Goal: Task Accomplishment & Management: Manage account settings

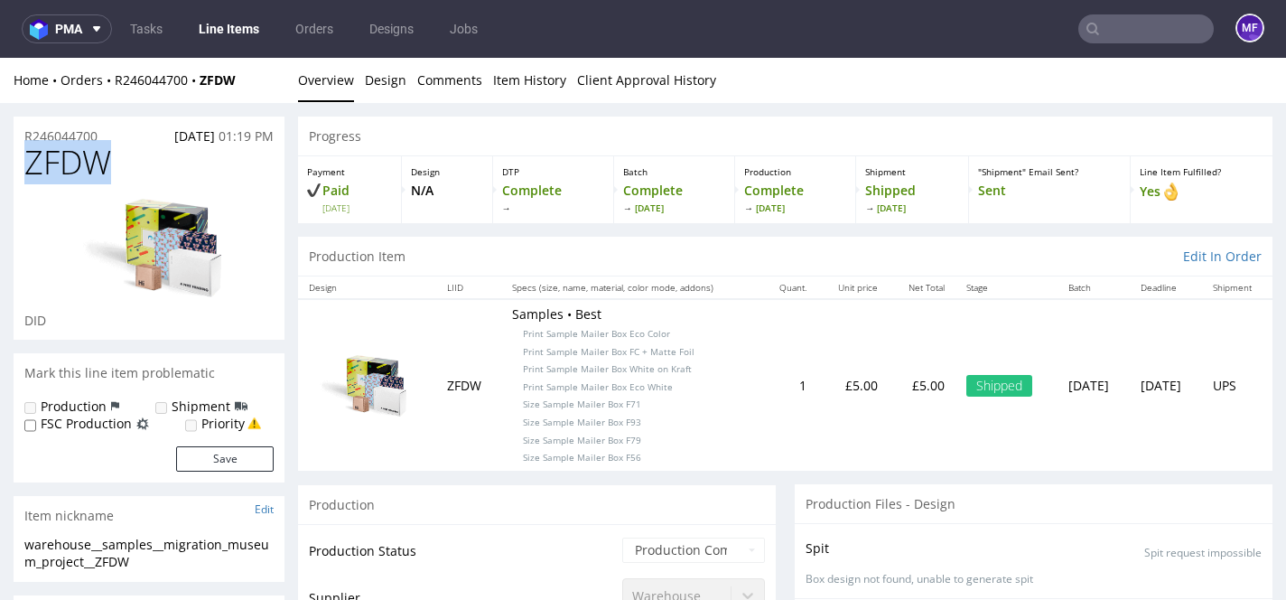
drag, startPoint x: 110, startPoint y: 166, endPoint x: 21, endPoint y: 161, distance: 89.6
click at [21, 161] on div "ZFDW DID" at bounding box center [149, 242] width 271 height 195
copy span "ZFDW"
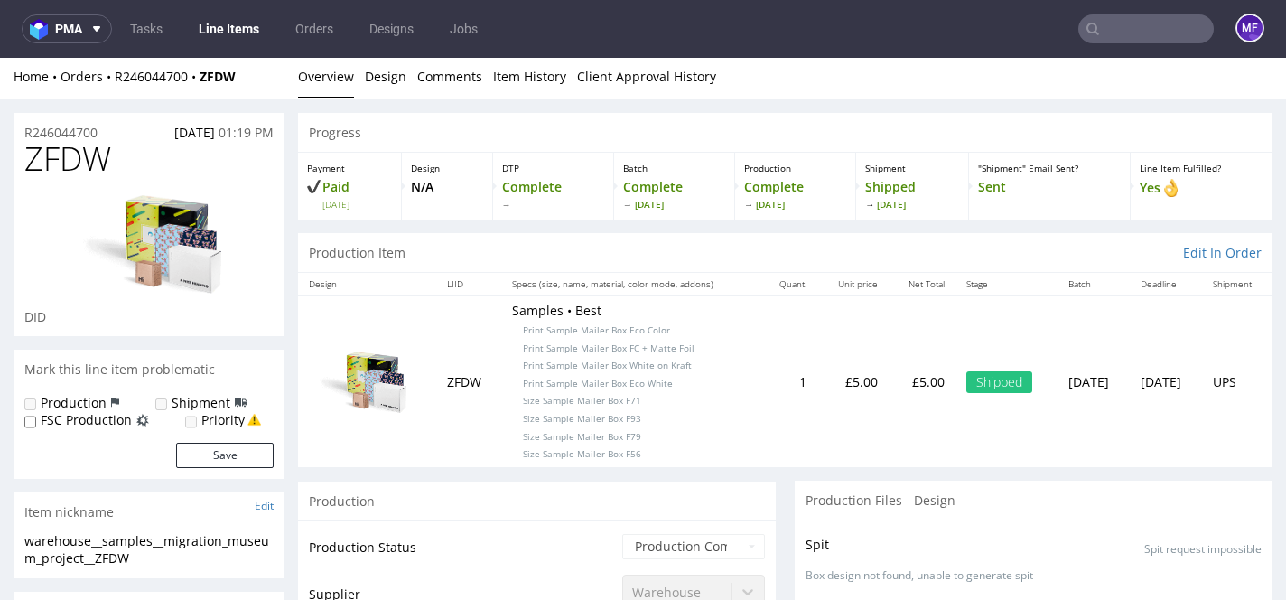
click at [439, 242] on div "Production Item Edit In Order" at bounding box center [785, 253] width 975 height 40
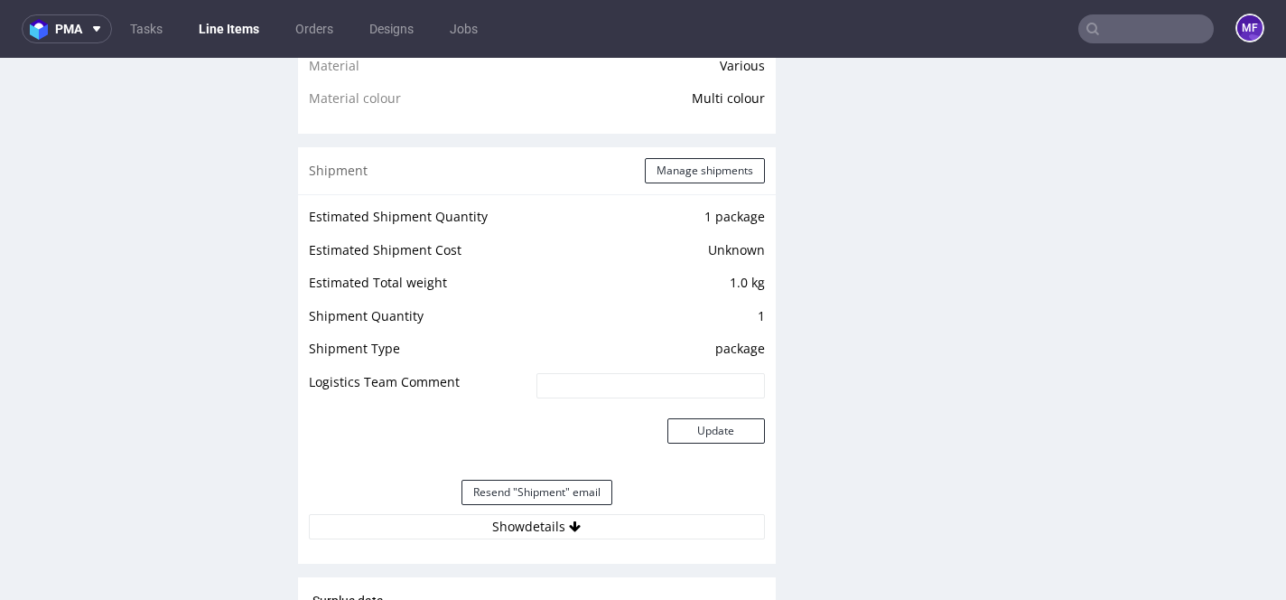
scroll to position [1550, 0]
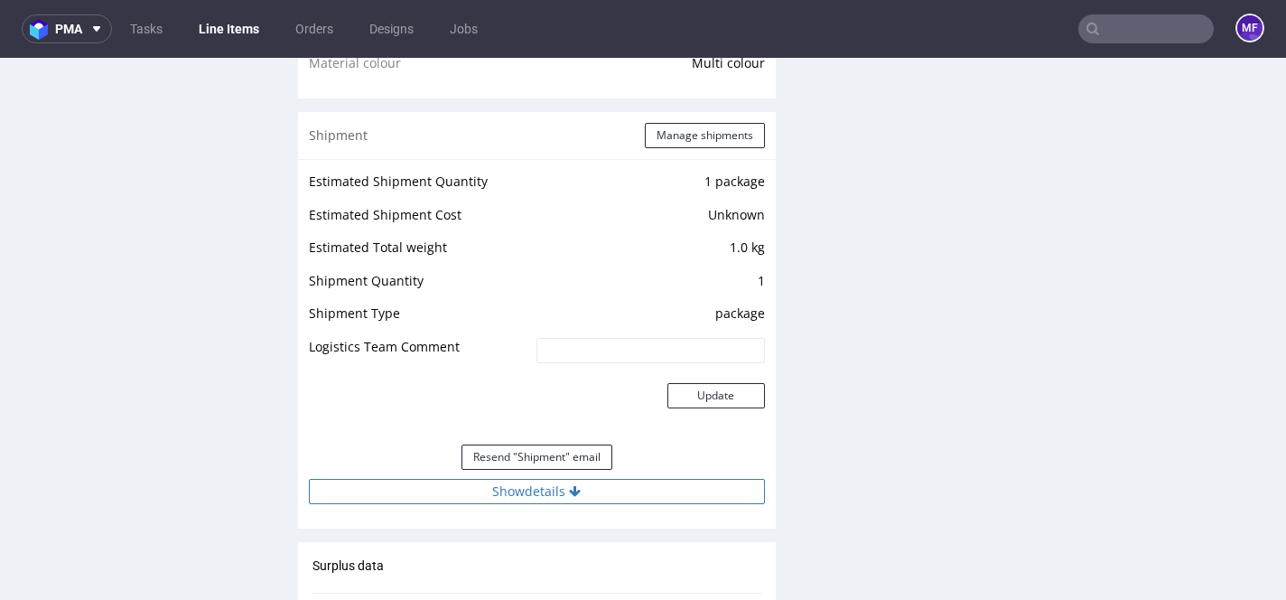
click at [532, 501] on button "Show details" at bounding box center [537, 491] width 456 height 25
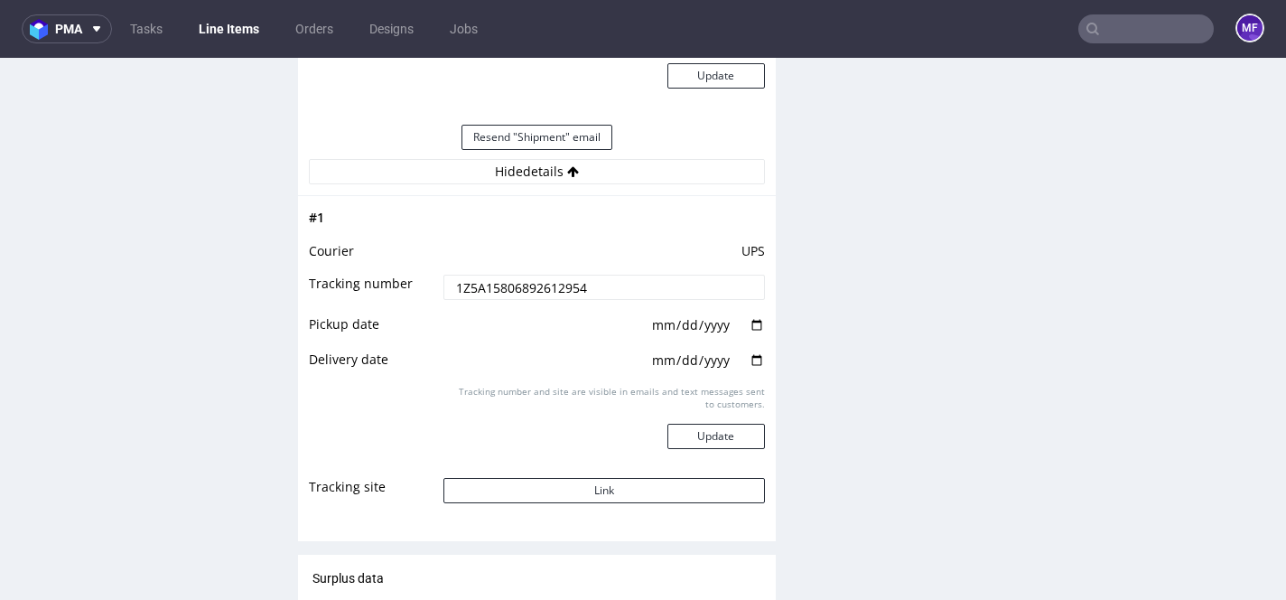
scroll to position [1869, 0]
drag, startPoint x: 584, startPoint y: 284, endPoint x: 400, endPoint y: 295, distance: 183.7
click at [400, 295] on tr "Tracking number 1Z5A15806892612954" at bounding box center [537, 294] width 456 height 41
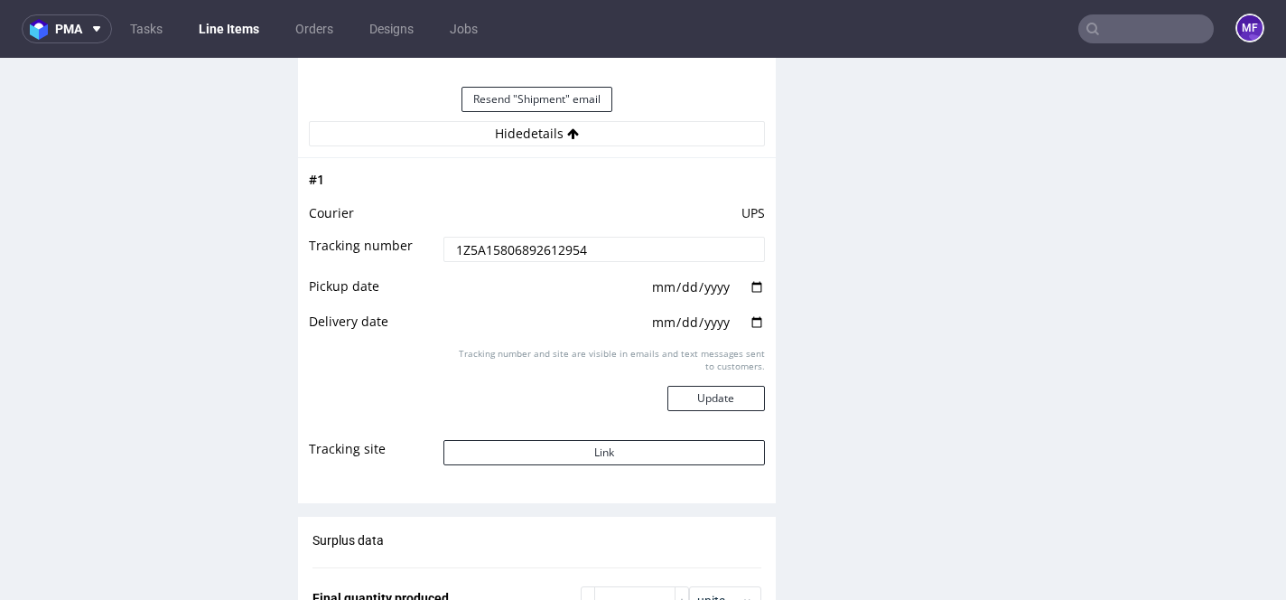
click at [850, 355] on div "Production Files - Design Spit Spit request impossible Box design not found, un…" at bounding box center [1034, 1] width 478 height 2850
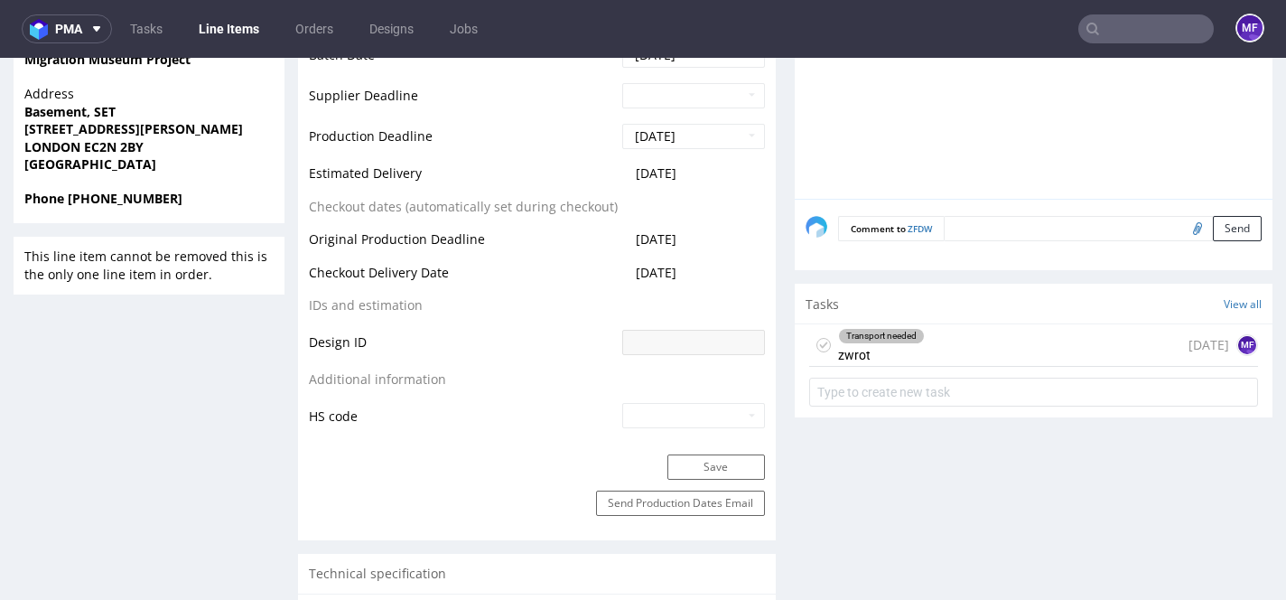
scroll to position [836, 0]
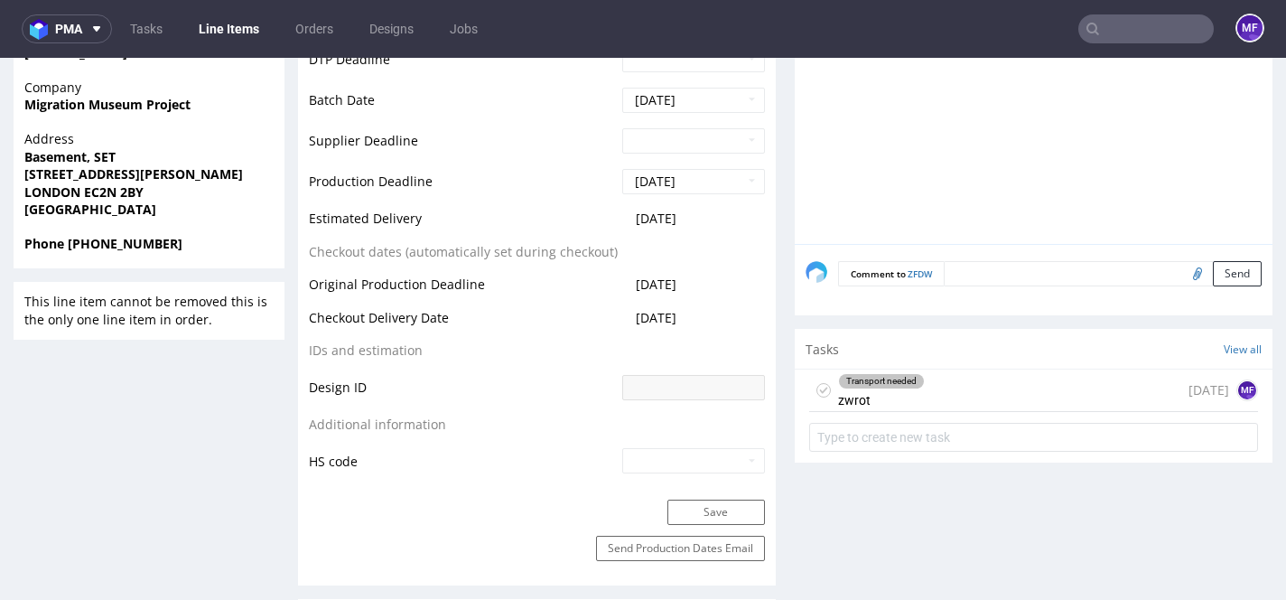
click at [925, 394] on div "Transport needed zwrot 25 days ago MF" at bounding box center [1033, 390] width 449 height 42
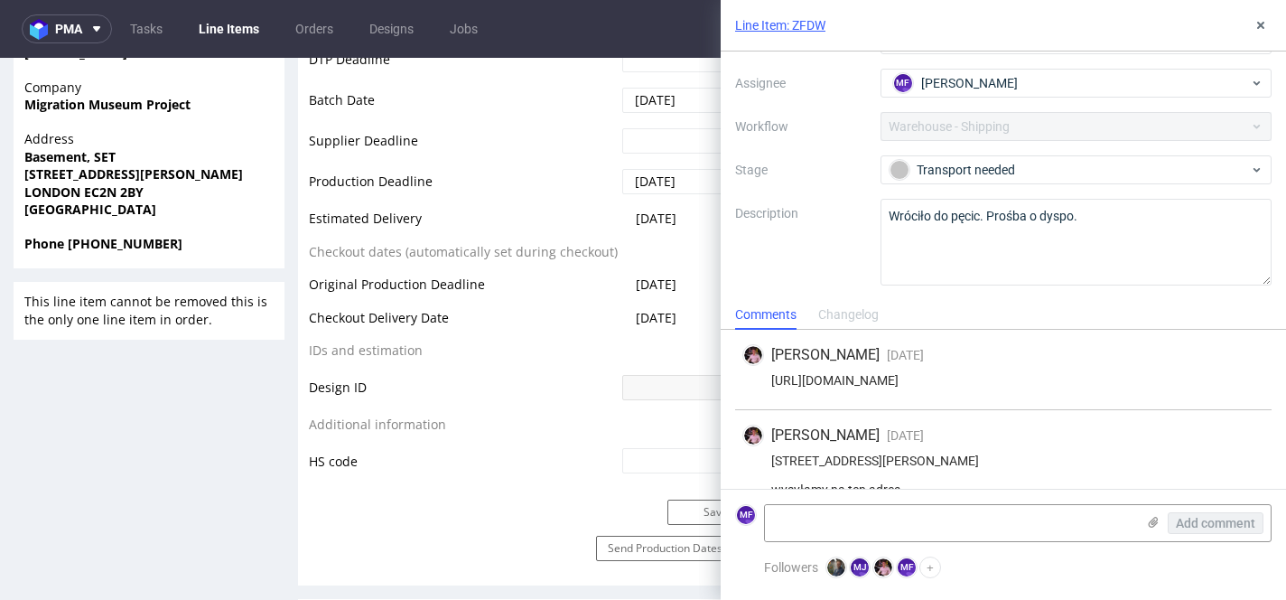
scroll to position [827, 0]
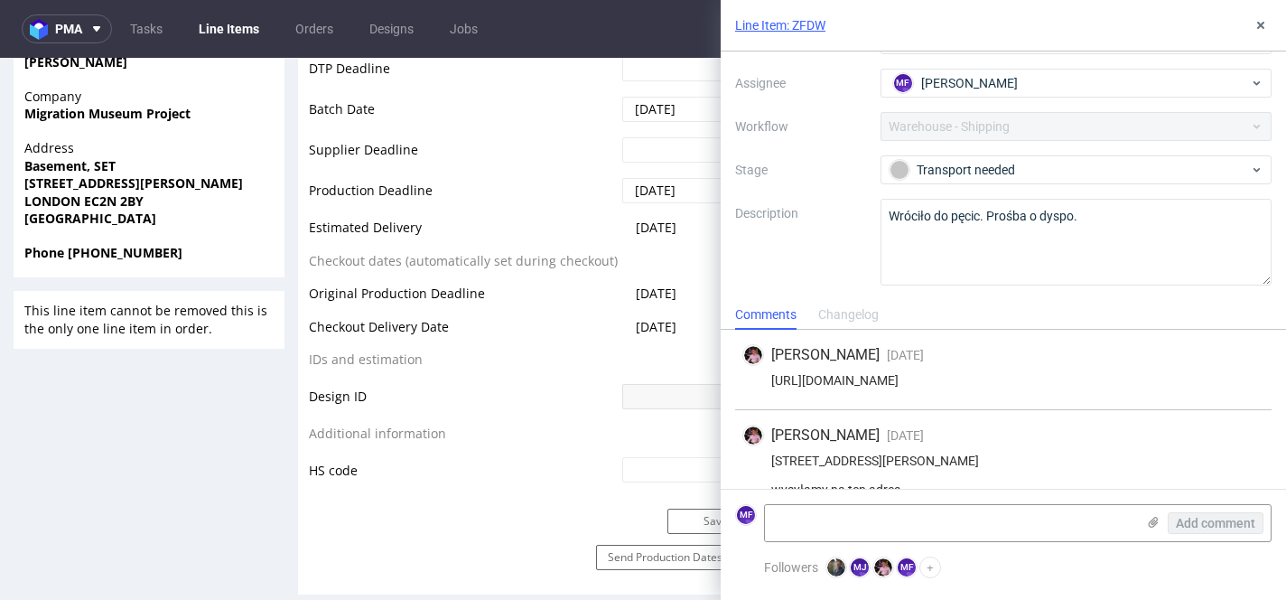
click at [583, 333] on td "Checkout Delivery Date" at bounding box center [463, 332] width 309 height 33
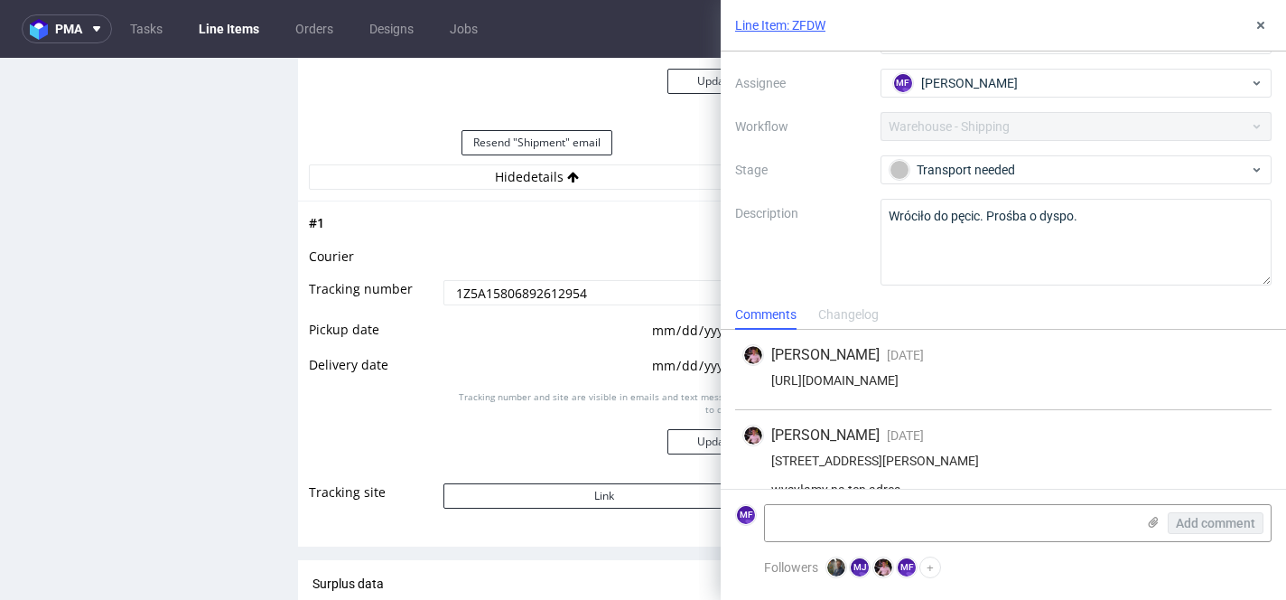
scroll to position [1884, 0]
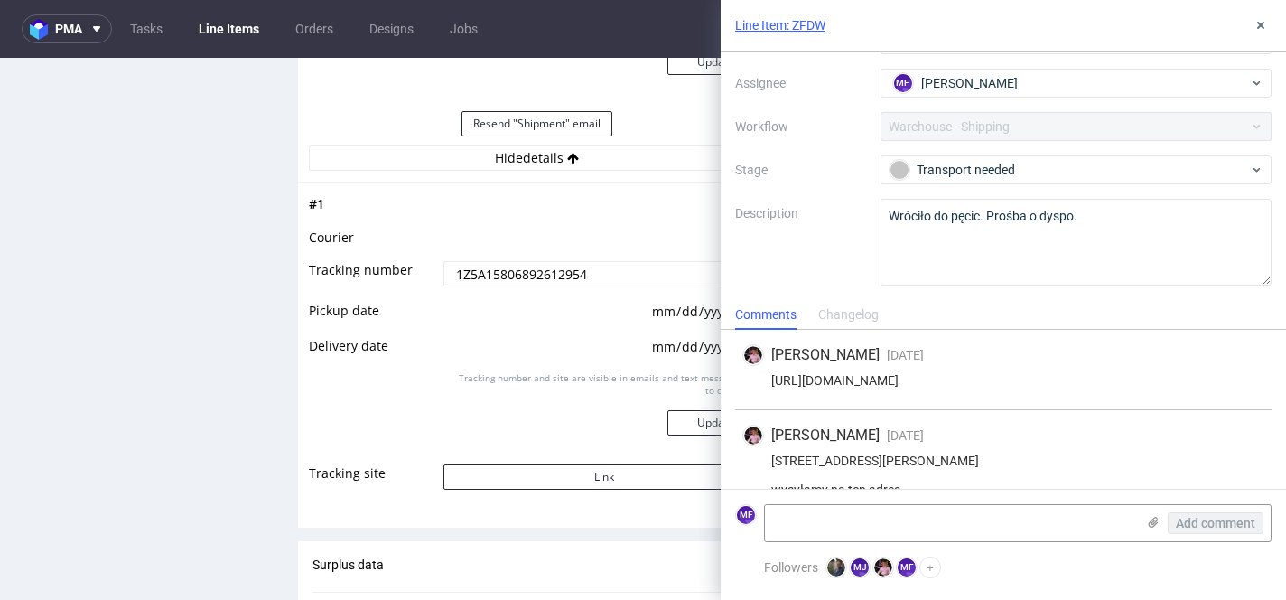
drag, startPoint x: 537, startPoint y: 273, endPoint x: 425, endPoint y: 263, distance: 112.5
click at [425, 263] on tr "Tracking number 1Z5A15806892612954" at bounding box center [537, 279] width 456 height 41
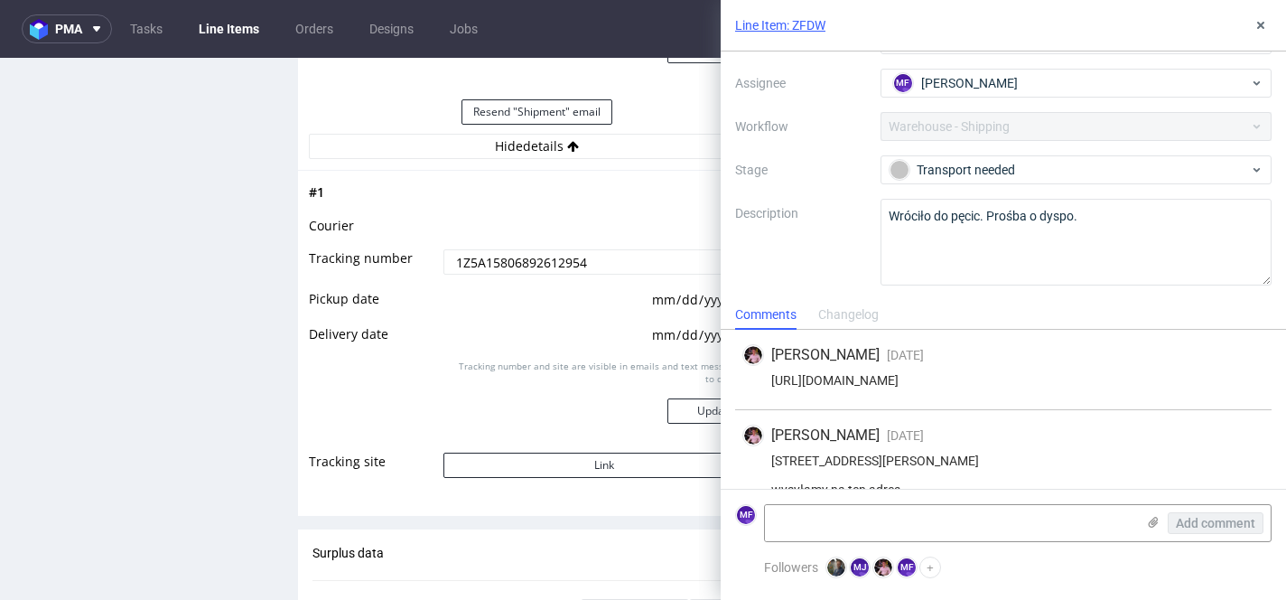
click at [600, 217] on td "UPS" at bounding box center [602, 231] width 326 height 33
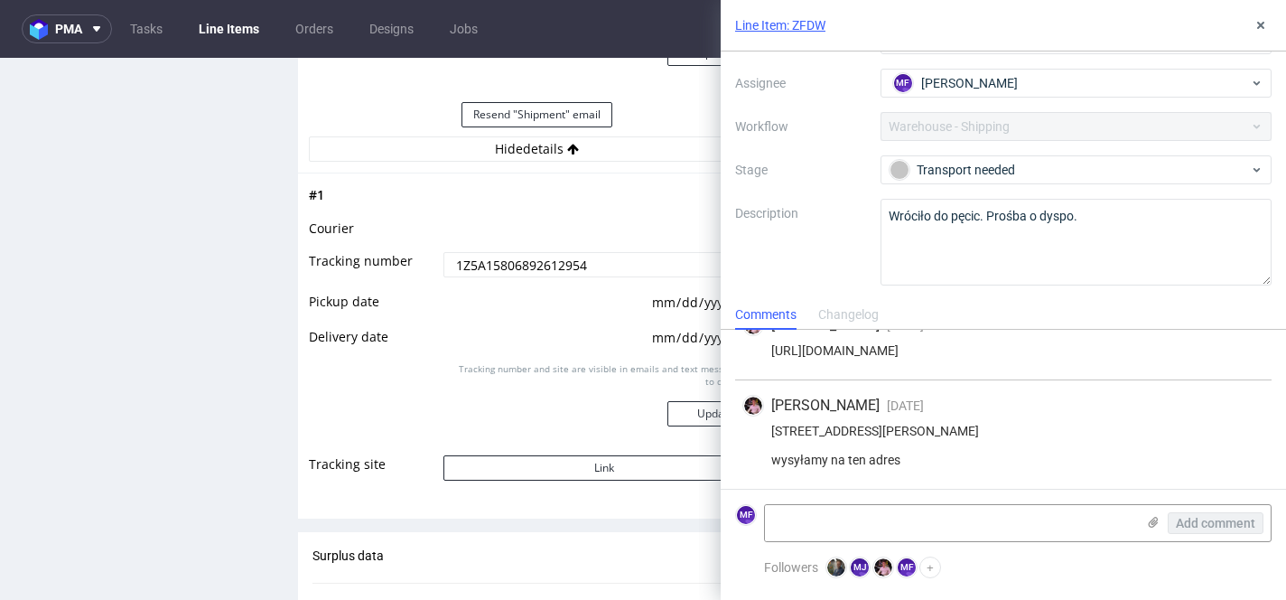
scroll to position [0, 0]
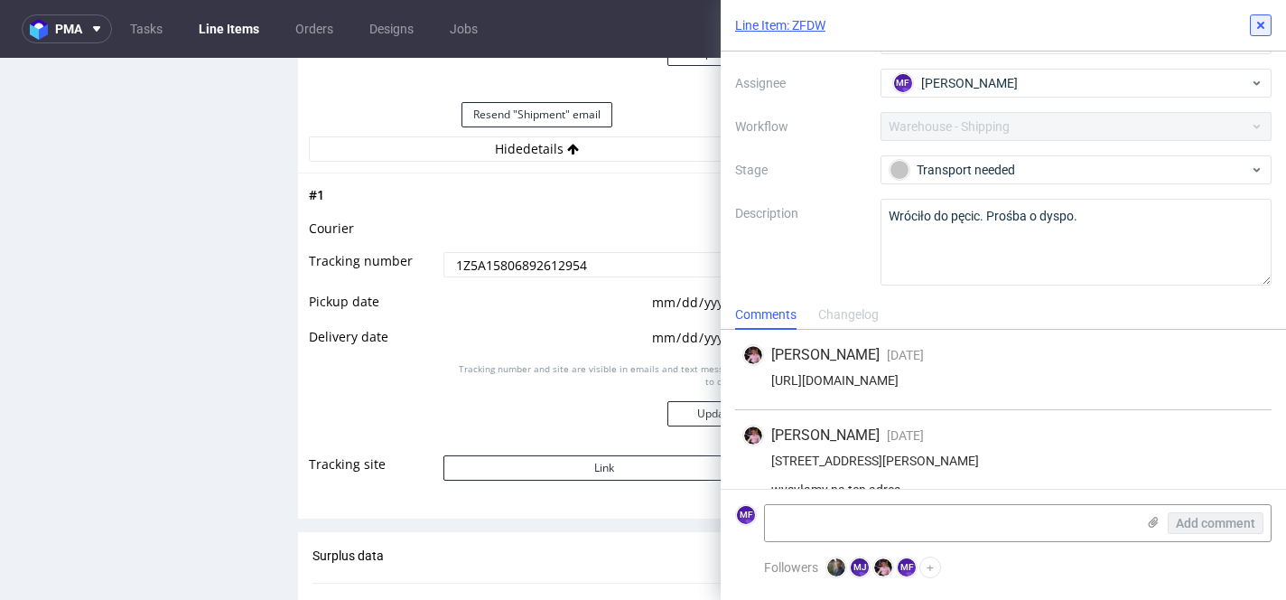
click at [1259, 23] on use at bounding box center [1261, 25] width 7 height 7
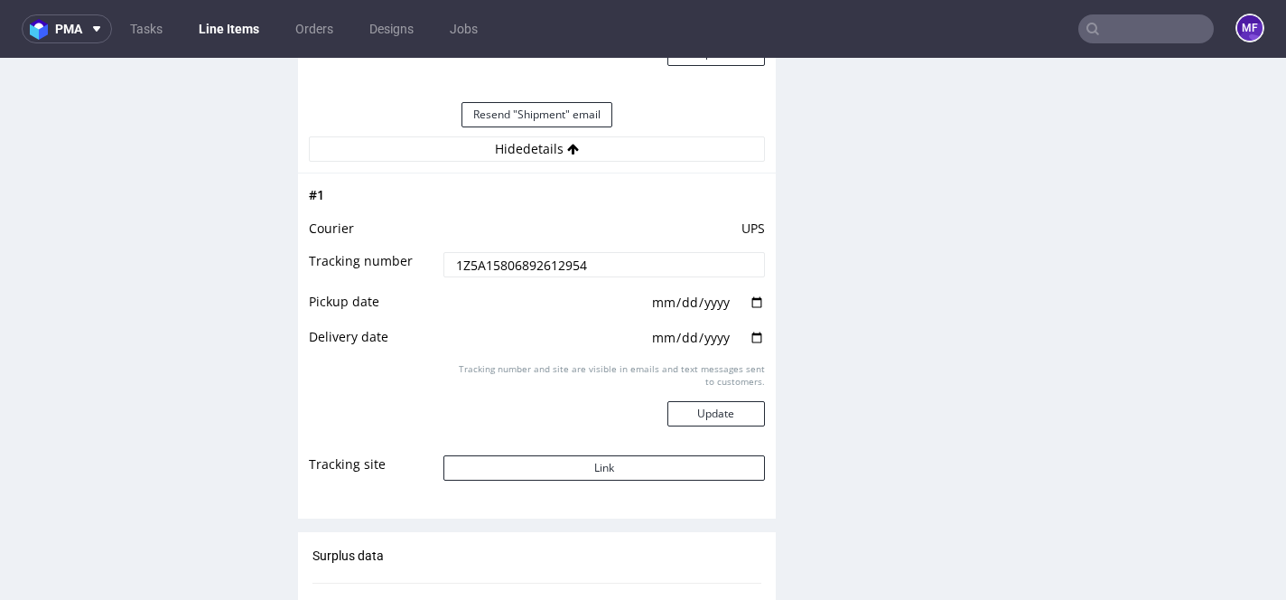
click at [812, 185] on div "Production Files - Design Spit Spit request impossible Box design not found, un…" at bounding box center [1034, 17] width 478 height 2850
click at [844, 192] on div "Production Files - Design Spit Spit request impossible Box design not found, un…" at bounding box center [1034, 17] width 478 height 2850
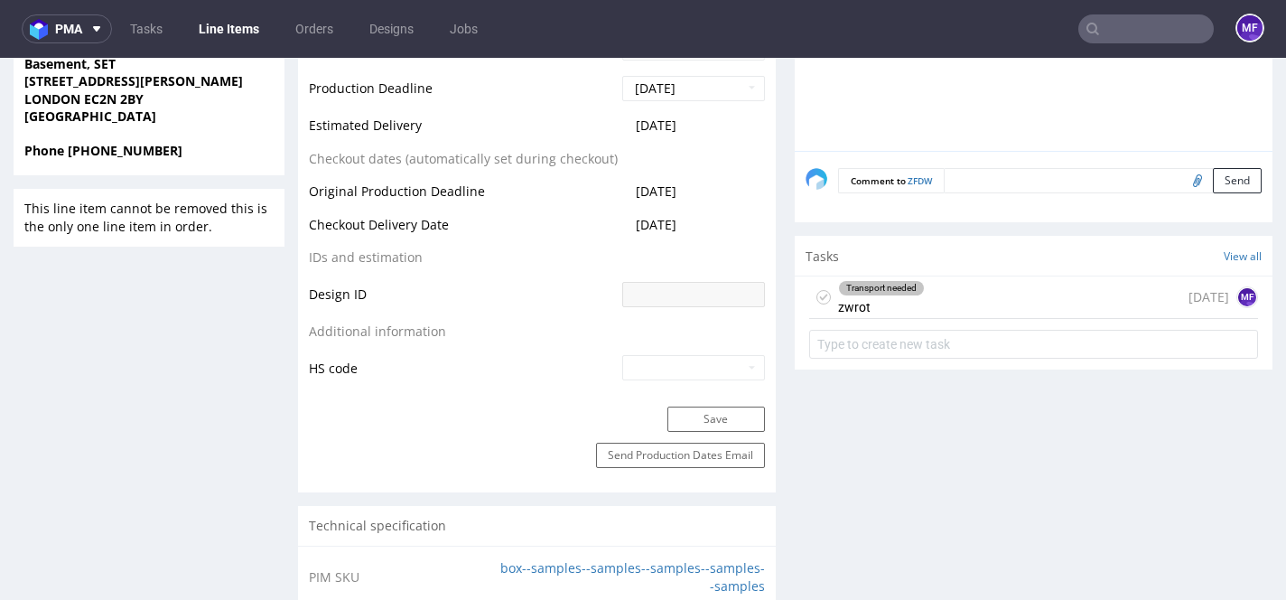
scroll to position [935, 0]
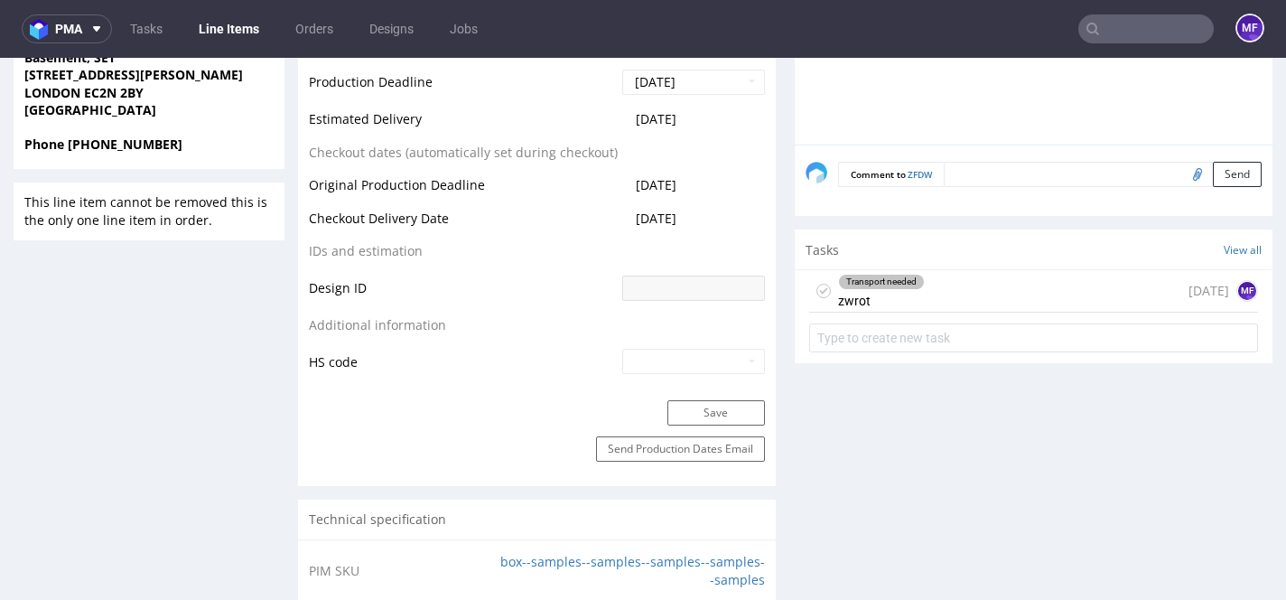
click at [955, 294] on div "Transport needed zwrot 25 days ago MF" at bounding box center [1033, 291] width 449 height 42
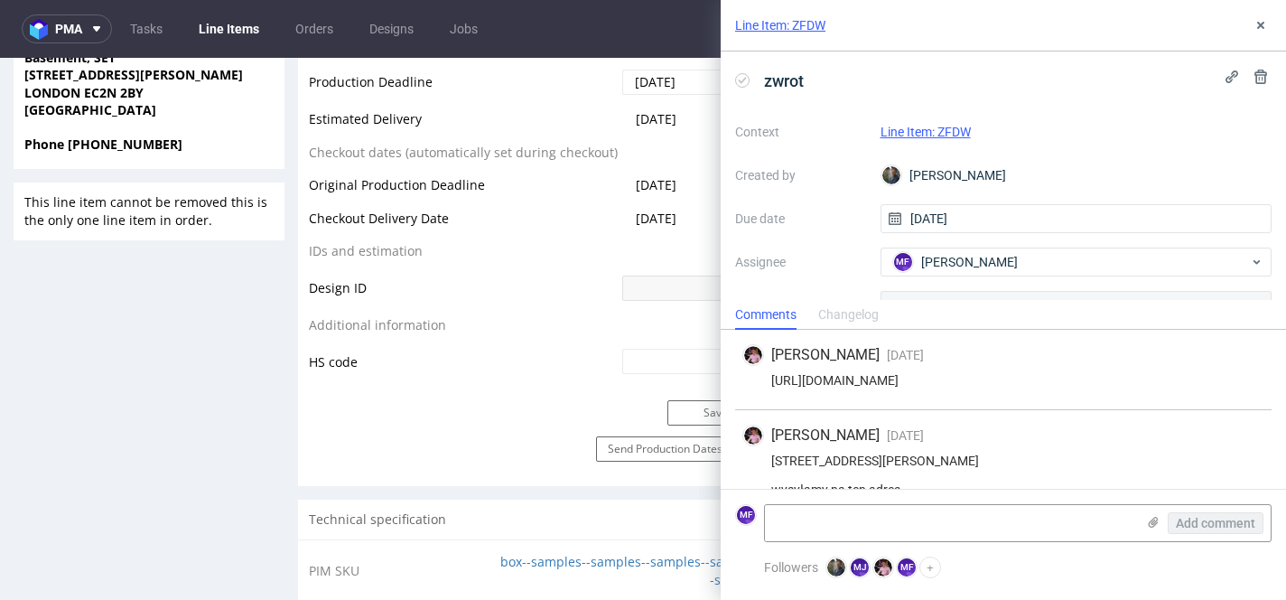
scroll to position [59, 0]
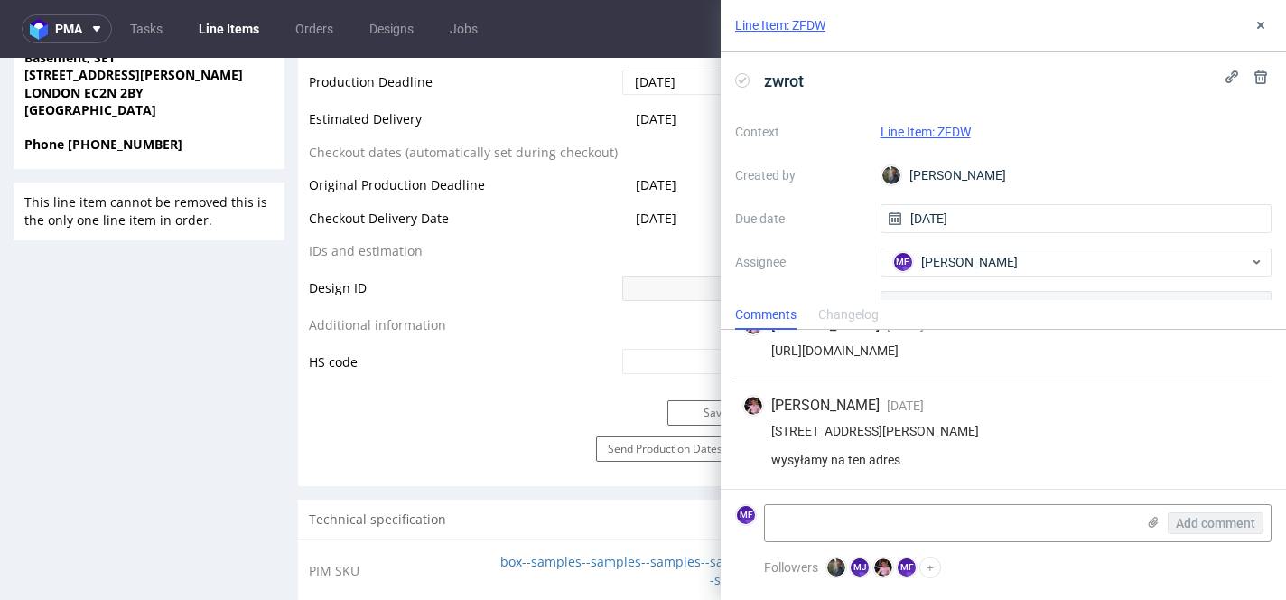
click at [1257, 36] on div "Line Item: ZFDW" at bounding box center [1004, 25] width 566 height 51
click at [1258, 30] on icon at bounding box center [1261, 25] width 14 height 14
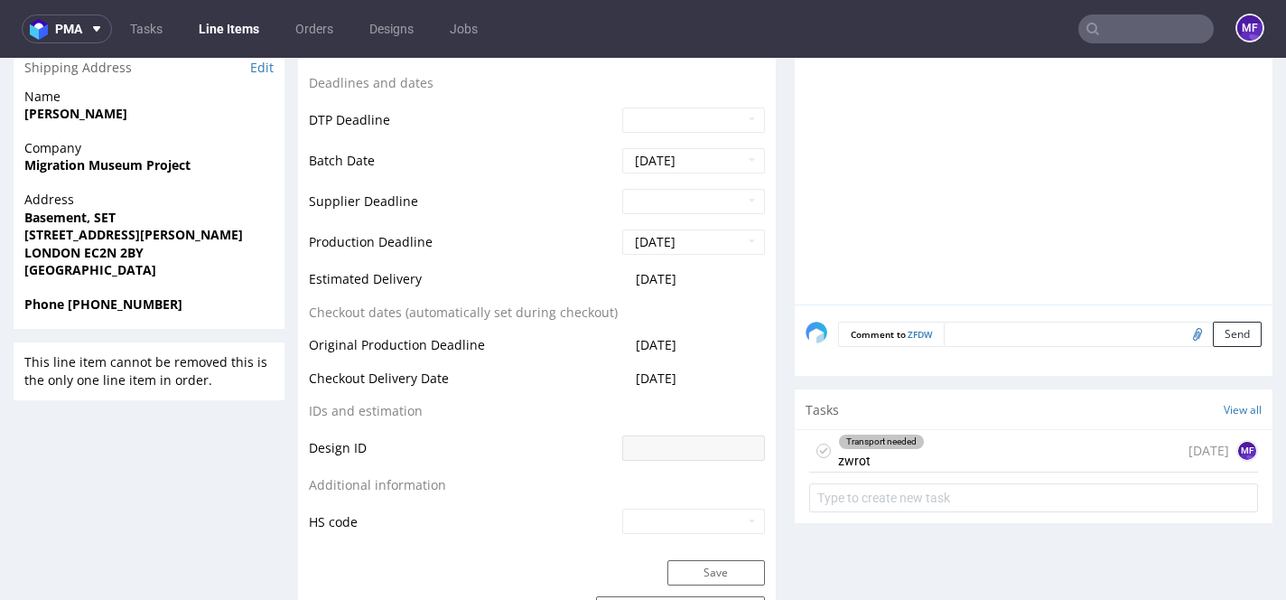
scroll to position [776, 0]
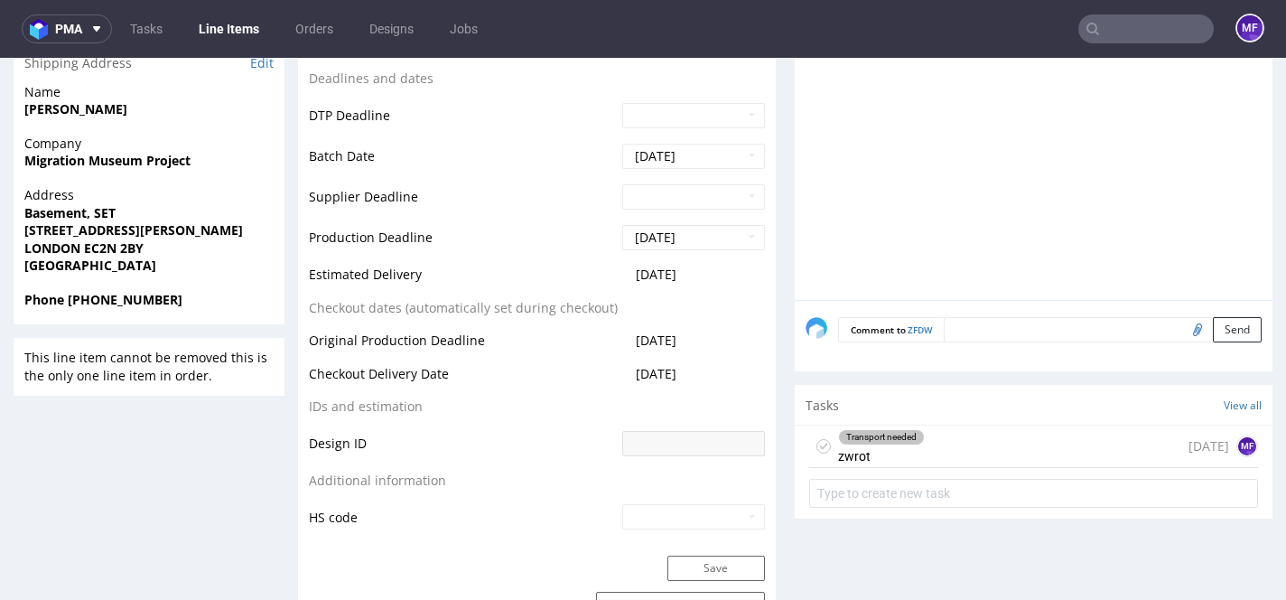
click at [526, 178] on td "Batch Date" at bounding box center [463, 162] width 309 height 41
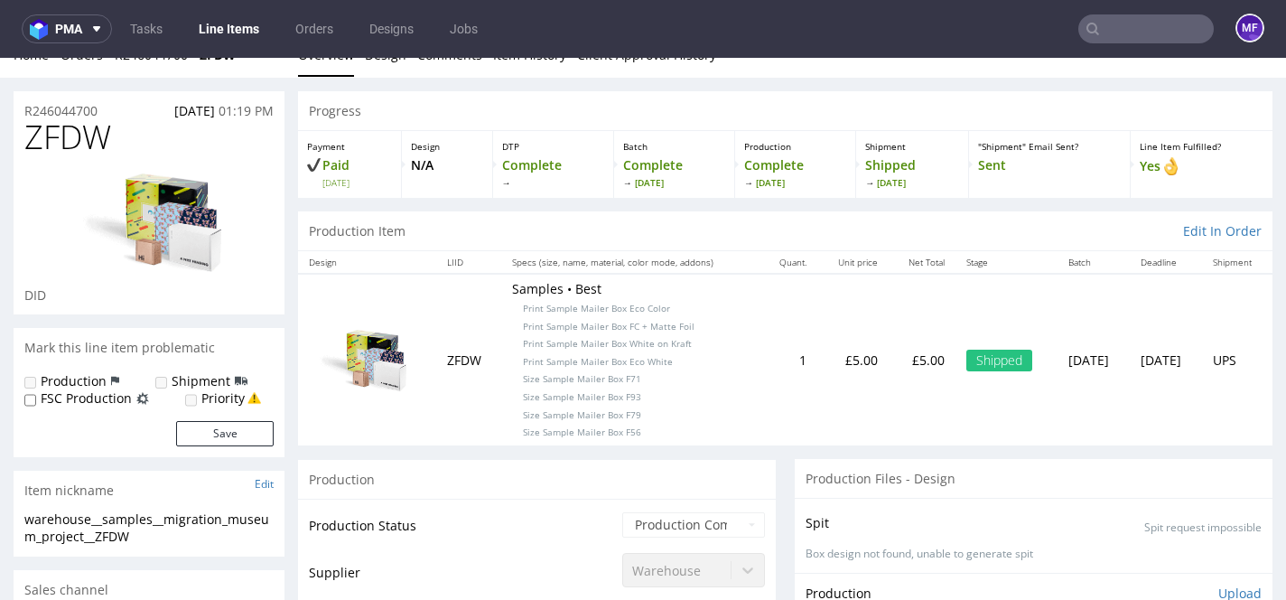
scroll to position [0, 0]
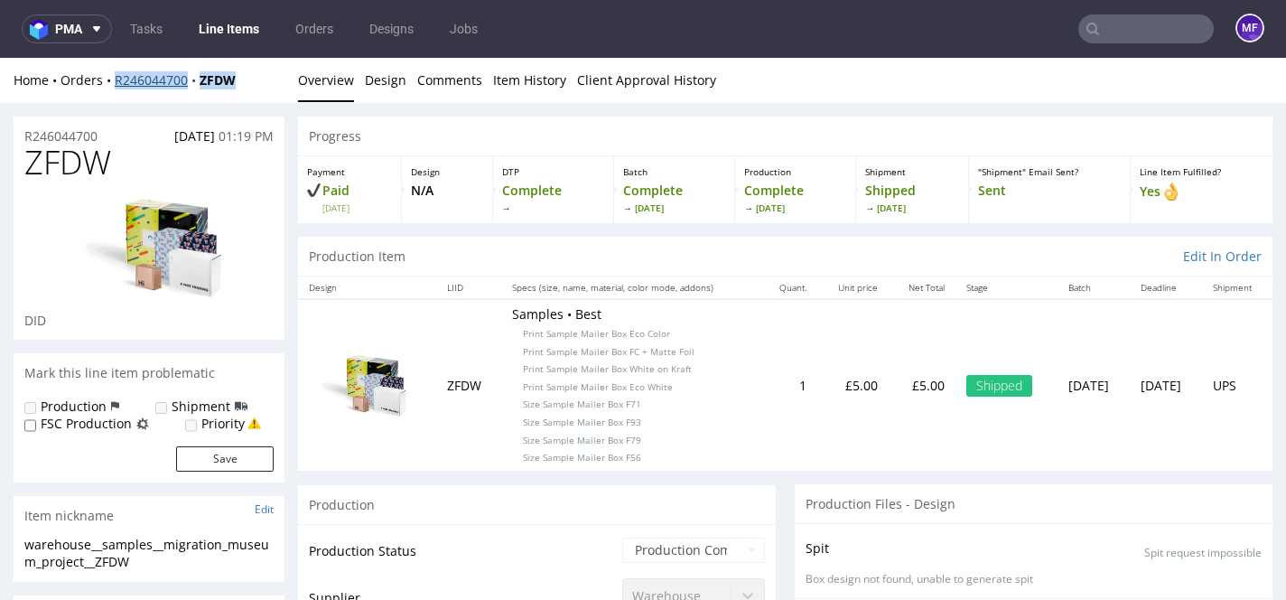
drag, startPoint x: 250, startPoint y: 76, endPoint x: 116, endPoint y: 83, distance: 134.8
click at [116, 83] on div "Home Orders R246044700 ZFDW" at bounding box center [149, 80] width 271 height 18
copy div "R246044700 ZFDW"
click at [657, 427] on p "Samples • Best Print Sample Mailer Box Eco Color Print Sample Mailer Box FC + M…" at bounding box center [631, 383] width 238 height 159
drag, startPoint x: 653, startPoint y: 337, endPoint x: 504, endPoint y: 336, distance: 149.1
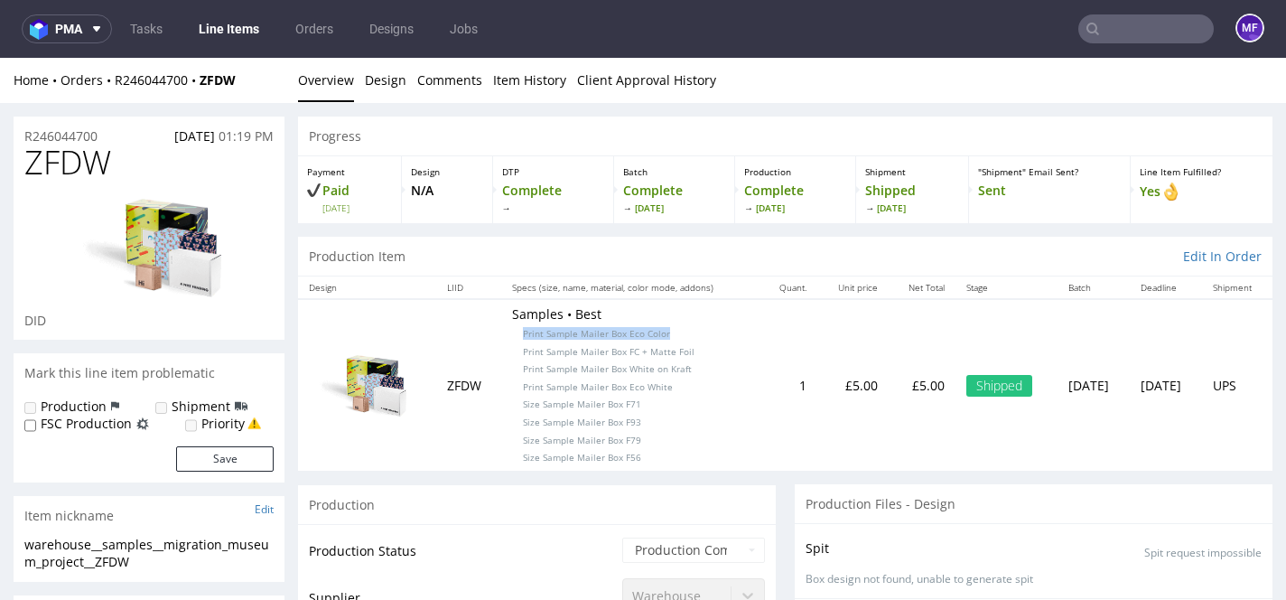
click at [512, 336] on p "Samples • Best Print Sample Mailer Box Eco Color Print Sample Mailer Box FC + M…" at bounding box center [631, 384] width 238 height 159
copy span "Print Sample Mailer Box Eco Color"
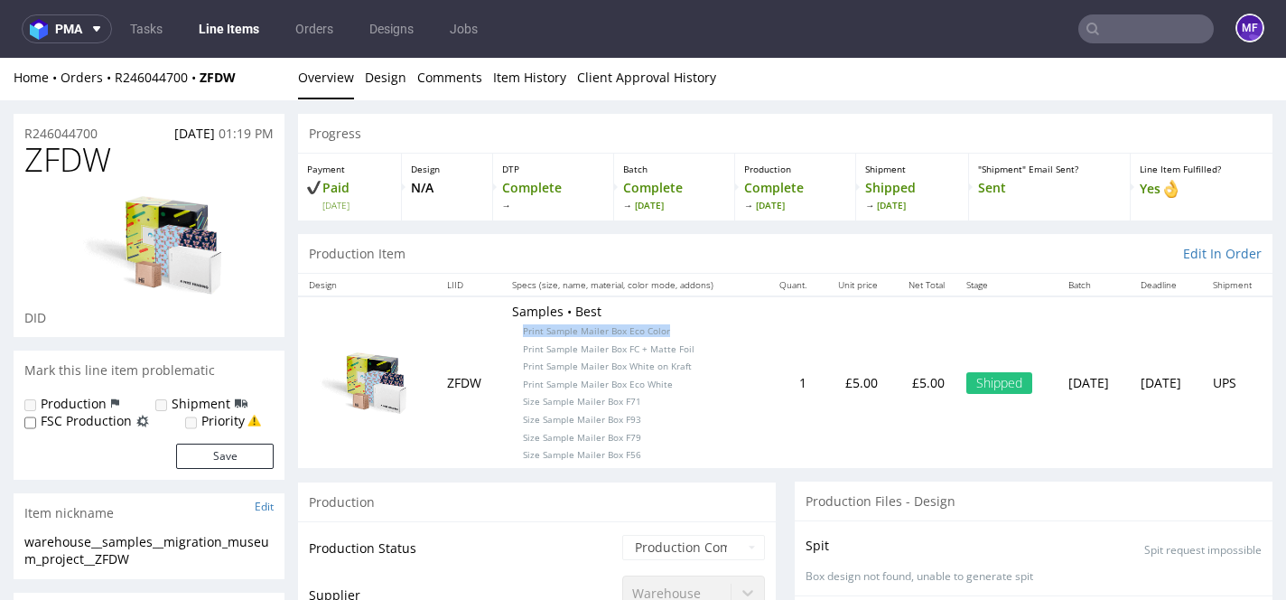
scroll to position [2, 0]
drag, startPoint x: 682, startPoint y: 351, endPoint x: 492, endPoint y: 351, distance: 189.7
click at [501, 351] on td "Samples • Best Print Sample Mailer Box Eco Color Print Sample Mailer Box FC + M…" at bounding box center [630, 382] width 259 height 171
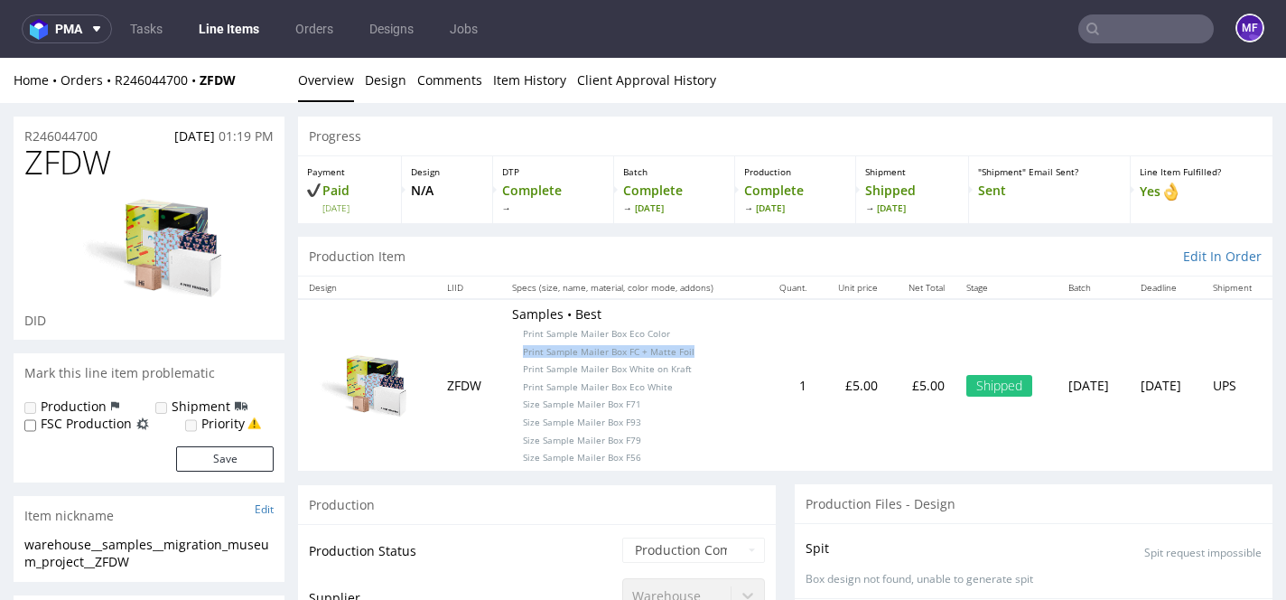
copy span "Print Sample Mailer Box FC + Matte Foil"
drag, startPoint x: 643, startPoint y: 369, endPoint x: 501, endPoint y: 369, distance: 141.8
click at [512, 369] on p "Samples • Best Print Sample Mailer Box Eco Color Print Sample Mailer Box FC + M…" at bounding box center [631, 384] width 238 height 159
copy span "Print Sample Mailer Box White on Kraft"
drag, startPoint x: 660, startPoint y: 388, endPoint x: 504, endPoint y: 388, distance: 156.3
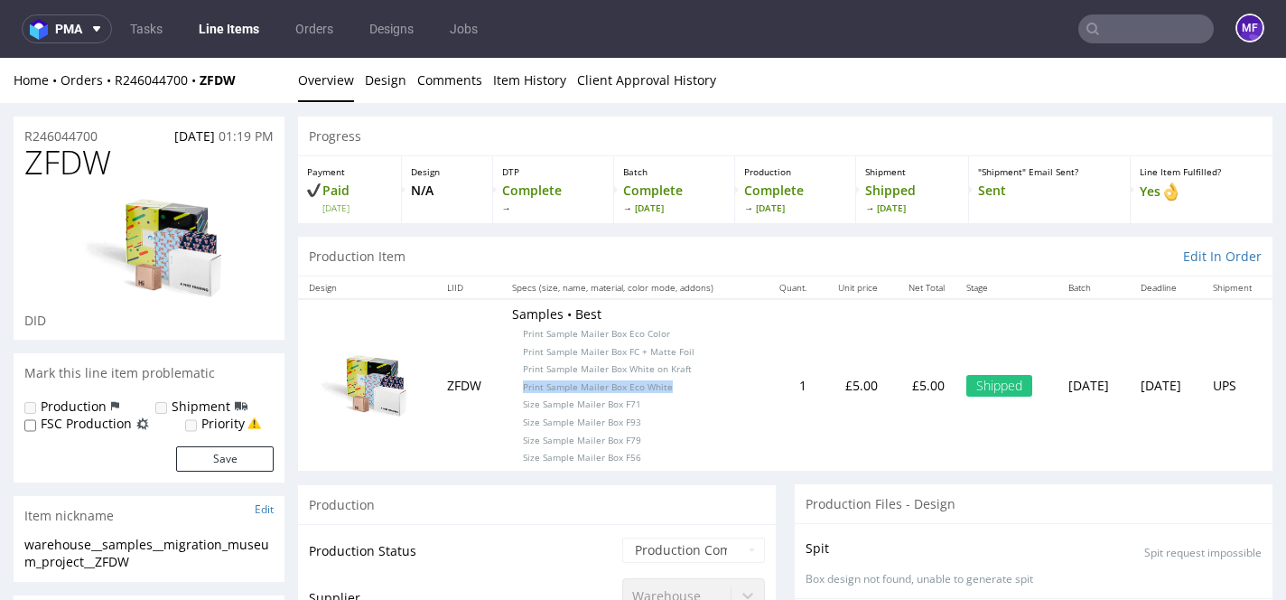
click at [512, 388] on p "Samples • Best Print Sample Mailer Box Eco Color Print Sample Mailer Box FC + M…" at bounding box center [631, 384] width 238 height 159
copy span "Print Sample Mailer Box Eco White"
drag, startPoint x: 567, startPoint y: 407, endPoint x: 507, endPoint y: 408, distance: 60.5
click at [512, 408] on p "Samples • Best Print Sample Mailer Box Eco Color Print Sample Mailer Box FC + M…" at bounding box center [631, 384] width 238 height 159
copy span "Size Sample Mailer Box F71"
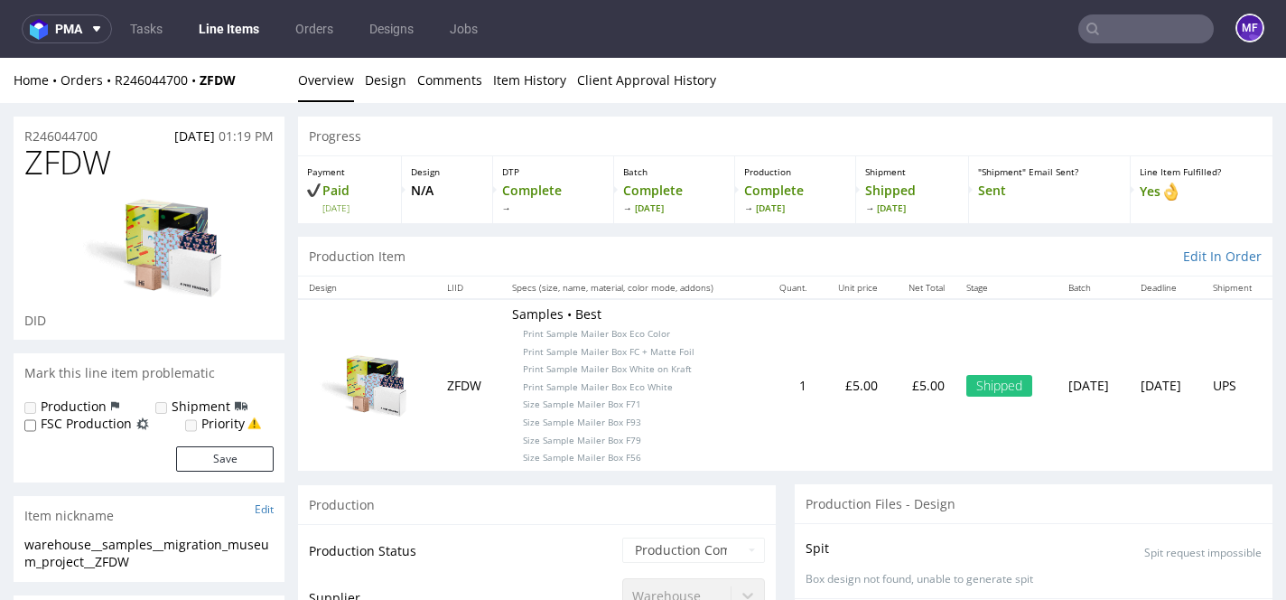
drag, startPoint x: 648, startPoint y: 434, endPoint x: 623, endPoint y: 421, distance: 27.5
click at [640, 429] on p "Samples • Best Print Sample Mailer Box Eco Color Print Sample Mailer Box FC + M…" at bounding box center [631, 384] width 238 height 159
drag, startPoint x: 627, startPoint y: 422, endPoint x: 503, endPoint y: 425, distance: 123.8
click at [512, 425] on p "Samples • Best Print Sample Mailer Box Eco Color Print Sample Mailer Box FC + M…" at bounding box center [631, 384] width 238 height 159
copy span "Size Sample Mailer Box F93"
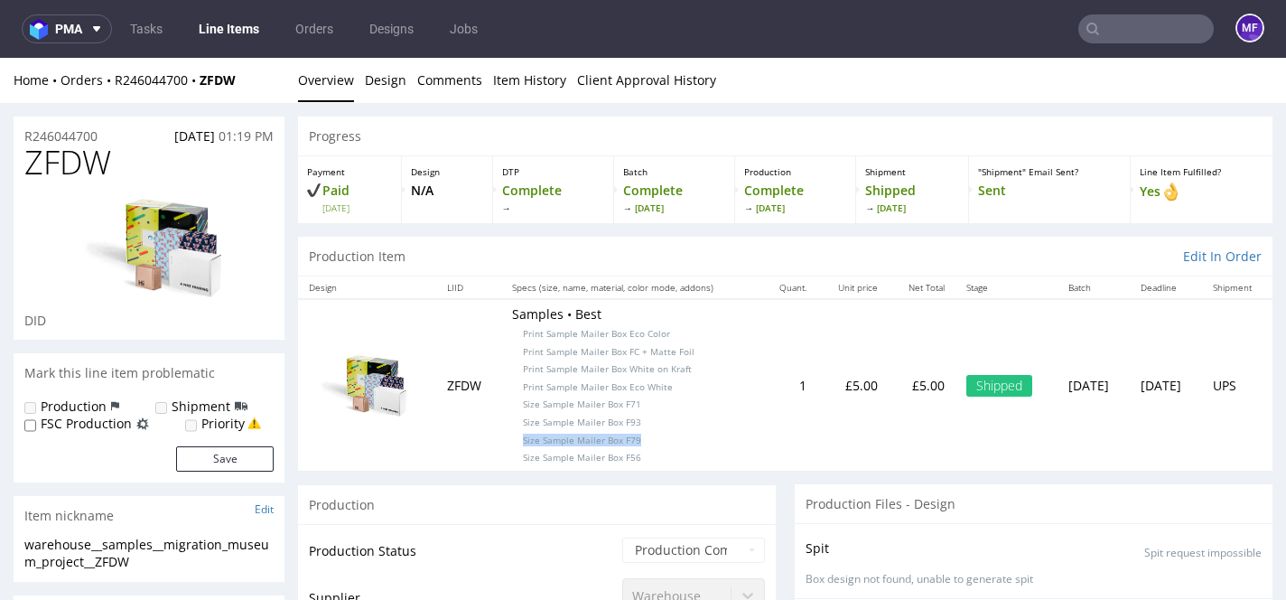
drag, startPoint x: 627, startPoint y: 440, endPoint x: 491, endPoint y: 441, distance: 135.5
click at [501, 441] on td "Samples • Best Print Sample Mailer Box Eco Color Print Sample Mailer Box FC + M…" at bounding box center [630, 384] width 259 height 171
copy span "Size Sample Mailer Box F79"
drag, startPoint x: 631, startPoint y: 462, endPoint x: 499, endPoint y: 454, distance: 132.1
click at [512, 454] on p "Samples • Best Print Sample Mailer Box Eco Color Print Sample Mailer Box FC + M…" at bounding box center [631, 384] width 238 height 159
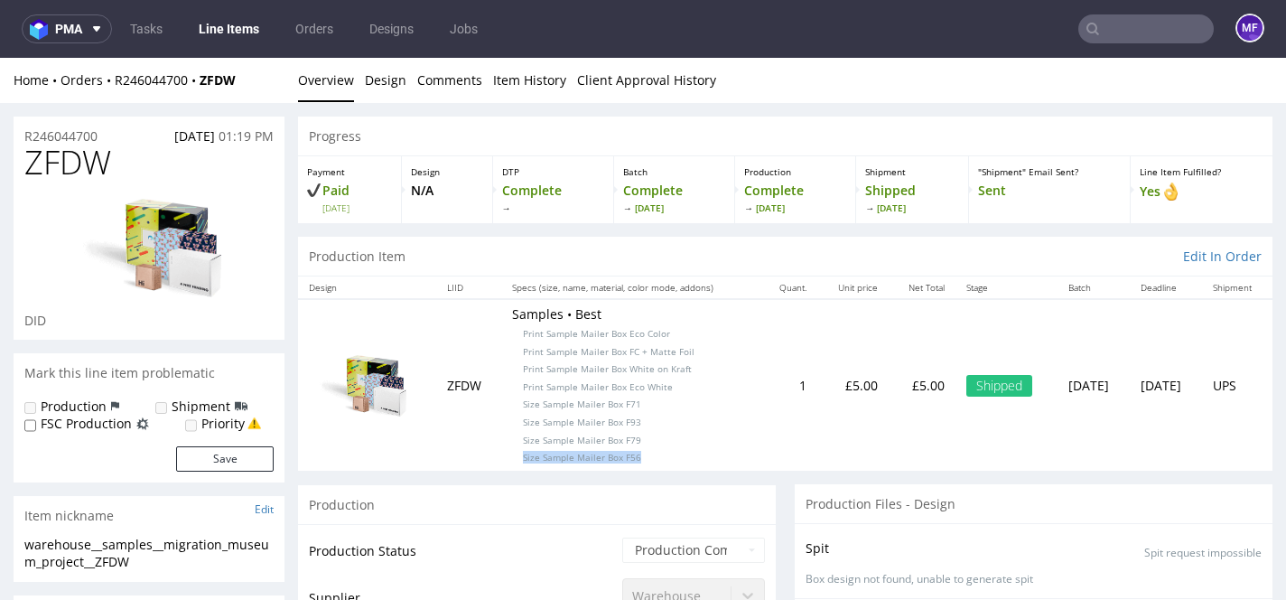
copy span "Size Sample Mailer Box F56"
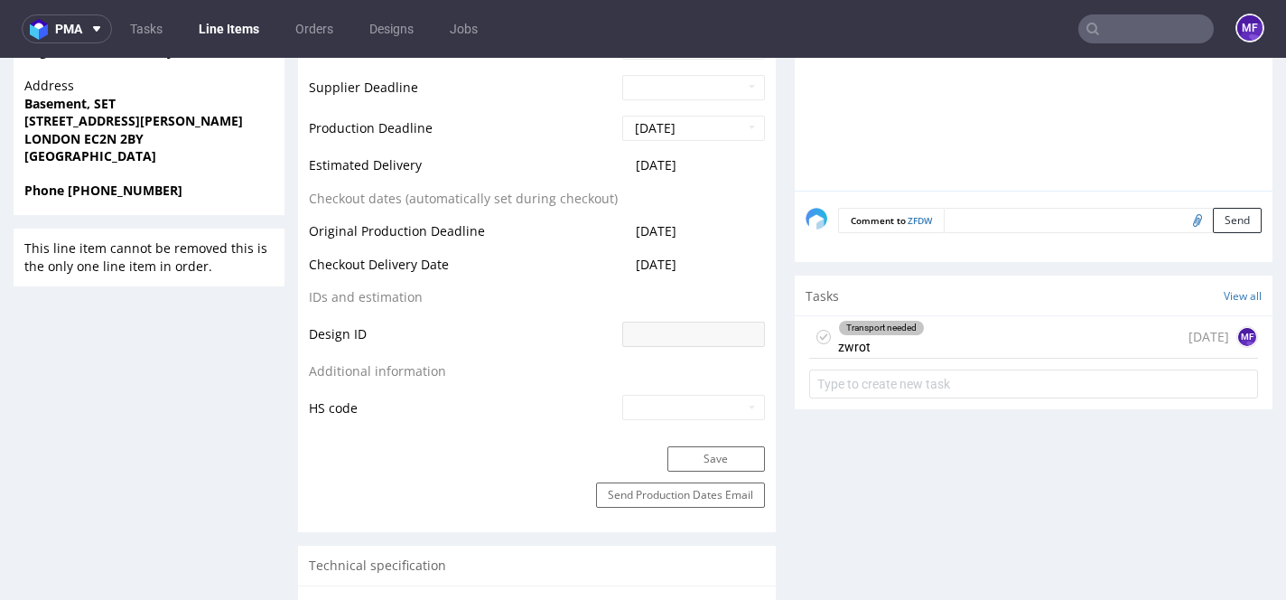
scroll to position [883, 0]
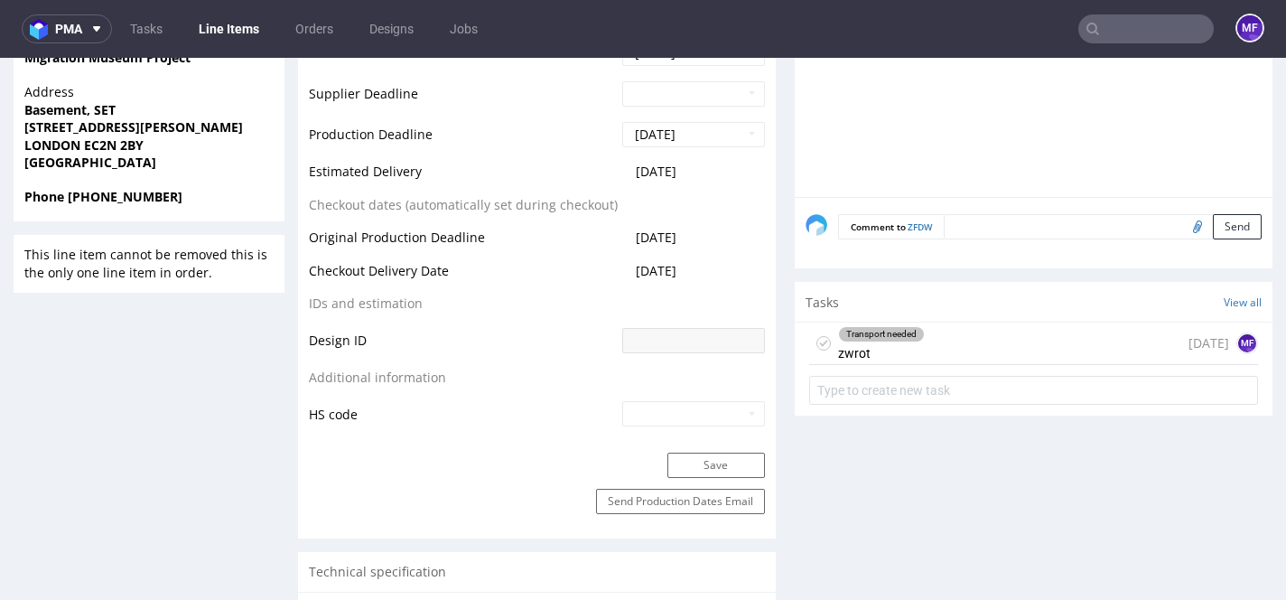
click at [914, 336] on div "Transport needed" at bounding box center [881, 334] width 85 height 14
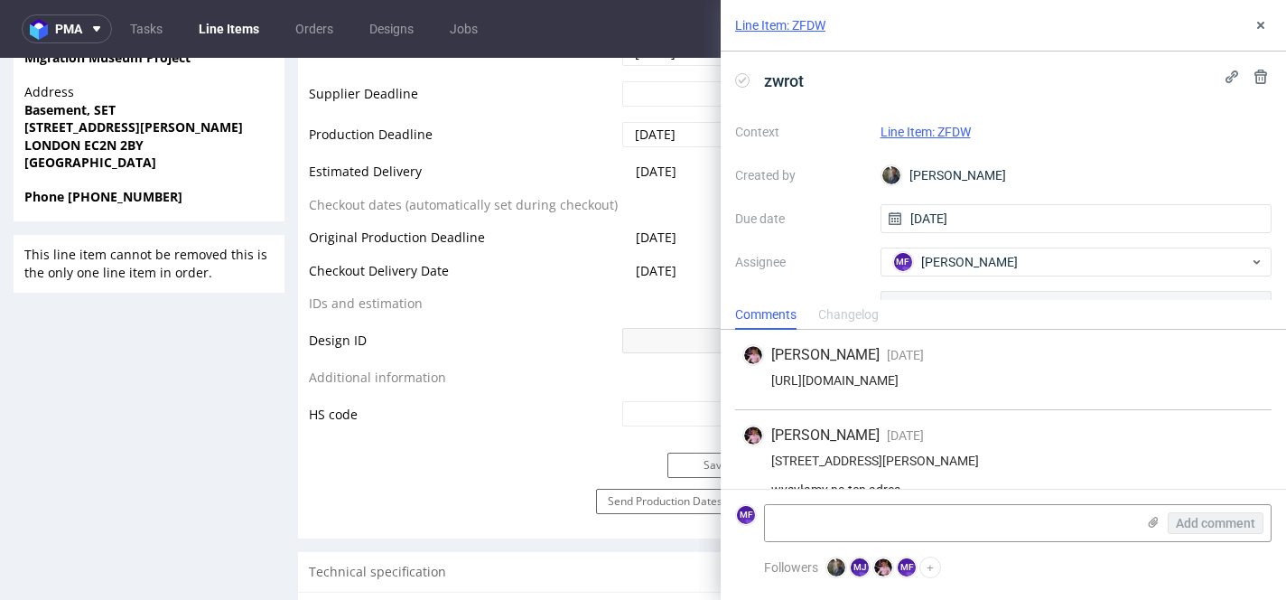
scroll to position [59, 0]
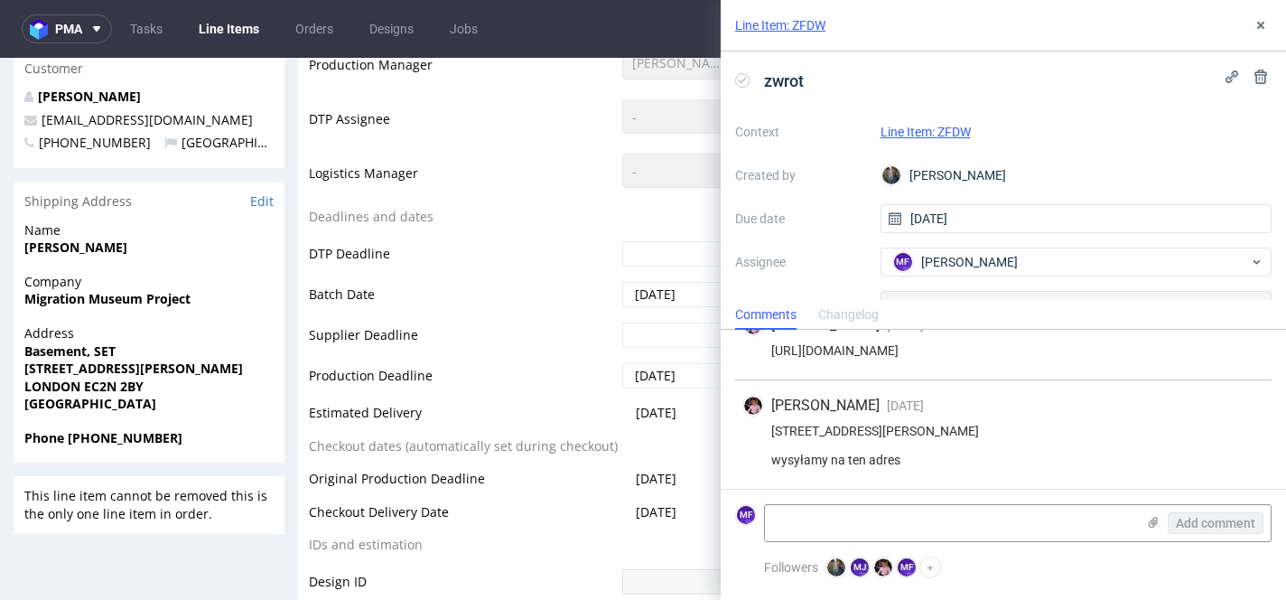
scroll to position [634, 0]
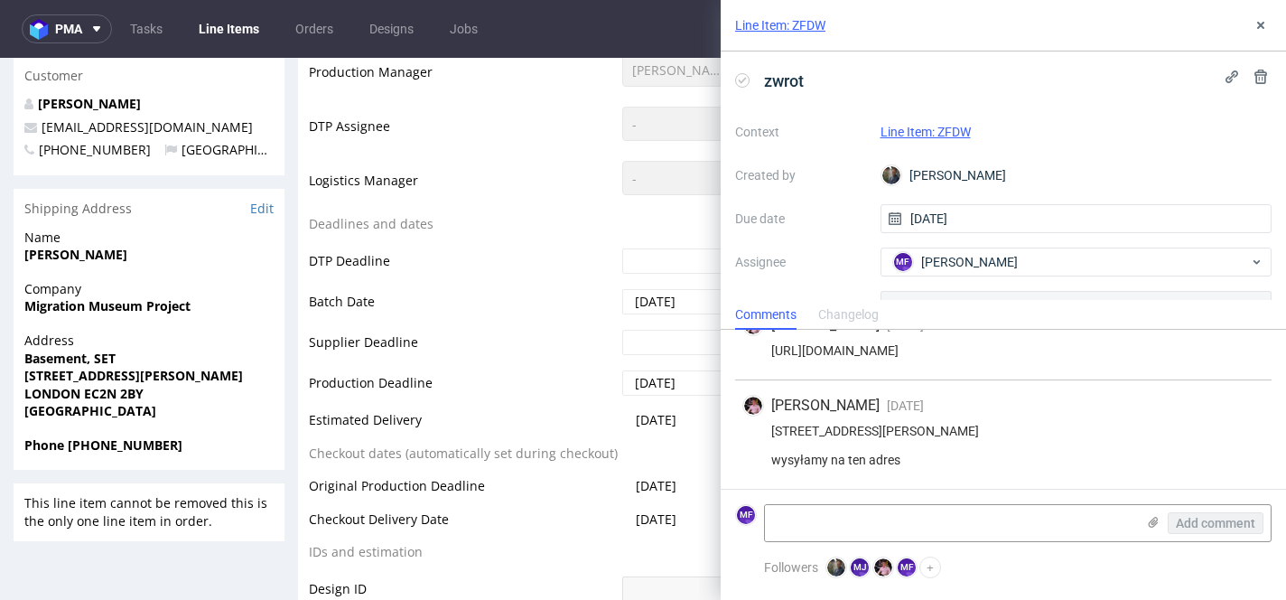
click at [64, 255] on strong "Katy Clinch" at bounding box center [75, 254] width 103 height 17
click at [154, 304] on strong "Migration Museum Project" at bounding box center [107, 305] width 166 height 17
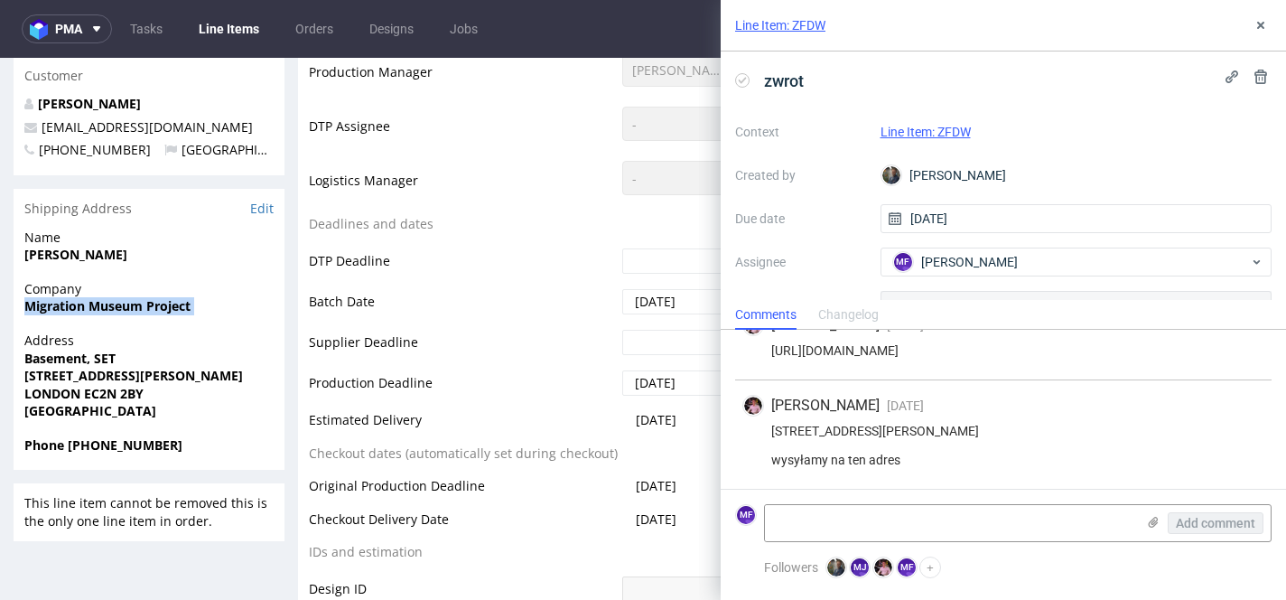
click at [154, 304] on strong "Migration Museum Project" at bounding box center [107, 305] width 166 height 17
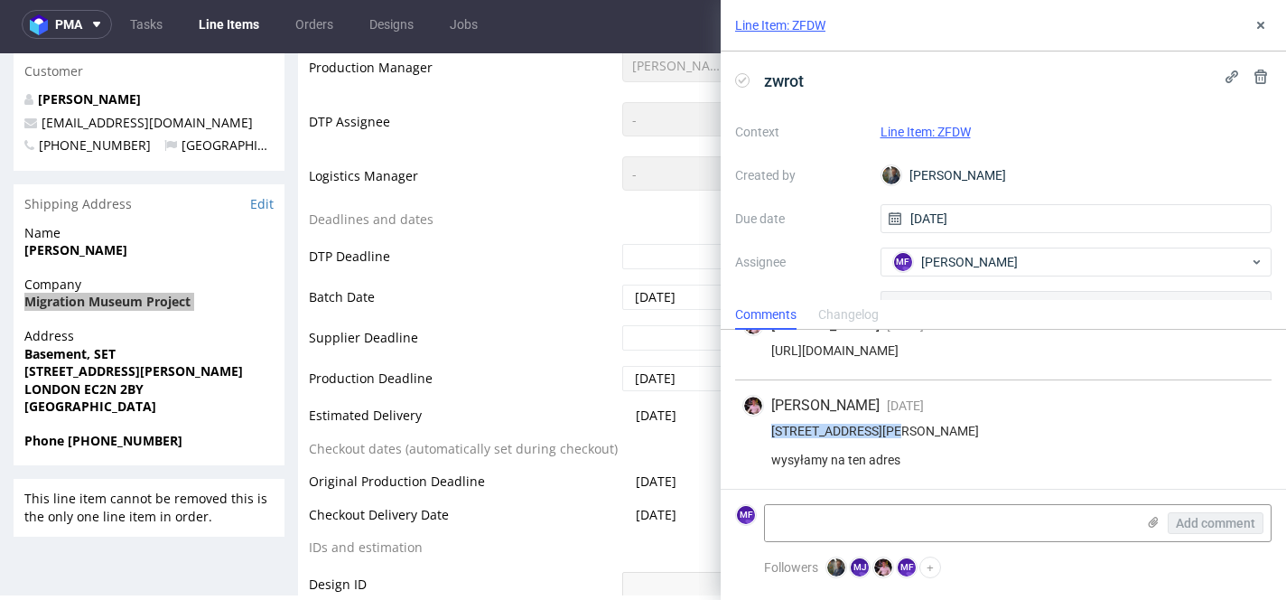
drag, startPoint x: 899, startPoint y: 404, endPoint x: 767, endPoint y: 404, distance: 131.9
click at [767, 424] on div "12 Holme Lacey Road London SE12 0HR wysyłamy na ten adres" at bounding box center [1004, 445] width 522 height 43
click at [785, 435] on div "12 Holme Lacey Road London SE12 0HR wysyłamy na ten adres" at bounding box center [1004, 445] width 522 height 43
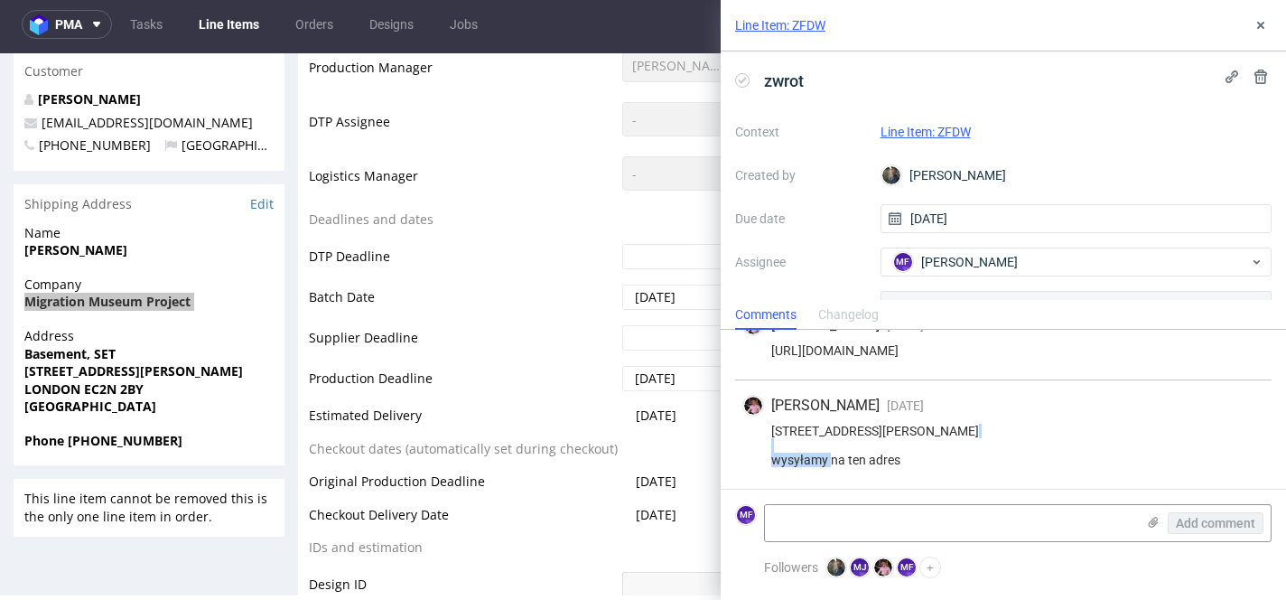
click at [785, 435] on div "12 Holme Lacey Road London SE12 0HR wysyłamy na ten adres" at bounding box center [1004, 445] width 522 height 43
click at [839, 450] on div "12 Holme Lacey Road London SE12 0HR wysyłamy na ten adres" at bounding box center [1004, 445] width 522 height 43
drag, startPoint x: 829, startPoint y: 438, endPoint x: 767, endPoint y: 439, distance: 62.3
click at [767, 439] on div "12 Holme Lacey Road London SE12 0HR wysyłamy na ten adres" at bounding box center [1004, 445] width 522 height 43
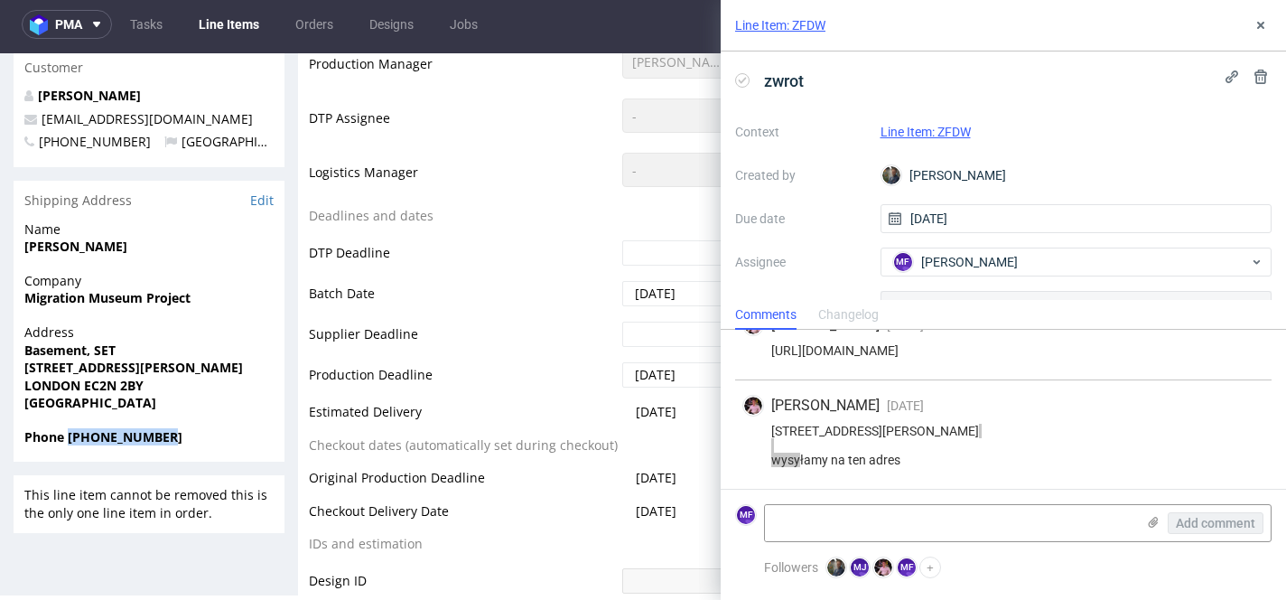
drag, startPoint x: 171, startPoint y: 442, endPoint x: 65, endPoint y: 440, distance: 105.7
click at [65, 440] on strong "Phone +447759456749" at bounding box center [103, 436] width 158 height 17
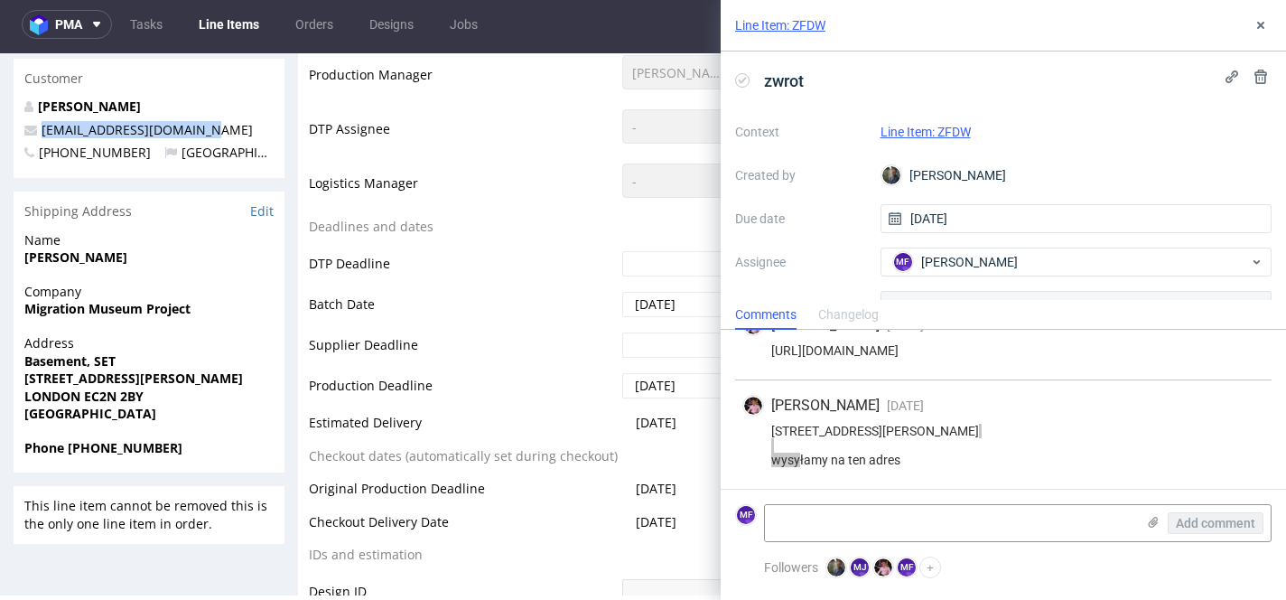
drag, startPoint x: 183, startPoint y: 134, endPoint x: 36, endPoint y: 131, distance: 147.3
click at [36, 131] on p "katy@migrationmuseum.org" at bounding box center [148, 130] width 249 height 18
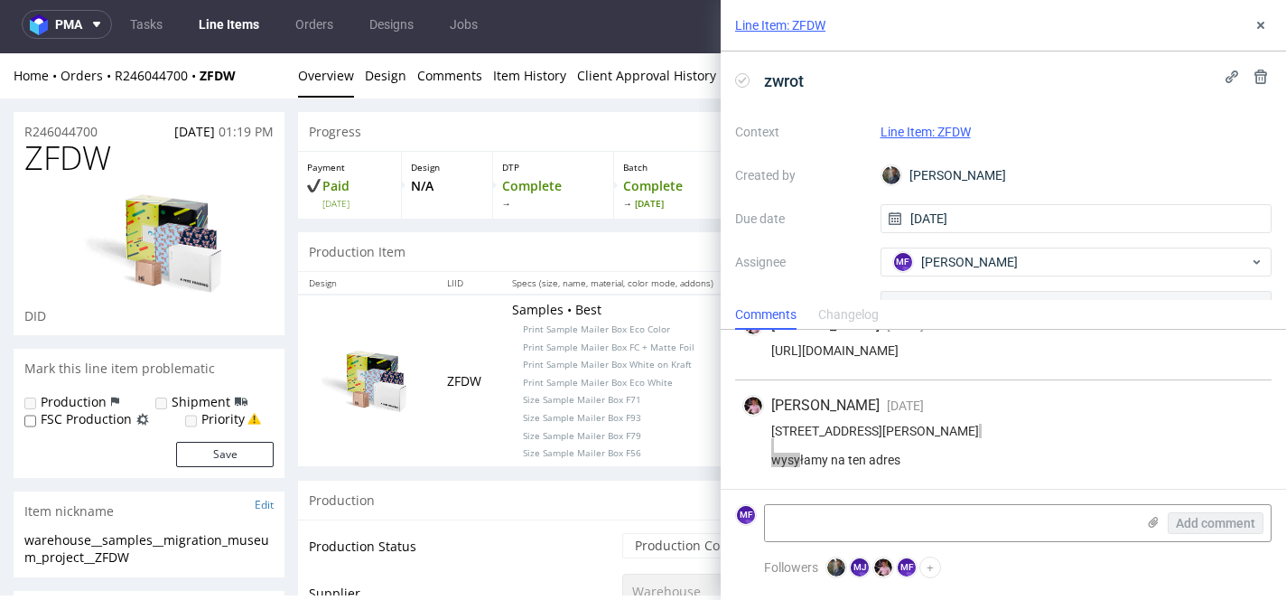
scroll to position [3, 0]
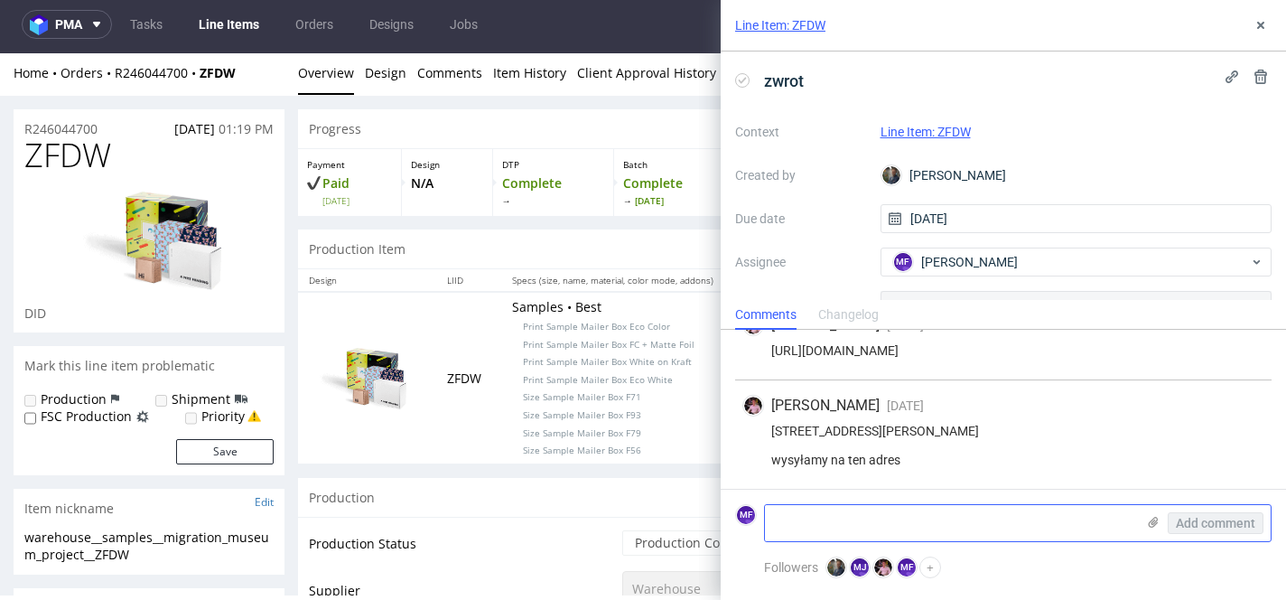
click at [877, 518] on textarea at bounding box center [950, 523] width 370 height 36
paste textarea "katy@migrationmuseum.org"
type textarea "katy@migrationmuseum.org"
drag, startPoint x: 888, startPoint y: 530, endPoint x: 767, endPoint y: 530, distance: 121.1
click at [767, 530] on textarea "katy@migrationmuseum.org" at bounding box center [950, 523] width 370 height 36
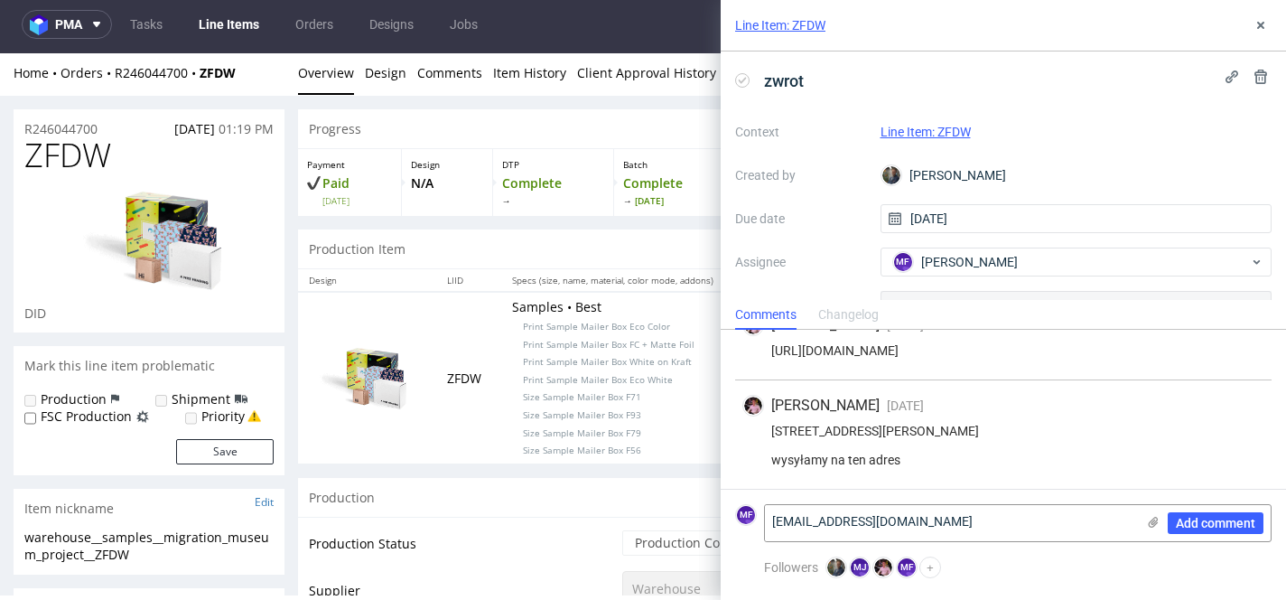
drag, startPoint x: 935, startPoint y: 524, endPoint x: 762, endPoint y: 517, distance: 172.7
click at [762, 517] on div "MF katy@migrationmuseum.org Add comment" at bounding box center [1003, 523] width 537 height 38
click at [955, 530] on textarea at bounding box center [950, 523] width 370 height 36
paste textarea "R246044700_ZFDW_reshipping"
type textarea "R246044700_ZFDW_reshipping"
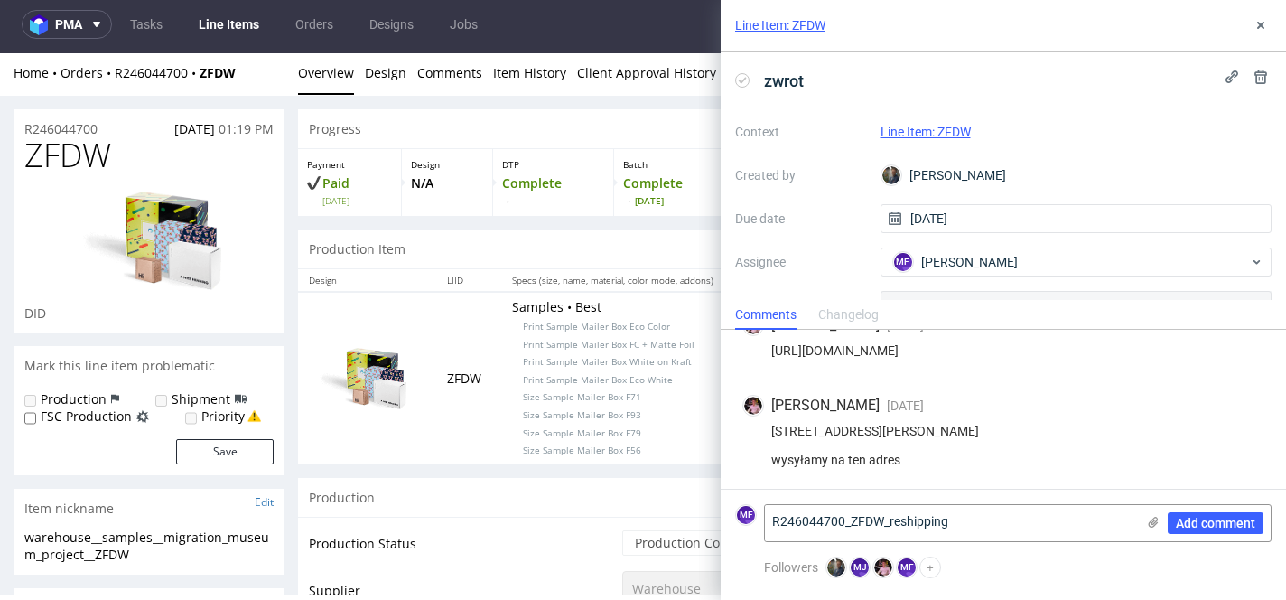
click at [1029, 475] on div "Aleks Ziemkowski 12 days ago 3rd Sep 2025, 14:44 12 Holme Lacey Road London SE1…" at bounding box center [1003, 434] width 537 height 108
click at [1205, 528] on span "Add comment" at bounding box center [1215, 523] width 79 height 13
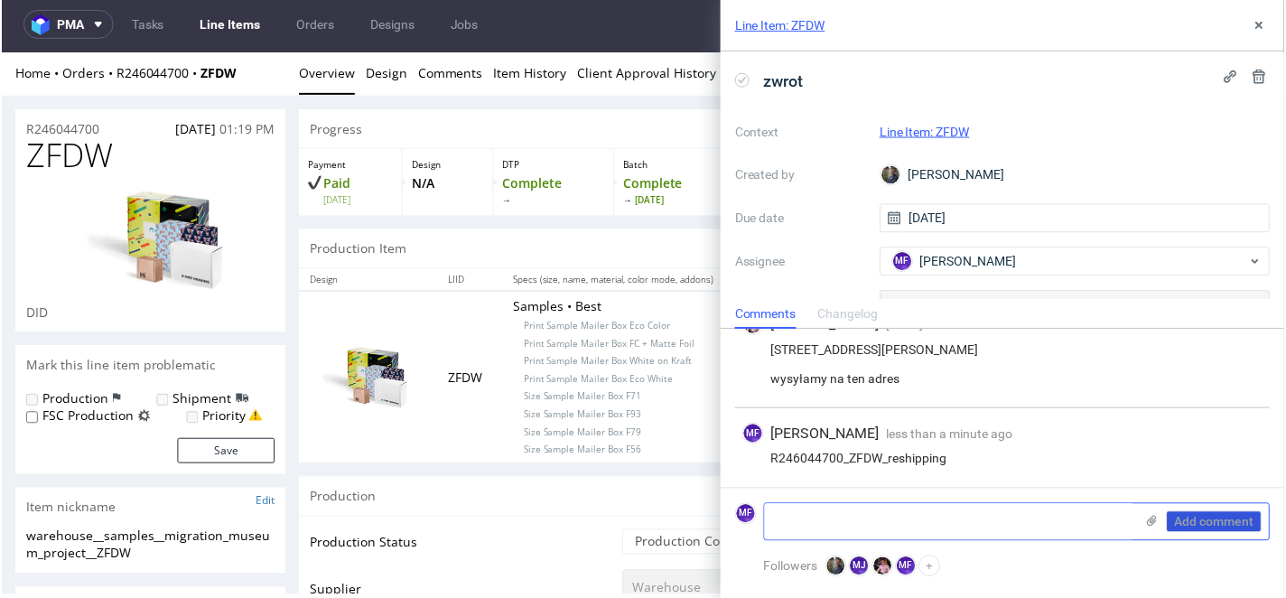
scroll to position [139, 0]
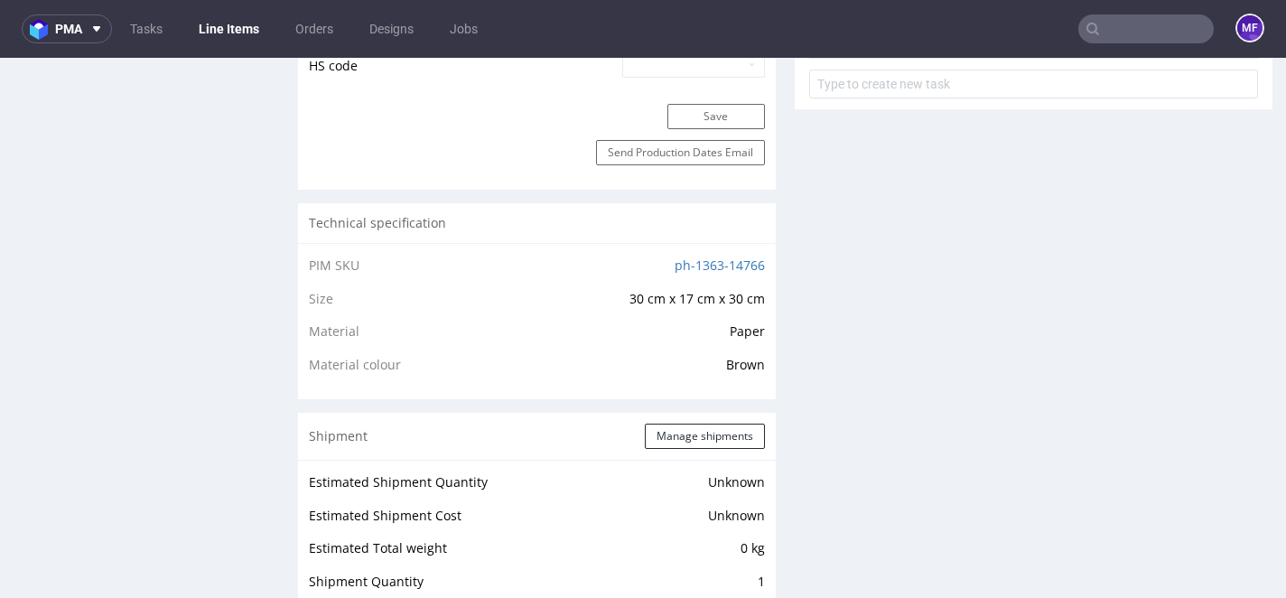
scroll to position [1110, 0]
click at [683, 427] on button "Manage shipments" at bounding box center [705, 433] width 120 height 25
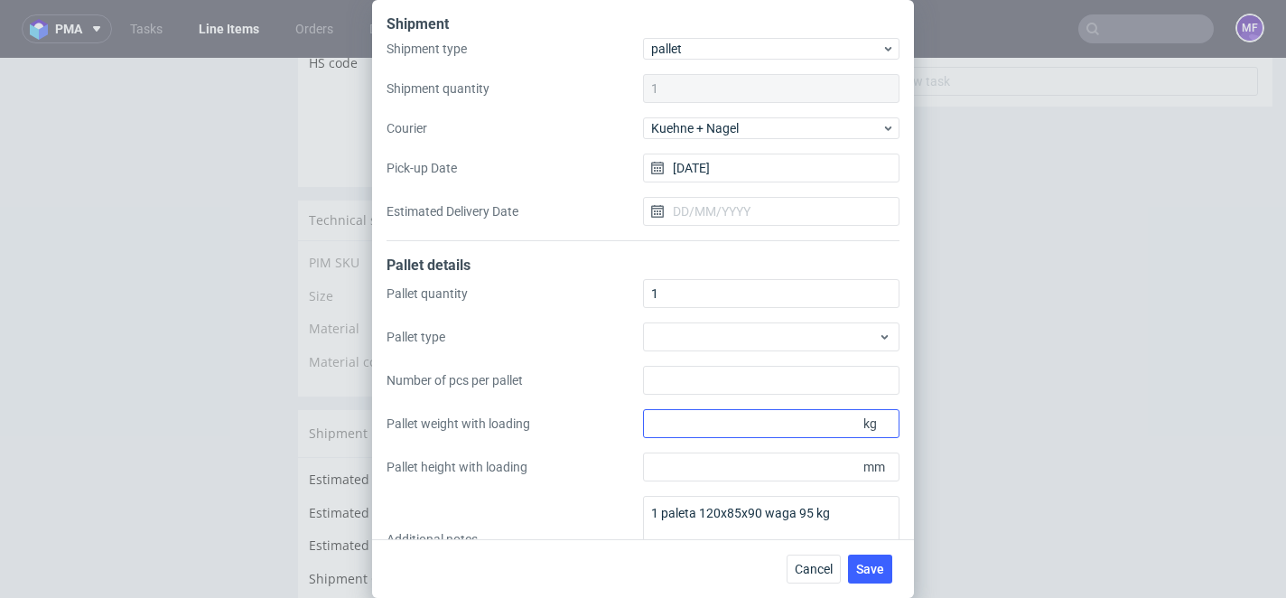
scroll to position [58, 0]
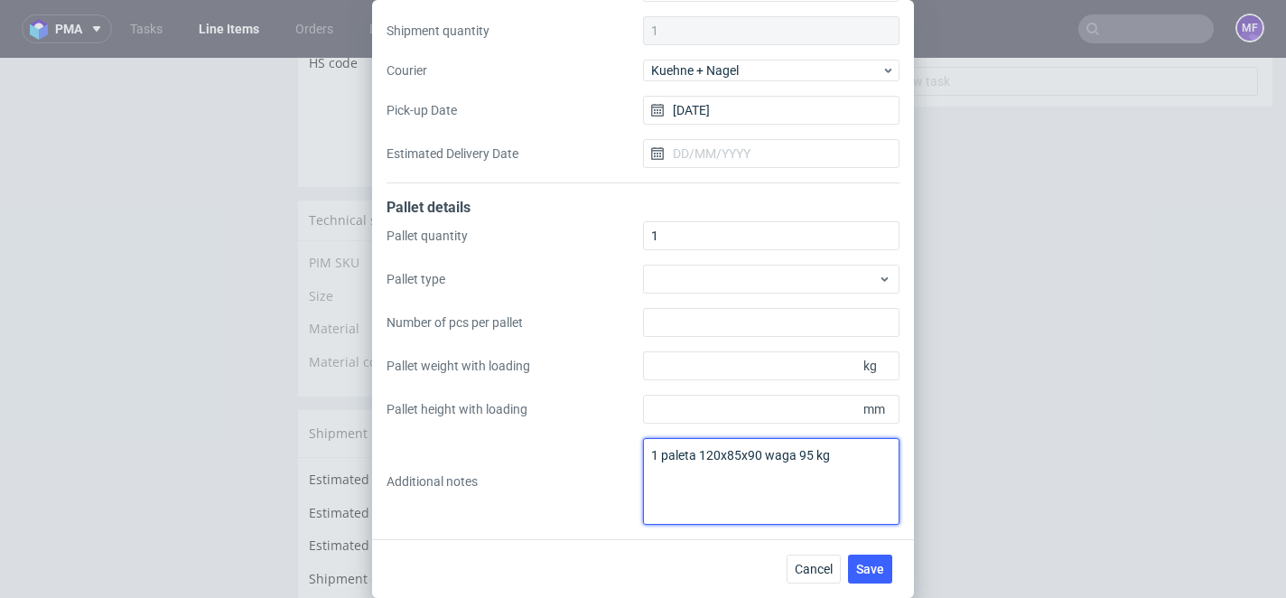
drag, startPoint x: 839, startPoint y: 460, endPoint x: 615, endPoint y: 462, distance: 224.1
click at [615, 462] on div "Pallet quantity 1 Pallet type Number of pcs per pallet Pallet weight with loadi…" at bounding box center [643, 373] width 513 height 304
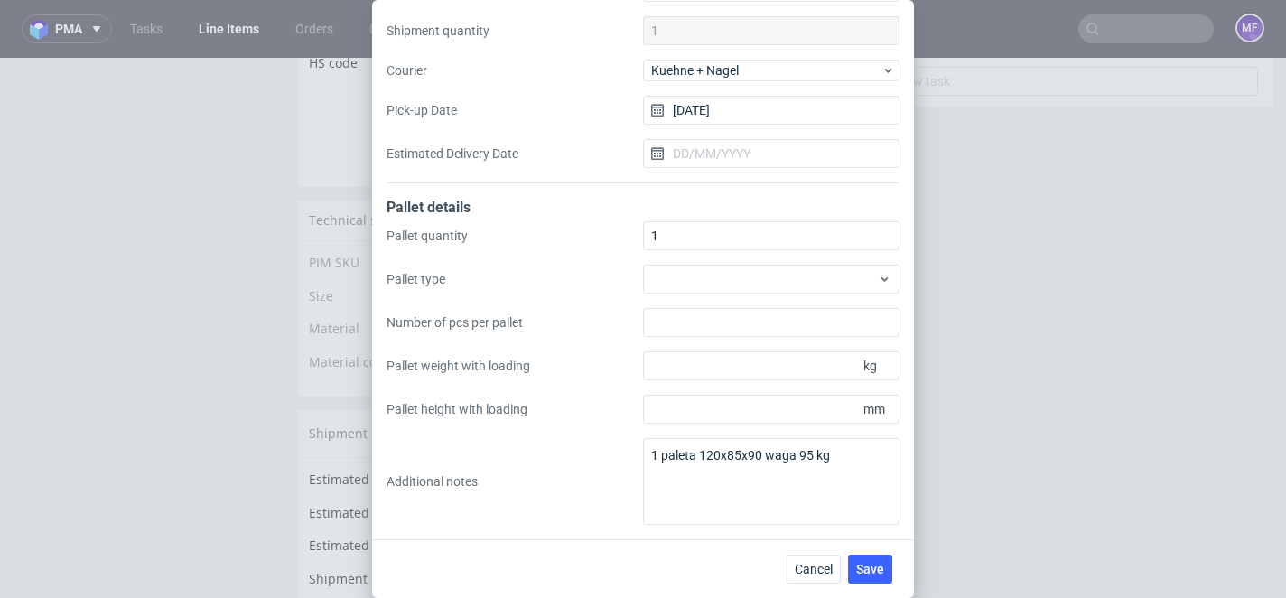
click at [1069, 427] on div "Shipment Shipment type pallet Shipment quantity 1 Courier Kuehne + Nagel Pick-u…" at bounding box center [643, 299] width 1286 height 598
click at [824, 566] on span "Cancel" at bounding box center [814, 569] width 38 height 13
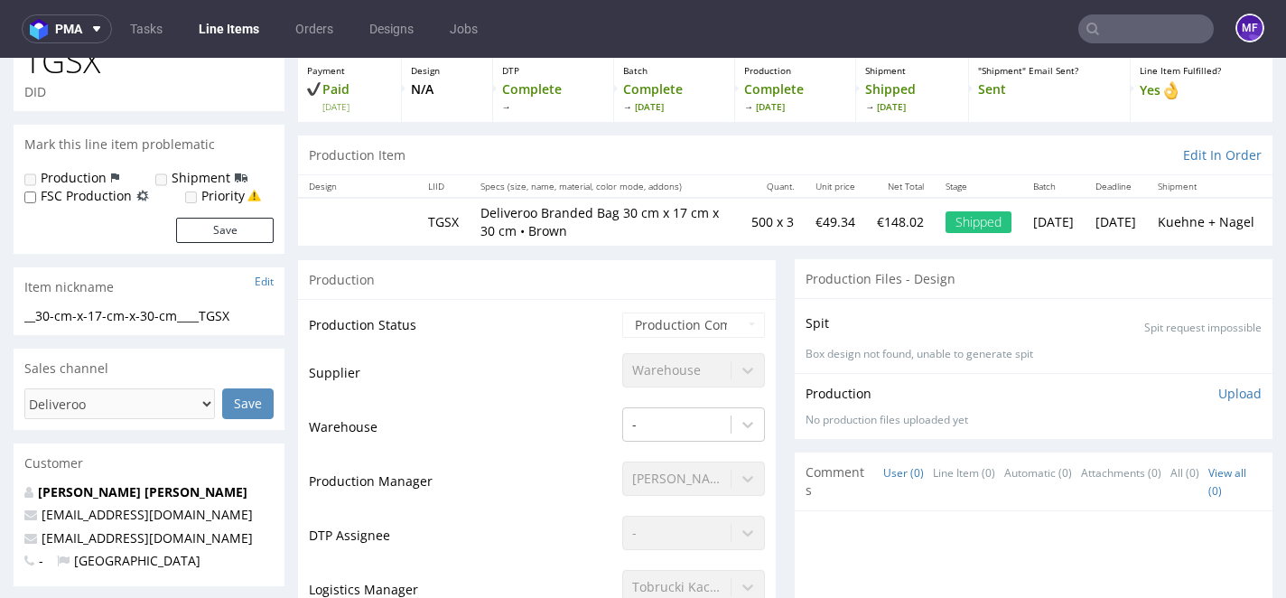
scroll to position [0, 0]
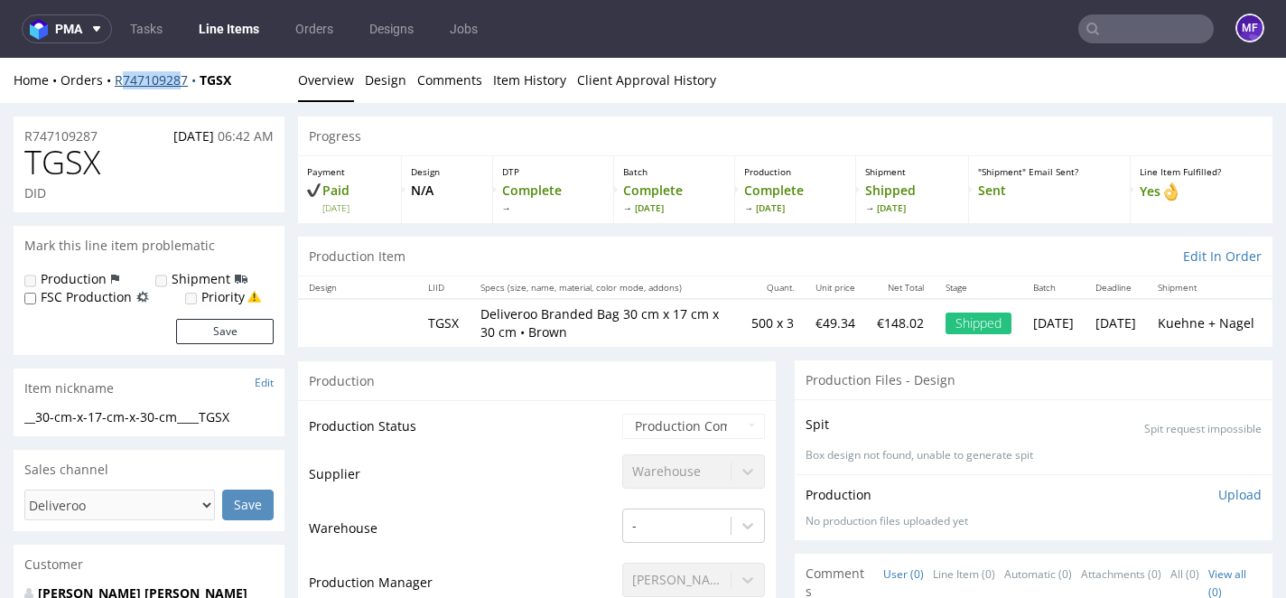
drag, startPoint x: 238, startPoint y: 85, endPoint x: 129, endPoint y: 86, distance: 109.3
click at [122, 86] on div "Home Orders R747109287 TGSX" at bounding box center [149, 80] width 271 height 18
drag, startPoint x: 240, startPoint y: 83, endPoint x: 117, endPoint y: 84, distance: 122.9
click at [117, 84] on div "Home Orders R747109287 TGSX" at bounding box center [149, 80] width 271 height 18
copy div "R747109287 TGSX"
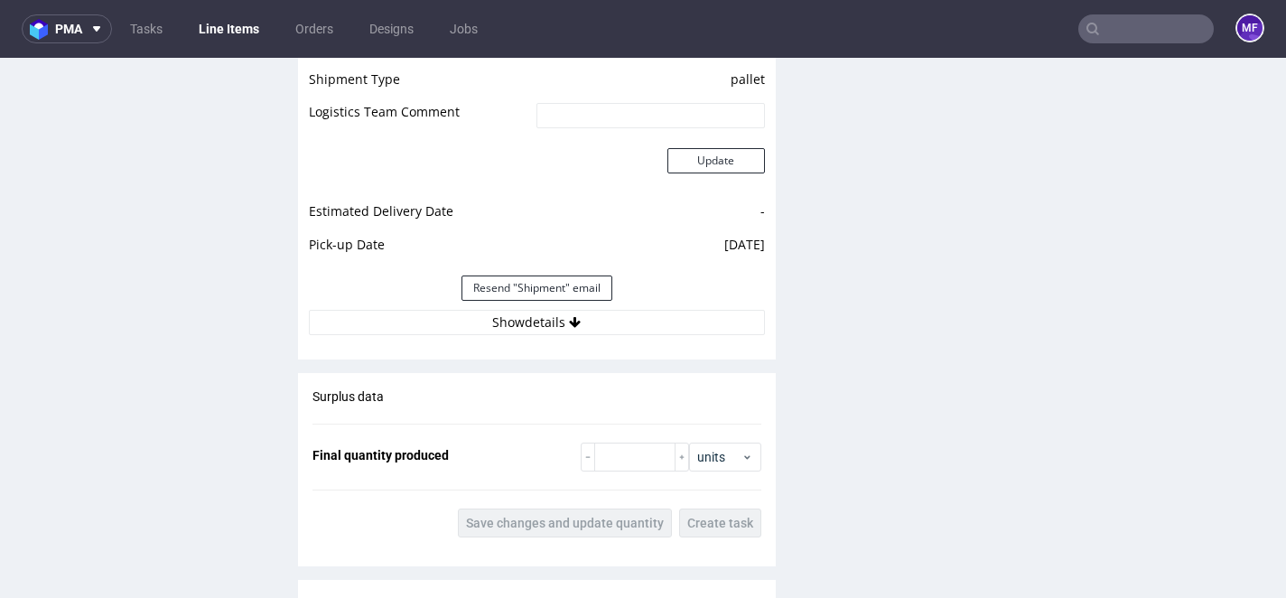
scroll to position [1648, 0]
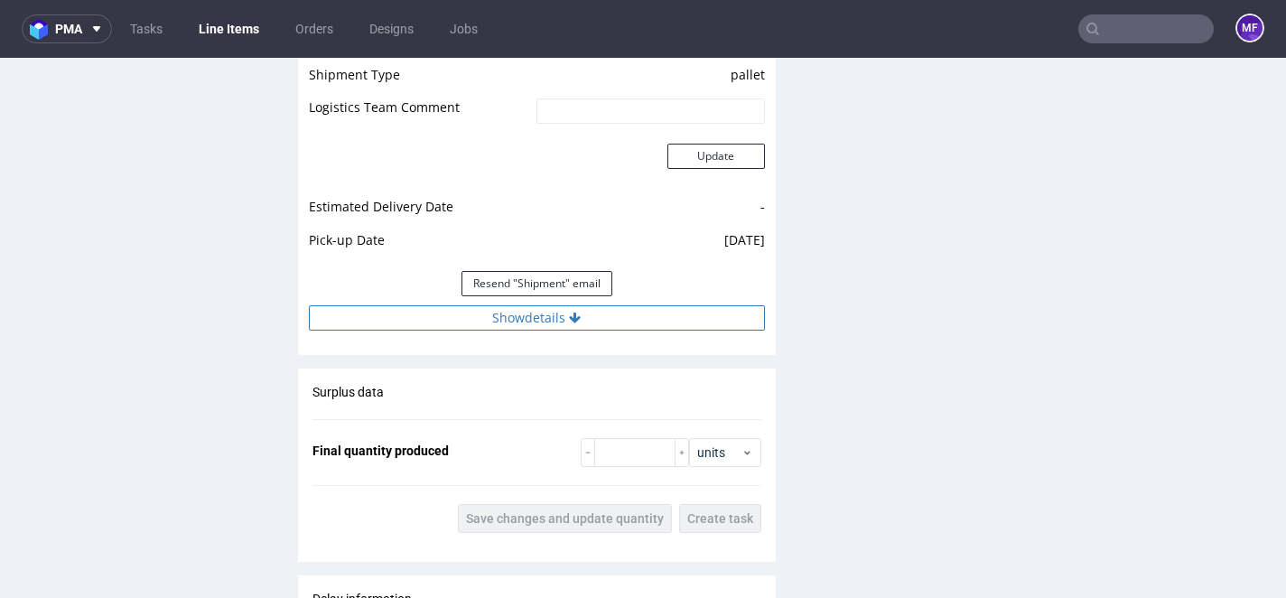
click at [491, 324] on button "Show details" at bounding box center [537, 317] width 456 height 25
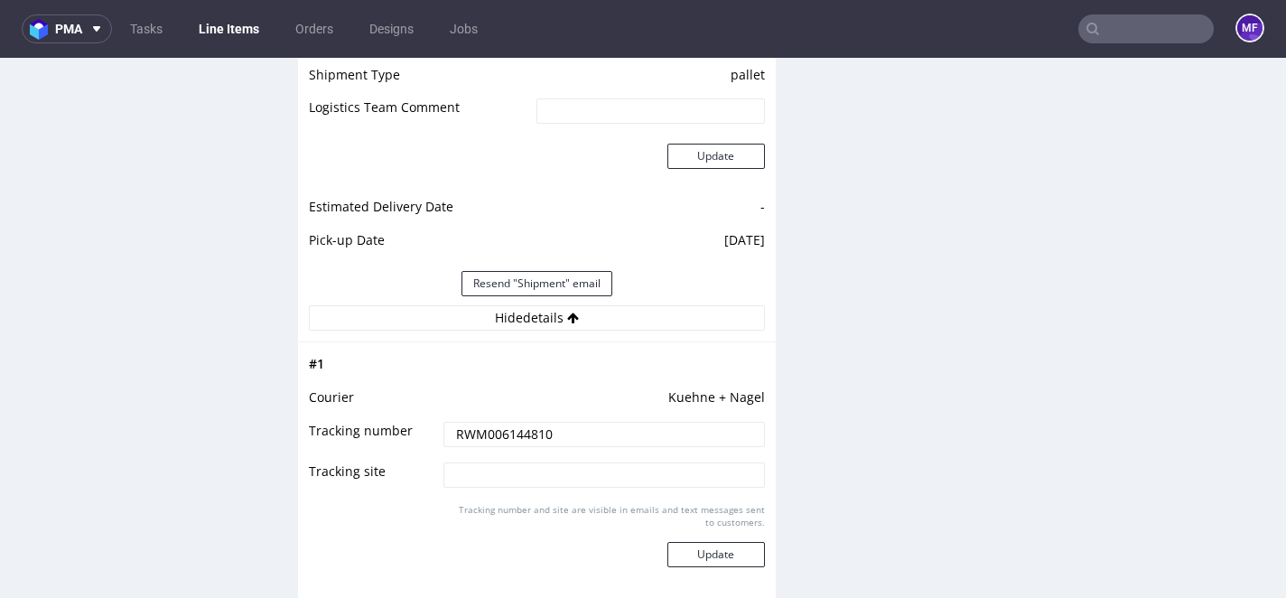
drag, startPoint x: 444, startPoint y: 429, endPoint x: 397, endPoint y: 426, distance: 47.1
click at [397, 426] on tr "Tracking number RWM006144810" at bounding box center [537, 440] width 456 height 41
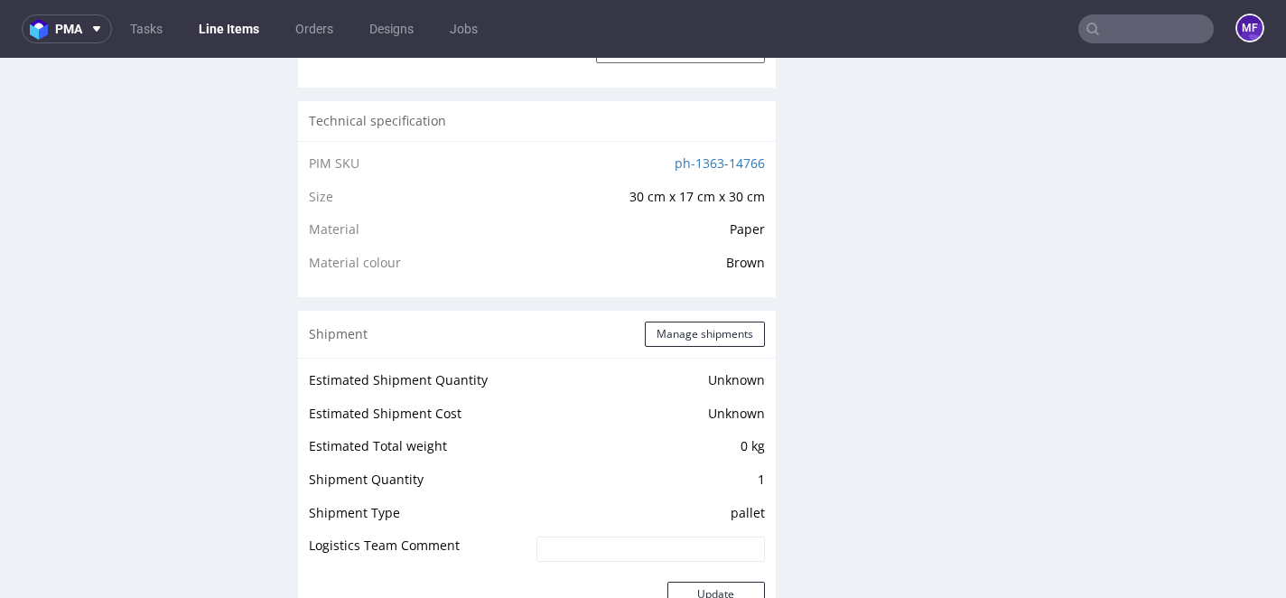
scroll to position [1209, 0]
click at [691, 341] on button "Manage shipments" at bounding box center [705, 335] width 120 height 25
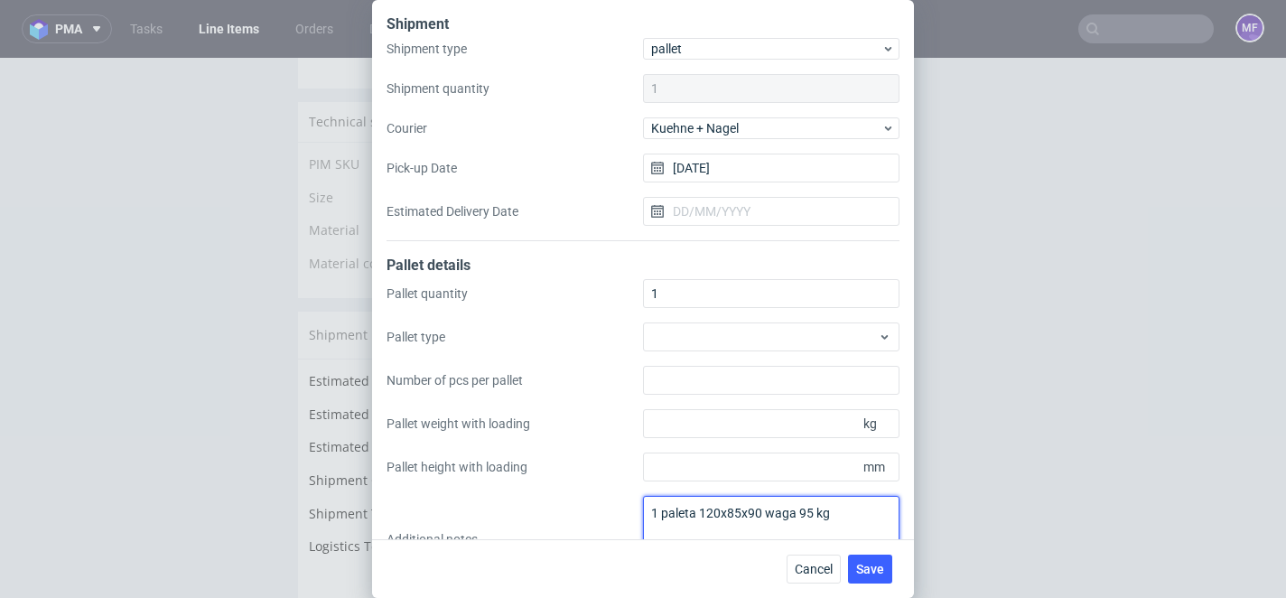
drag, startPoint x: 824, startPoint y: 516, endPoint x: 632, endPoint y: 514, distance: 191.5
click at [632, 514] on div "Pallet quantity 1 Pallet type Number of pcs per pallet Pallet weight with loadi…" at bounding box center [643, 431] width 513 height 304
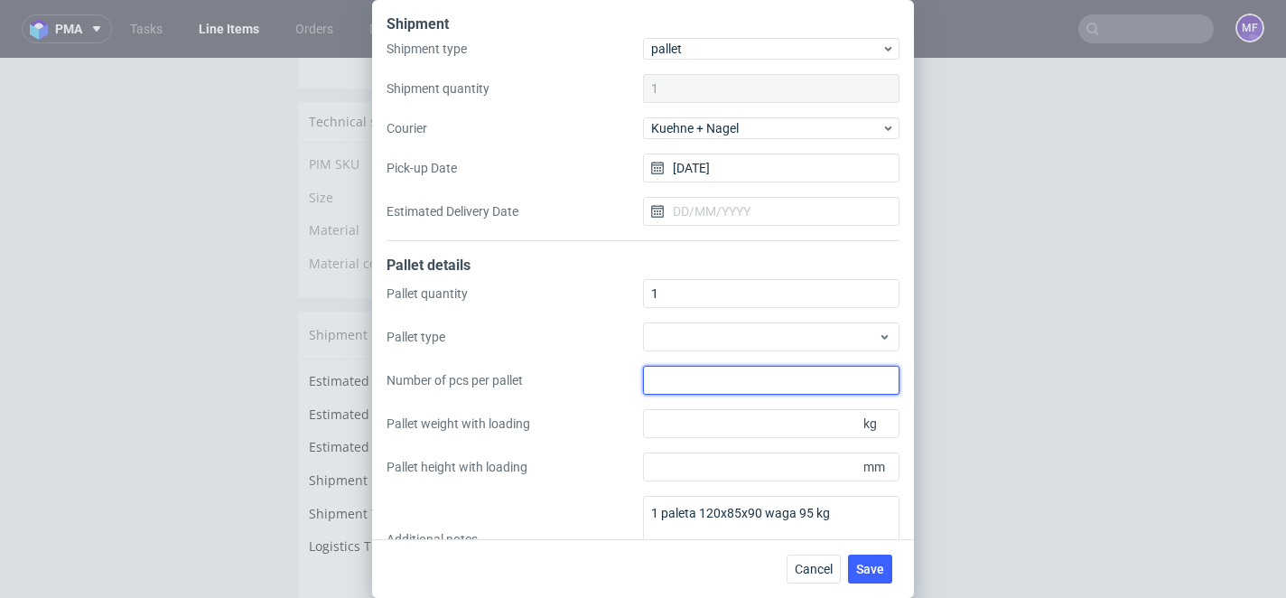
drag, startPoint x: 999, startPoint y: 388, endPoint x: 927, endPoint y: 397, distance: 72.7
click at [999, 388] on div "Shipment Shipment type pallet Shipment quantity 1 Courier Kuehne + Nagel Pick-u…" at bounding box center [643, 299] width 1286 height 598
click at [808, 563] on span "Cancel" at bounding box center [814, 569] width 38 height 13
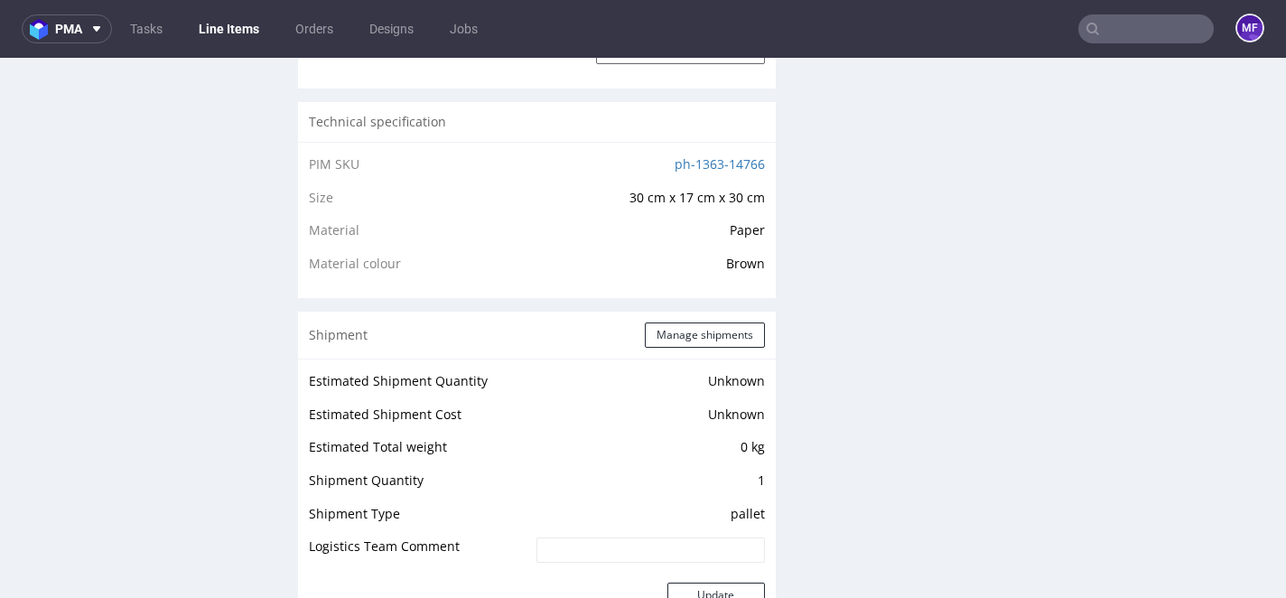
scroll to position [0, 0]
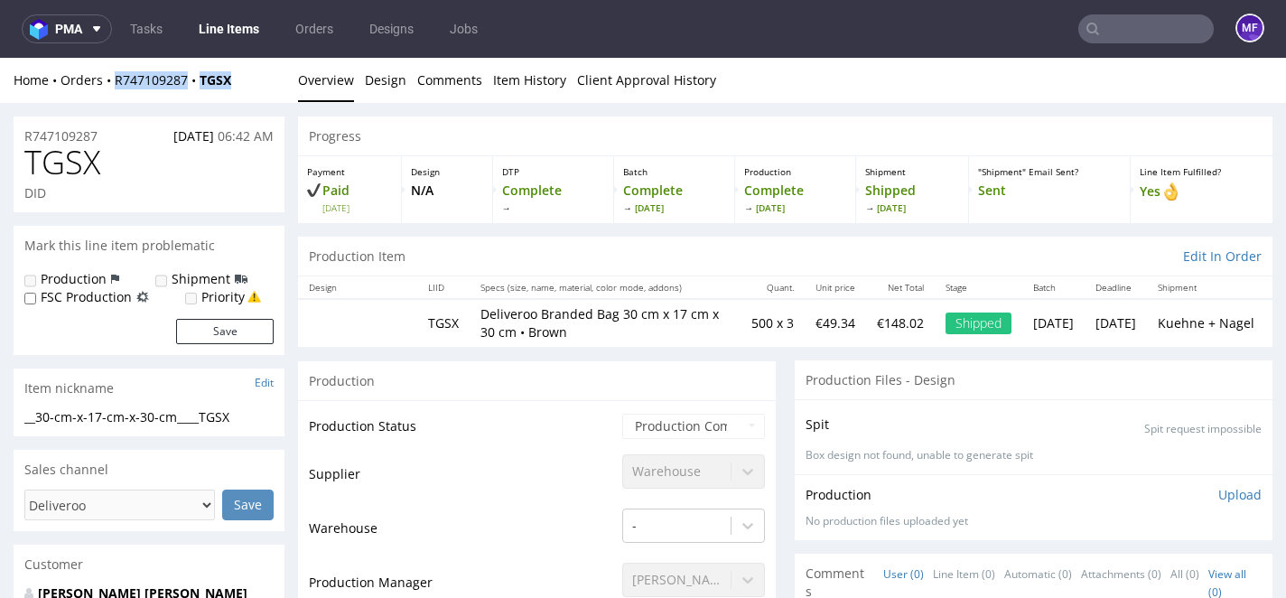
drag, startPoint x: 239, startPoint y: 80, endPoint x: 114, endPoint y: 88, distance: 125.8
click at [114, 88] on div "Home Orders R747109287 TGSX" at bounding box center [149, 80] width 271 height 18
copy div "R747109287 TGSX"
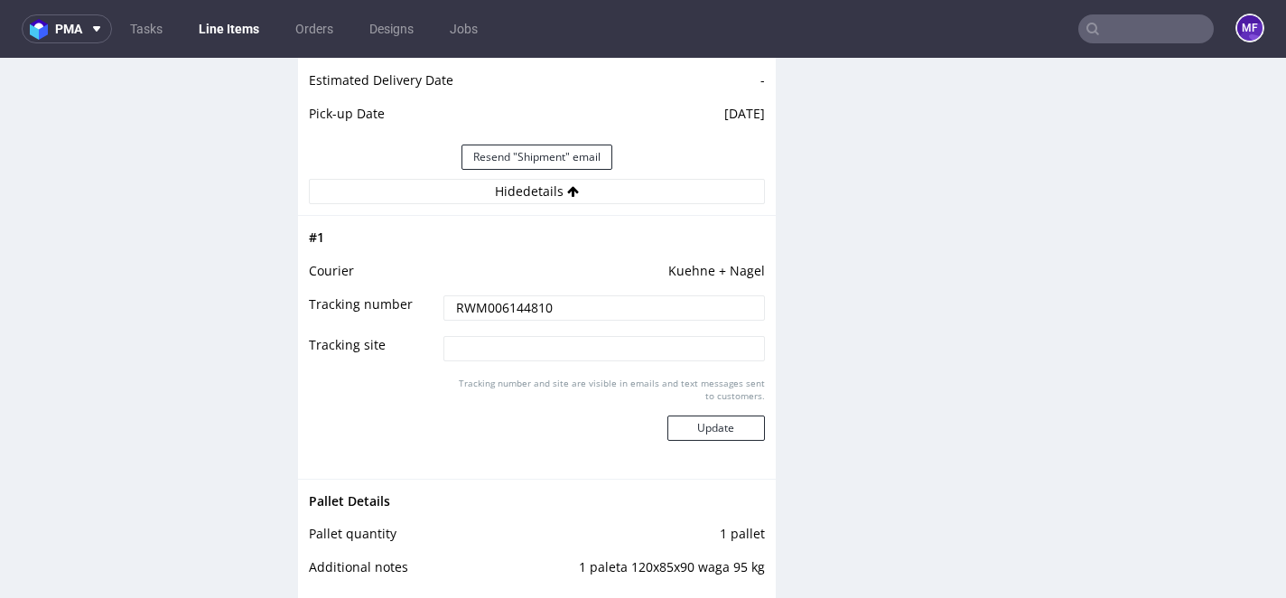
scroll to position [1782, 0]
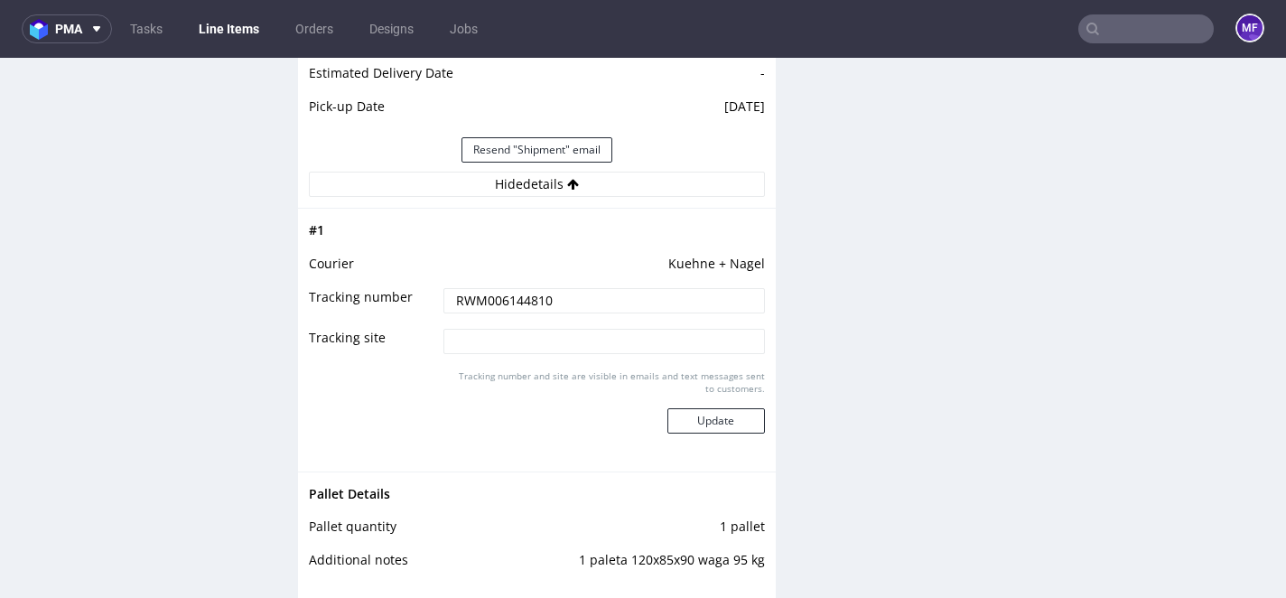
drag, startPoint x: 467, startPoint y: 300, endPoint x: 418, endPoint y: 295, distance: 49.0
click at [418, 295] on tr "Tracking number RWM006144810" at bounding box center [537, 306] width 456 height 41
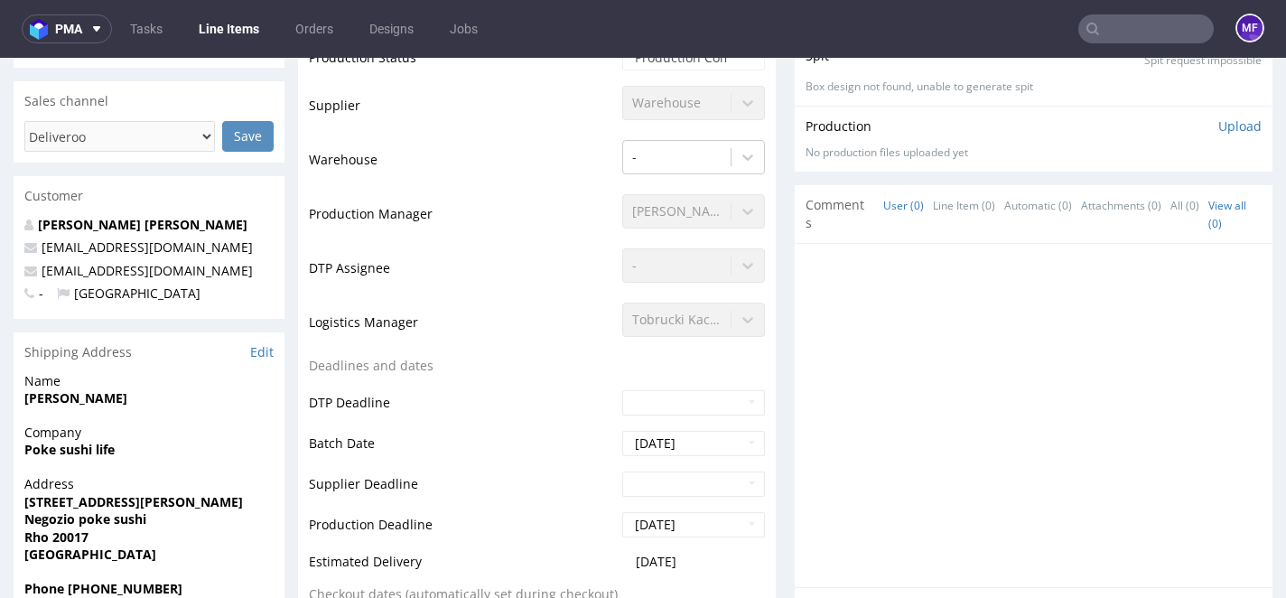
scroll to position [0, 0]
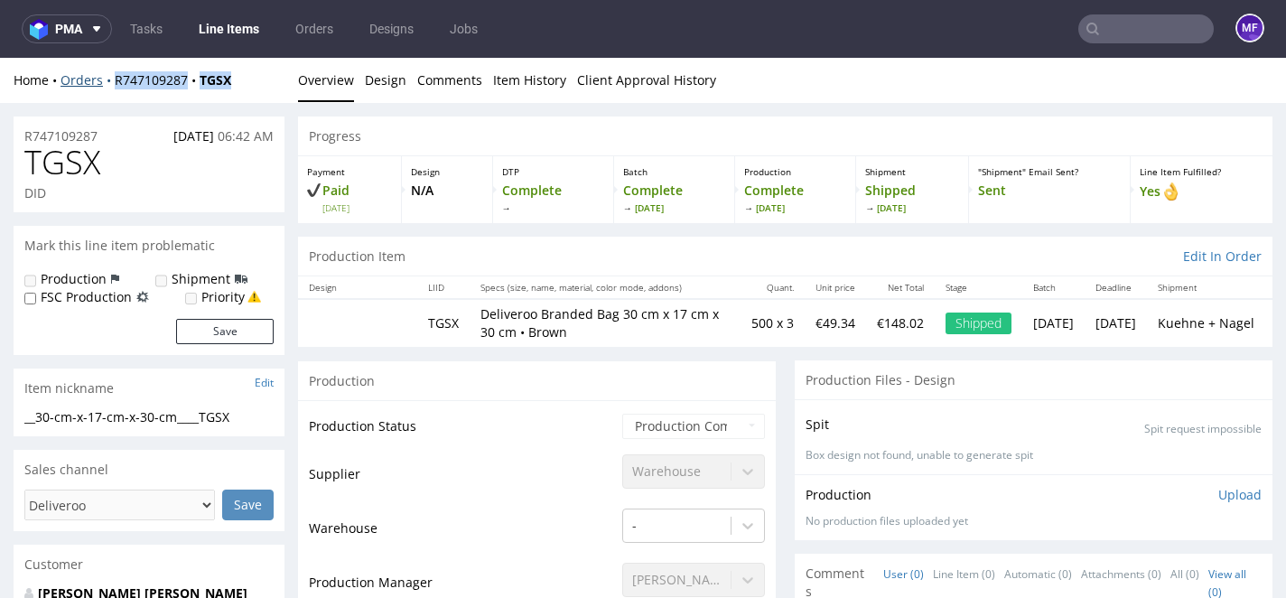
drag, startPoint x: 240, startPoint y: 84, endPoint x: 112, endPoint y: 87, distance: 128.3
click at [112, 87] on div "Home Orders R747109287 TGSX" at bounding box center [149, 80] width 271 height 18
copy div "R747109287 TGSX"
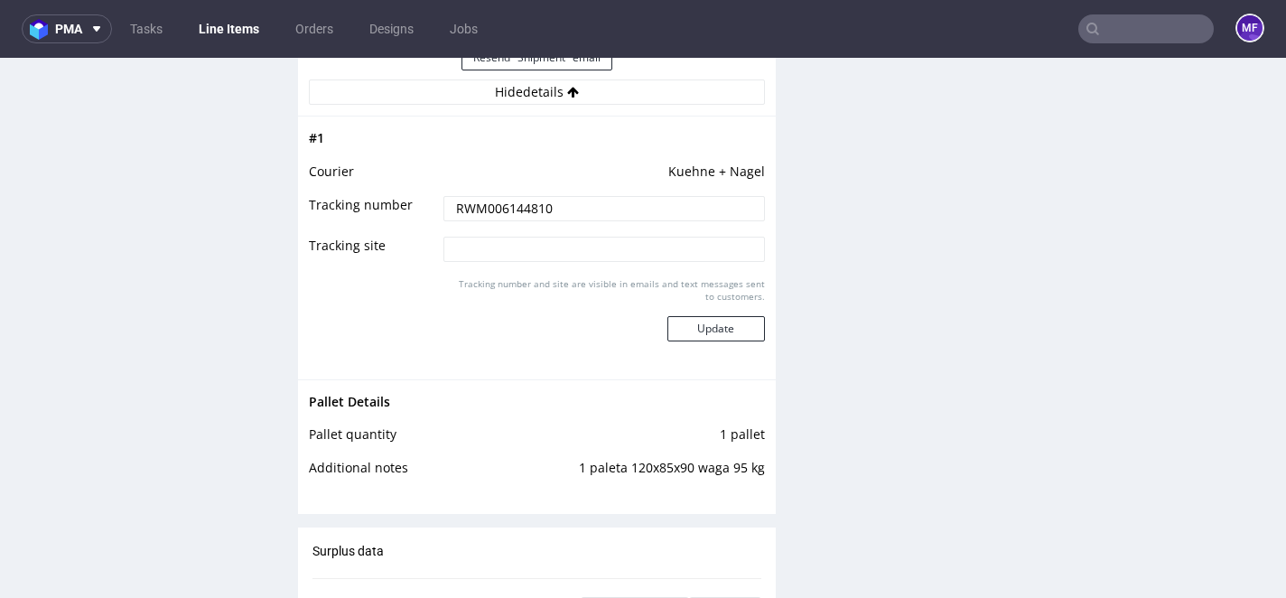
scroll to position [1871, 0]
drag, startPoint x: 555, startPoint y: 213, endPoint x: 418, endPoint y: 205, distance: 136.7
click at [418, 205] on tr "Tracking number RWM006144810" at bounding box center [537, 217] width 456 height 41
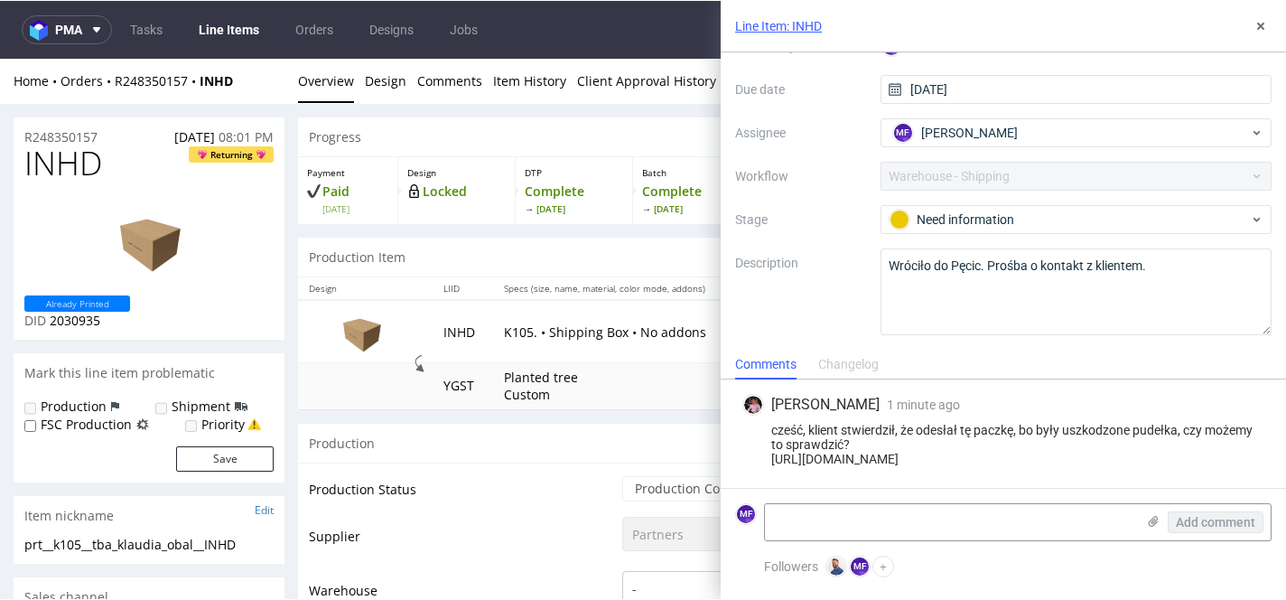
scroll to position [128, 0]
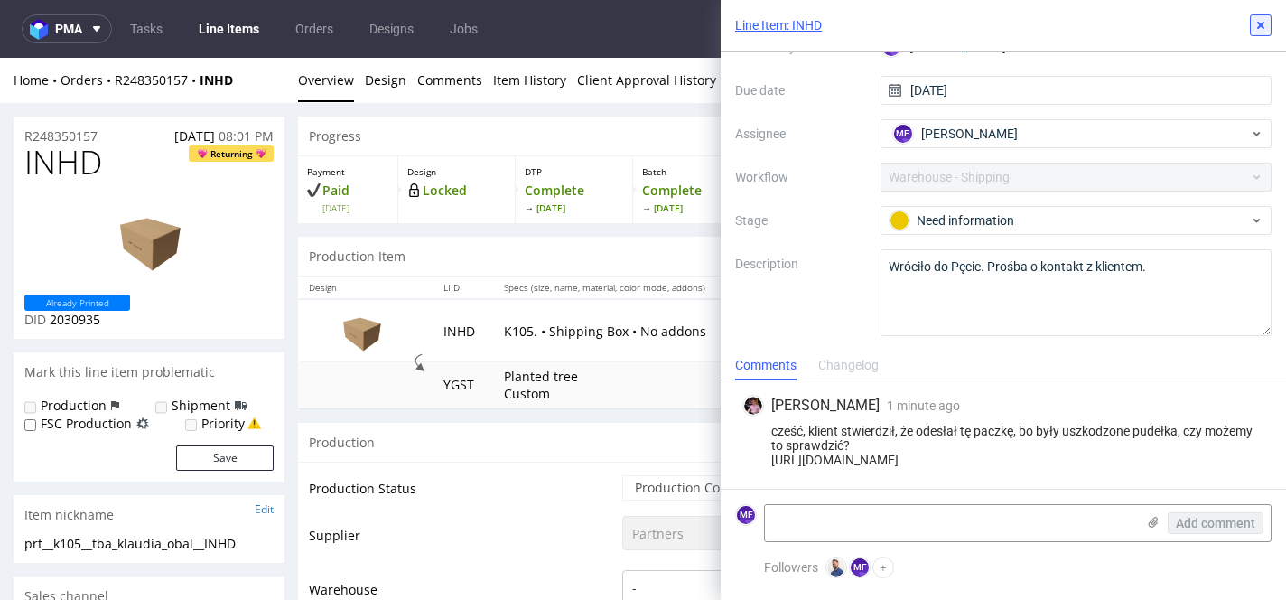
click at [1256, 24] on icon at bounding box center [1261, 25] width 14 height 14
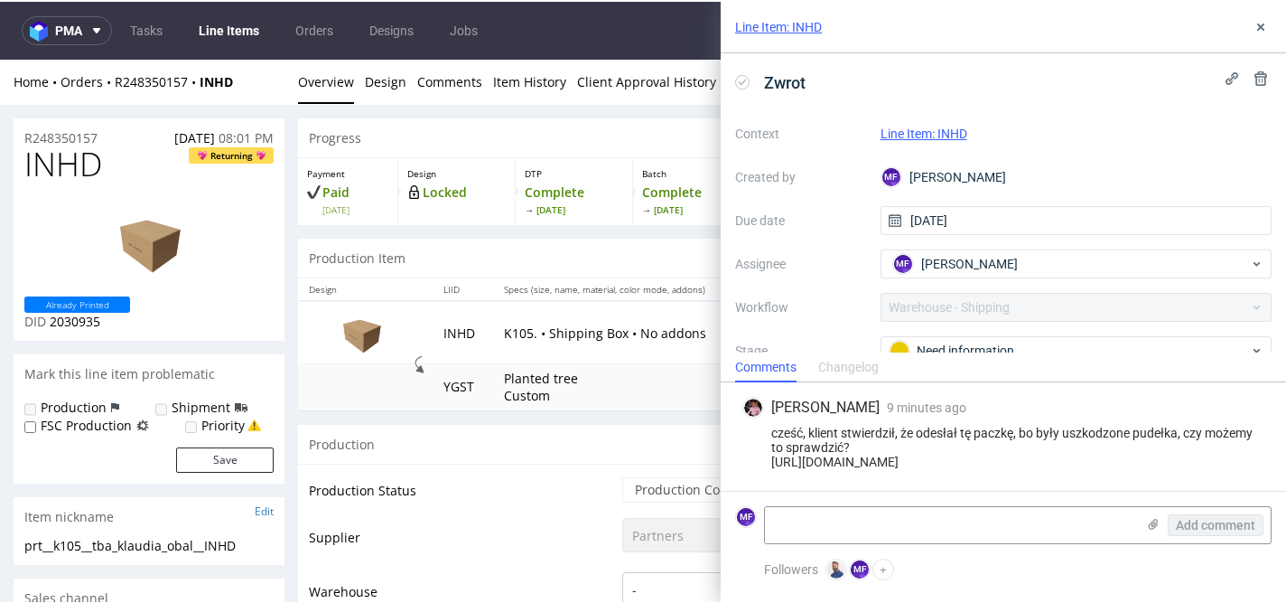
scroll to position [128, 0]
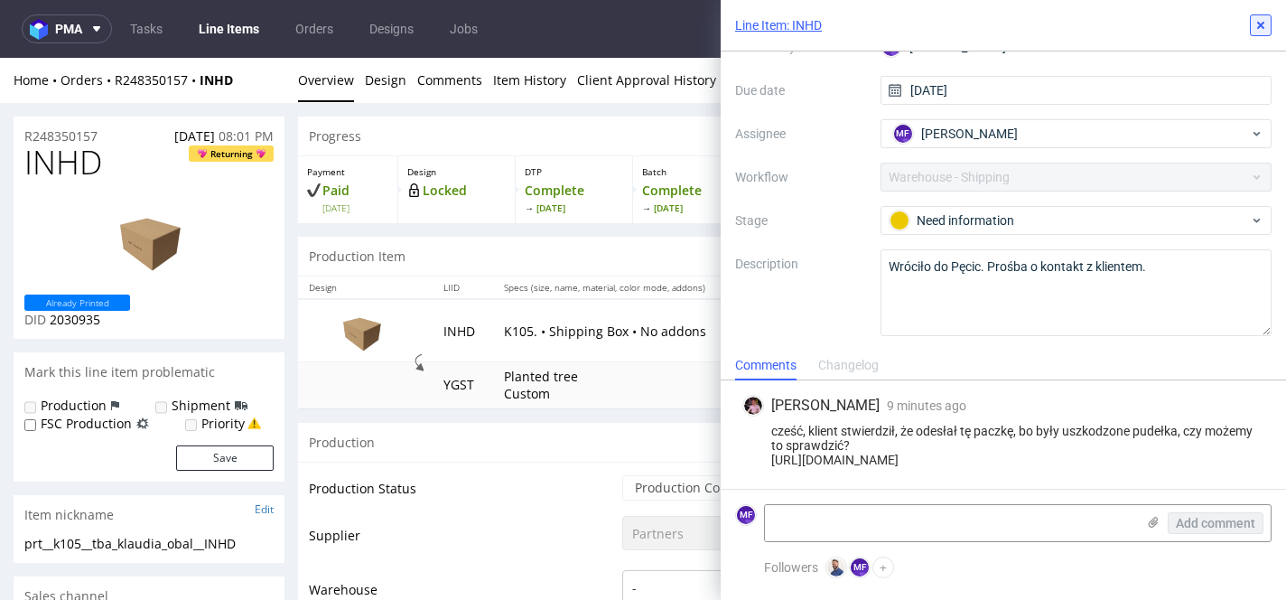
click at [1255, 28] on icon at bounding box center [1261, 25] width 14 height 14
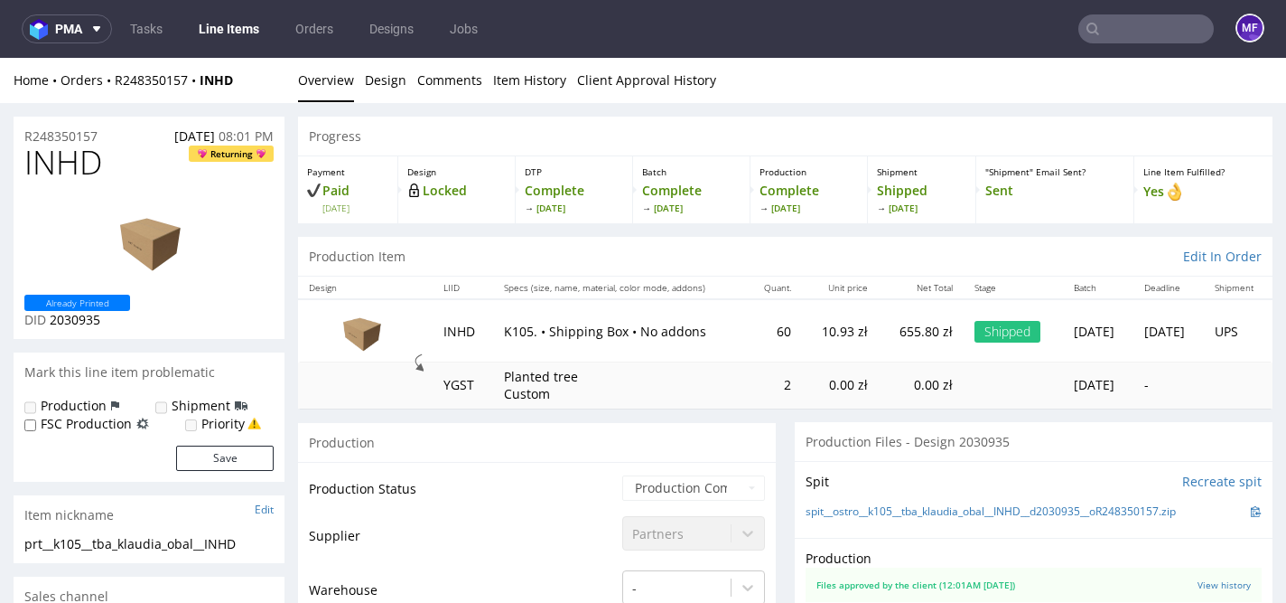
scroll to position [126, 0]
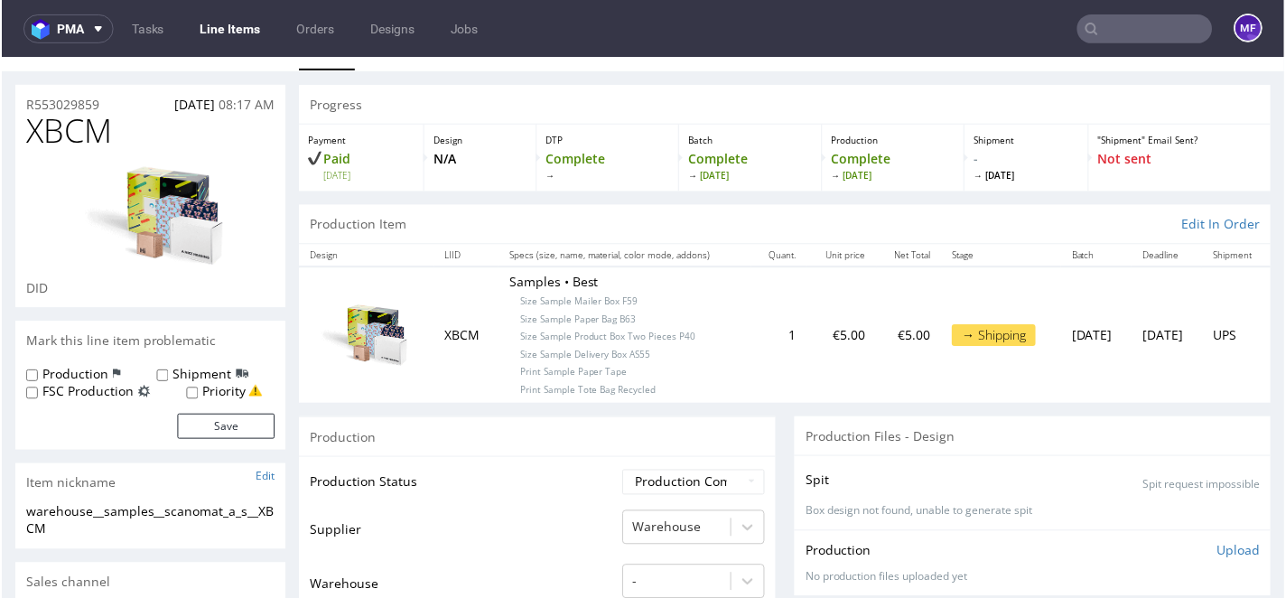
scroll to position [41, 0]
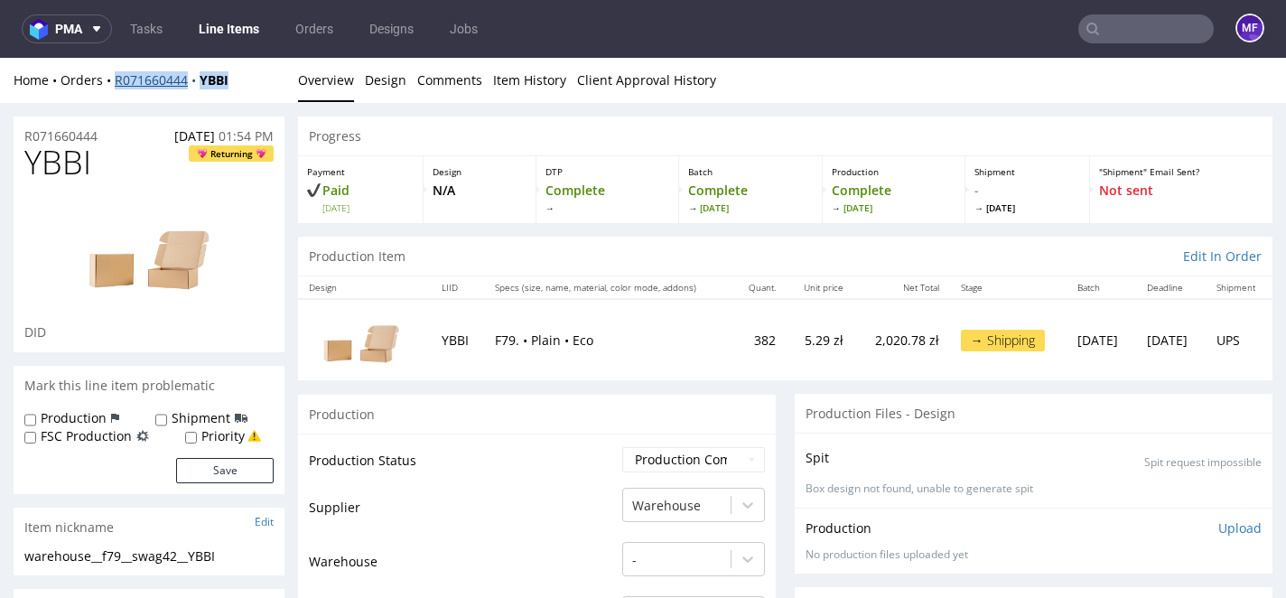
drag, startPoint x: 200, startPoint y: 79, endPoint x: 116, endPoint y: 81, distance: 84.0
click at [116, 81] on div "Home Orders R071660444 YBBI" at bounding box center [149, 80] width 271 height 18
copy div "R071660444 YBBI"
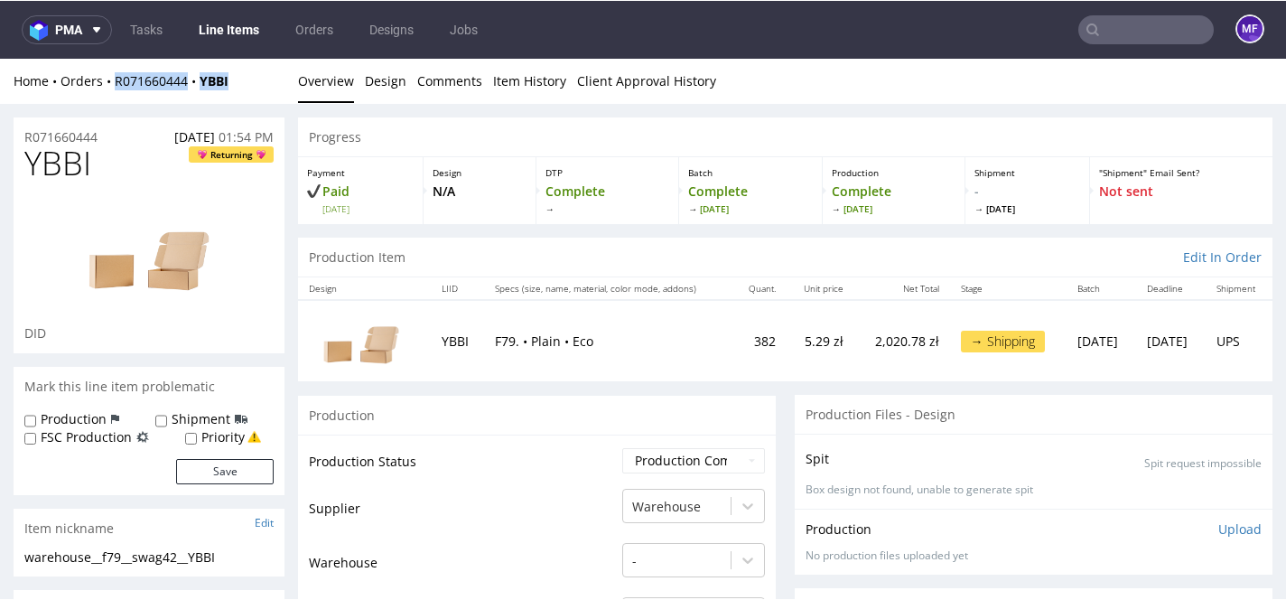
scroll to position [2, 0]
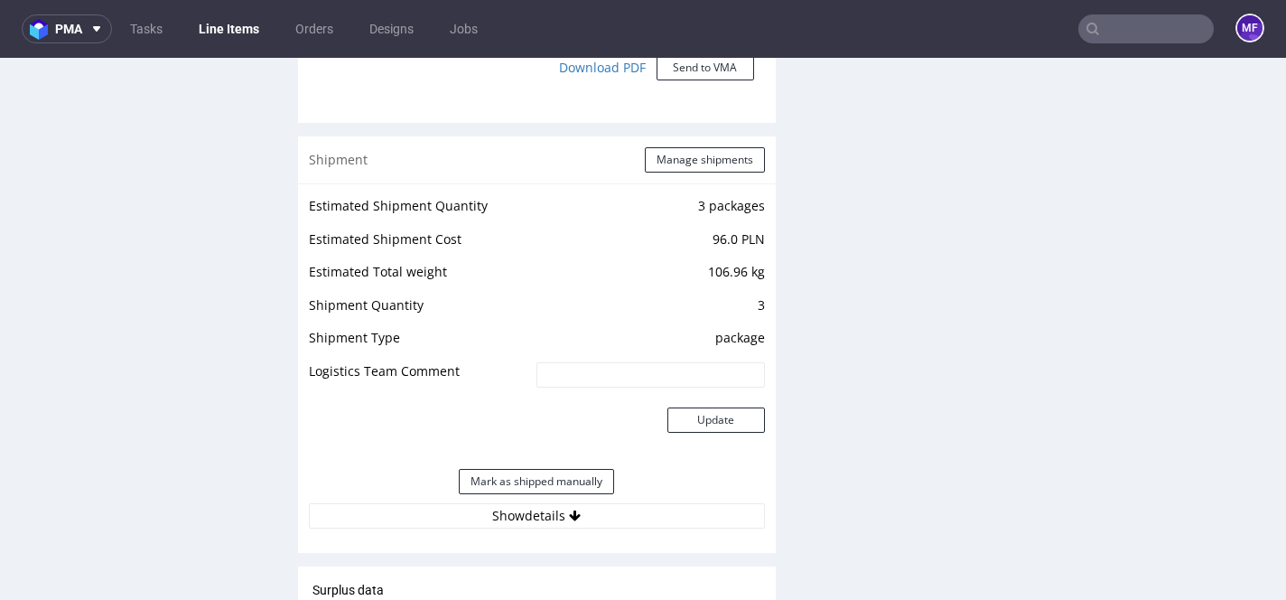
scroll to position [1680, 0]
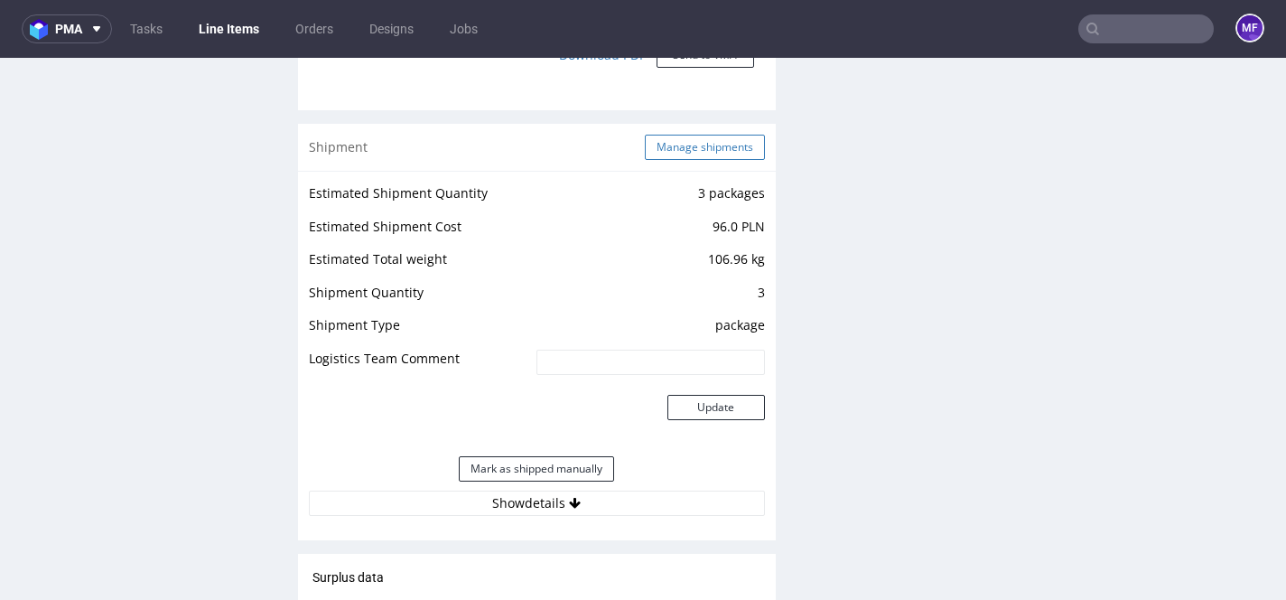
click at [690, 160] on button "Manage shipments" at bounding box center [705, 147] width 120 height 25
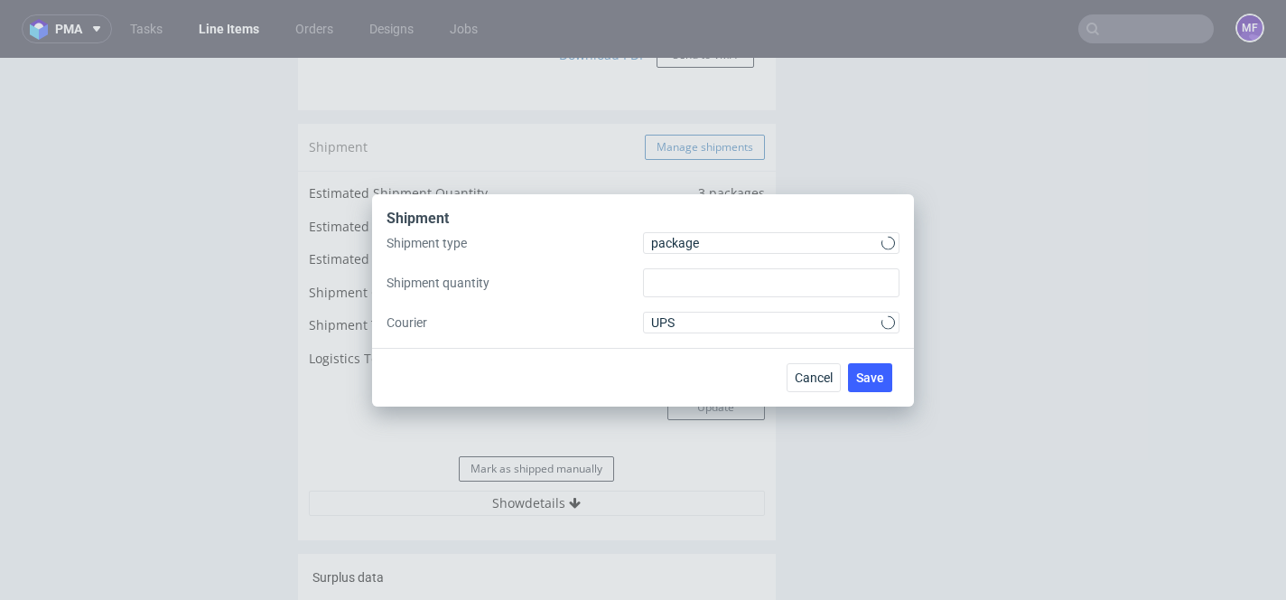
type input "3"
drag, startPoint x: 801, startPoint y: 373, endPoint x: 809, endPoint y: 317, distance: 56.5
click at [801, 373] on span "Cancel" at bounding box center [814, 377] width 38 height 13
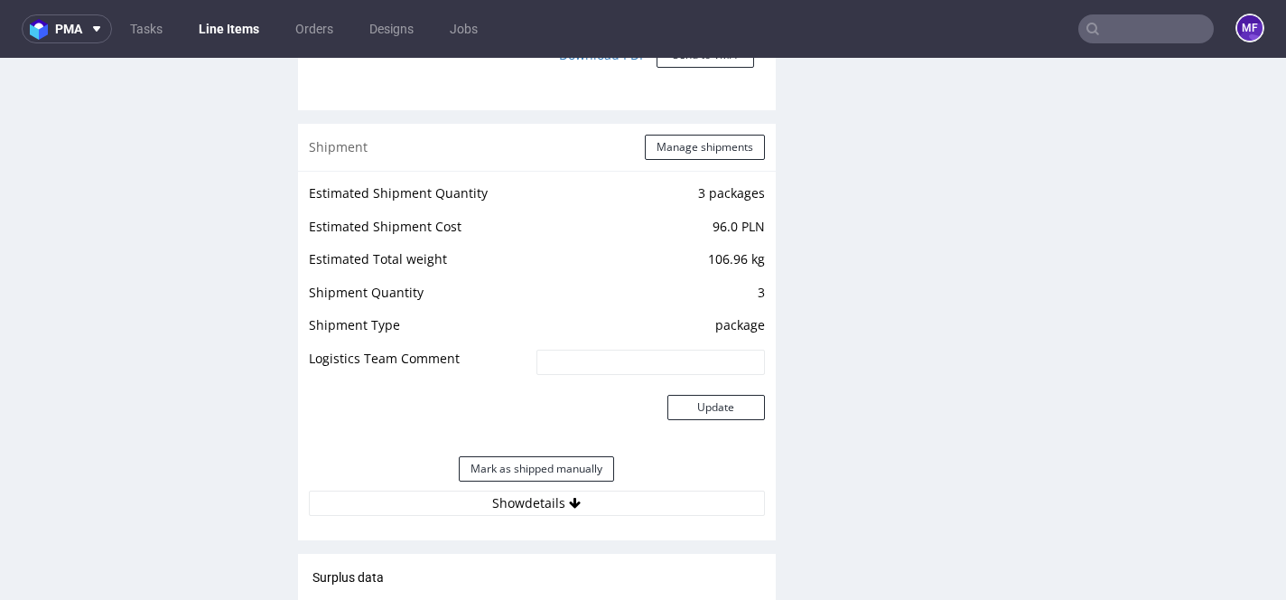
click at [865, 391] on div "Production Files - Design Spit Spit request impossible Box design not found, un…" at bounding box center [1034, 89] width 478 height 2750
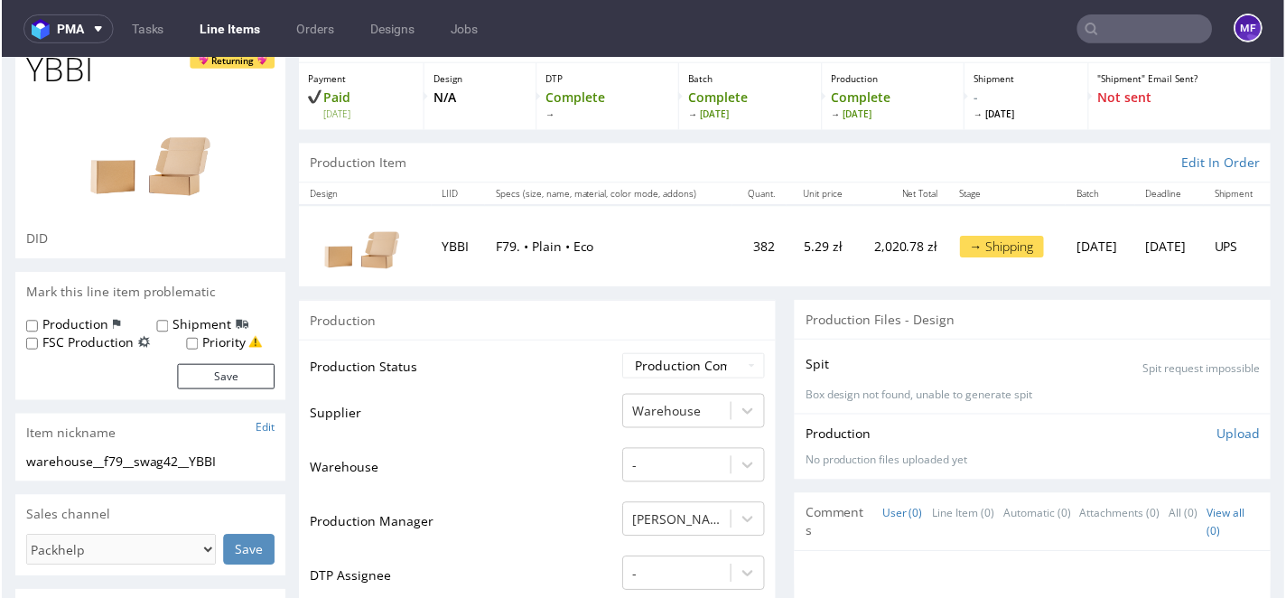
scroll to position [0, 0]
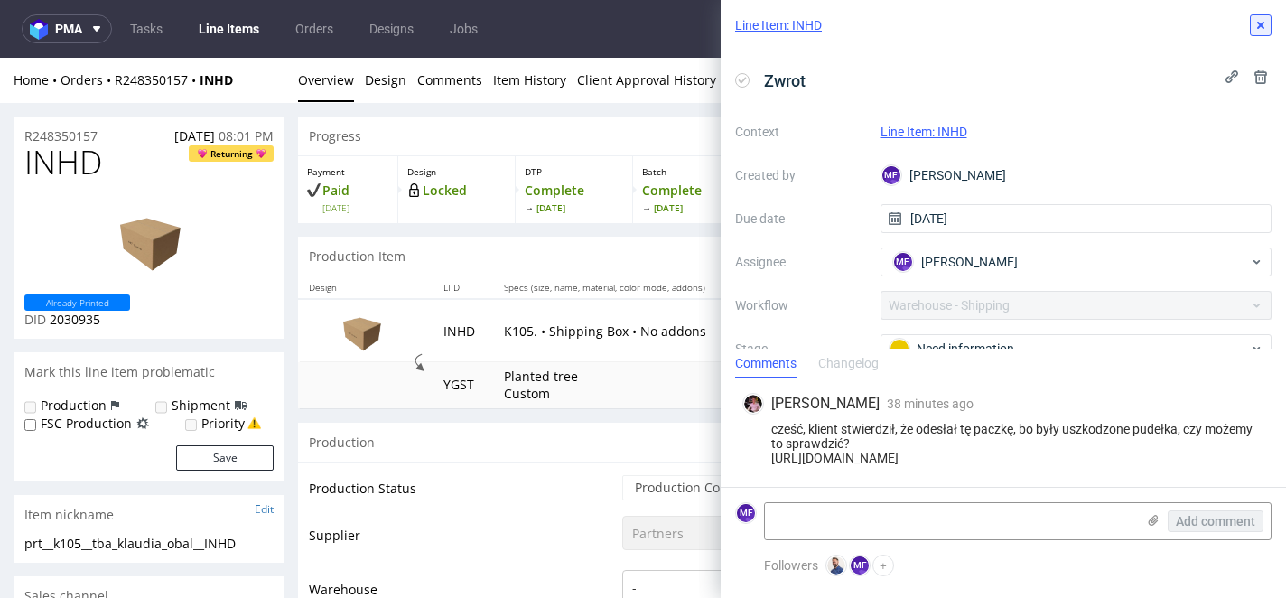
click at [1263, 32] on icon at bounding box center [1261, 25] width 14 height 14
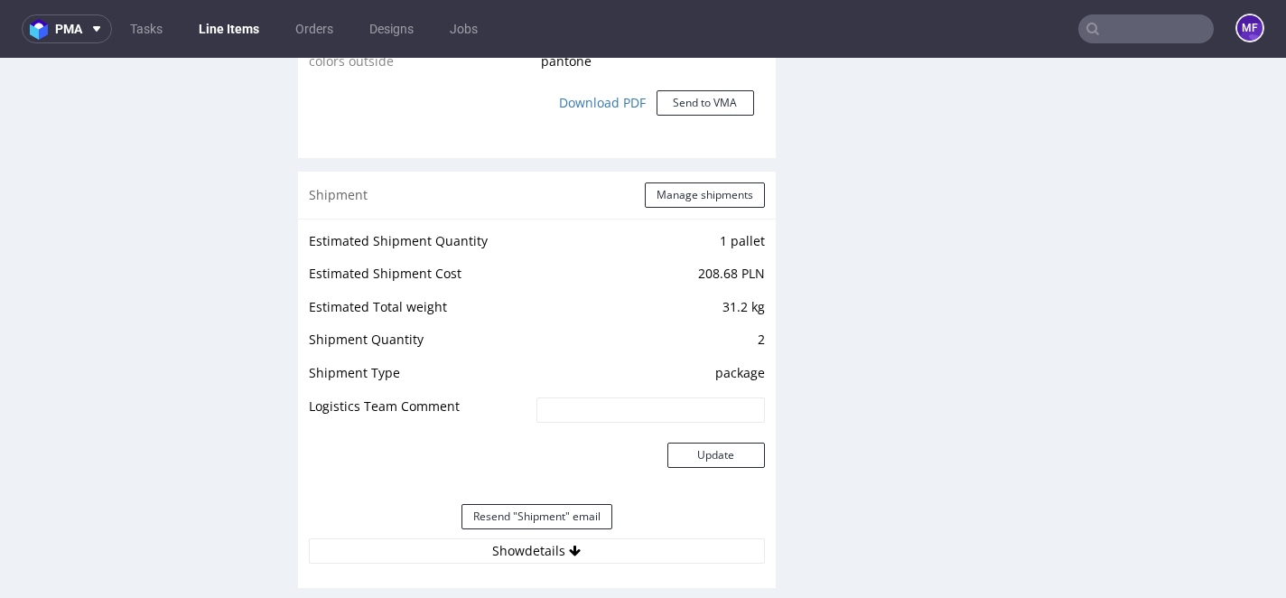
scroll to position [1788, 0]
click at [710, 200] on button "Manage shipments" at bounding box center [705, 192] width 120 height 25
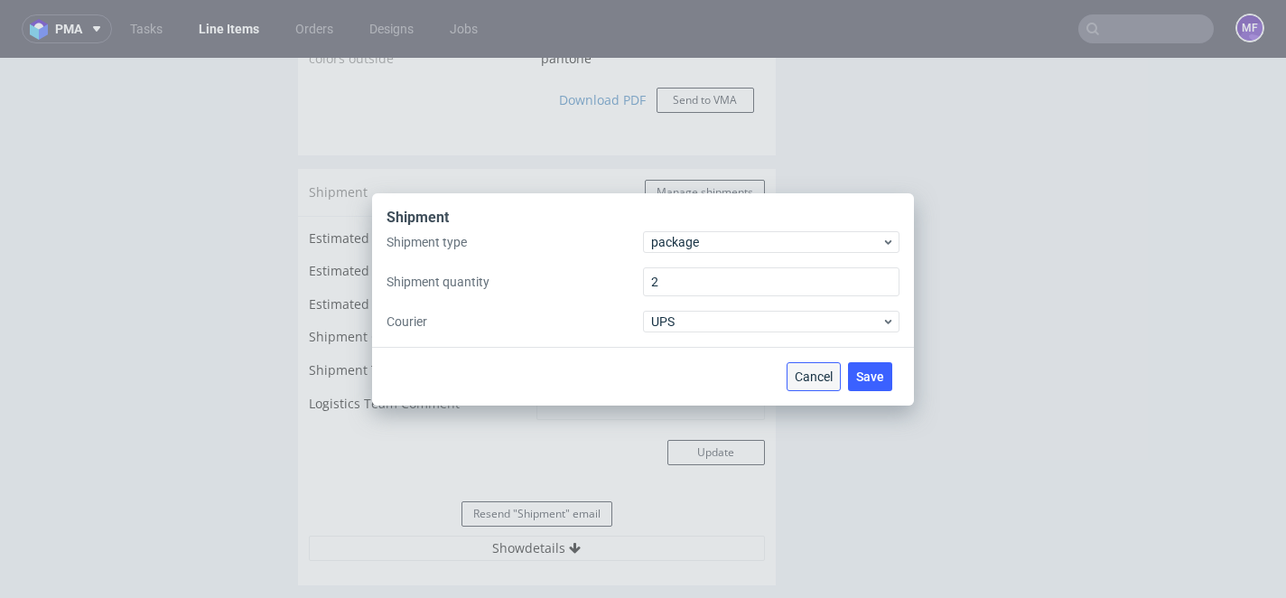
click at [801, 377] on span "Cancel" at bounding box center [814, 376] width 38 height 13
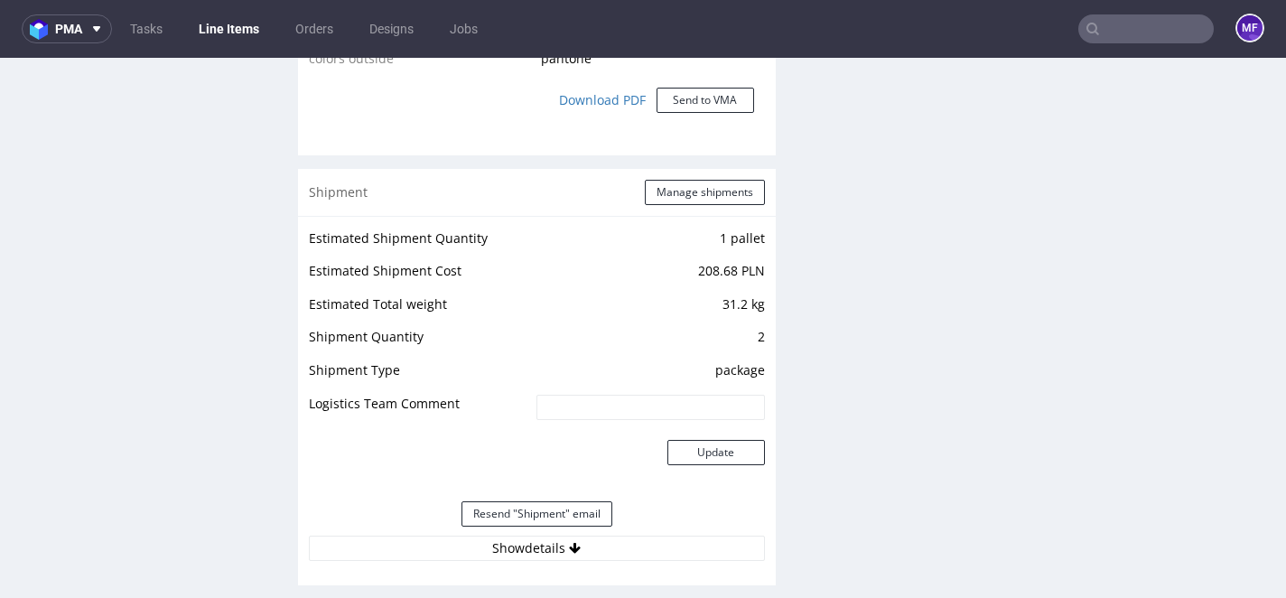
click at [840, 373] on div "Production Files - Design 2030935 Spit Recreate spit spit__ostro__k105__tba_kla…" at bounding box center [1034, 71] width 478 height 2874
click at [832, 240] on div "Production Files - Design 2030935 Spit Recreate spit spit__ostro__k105__tba_kla…" at bounding box center [1034, 71] width 478 height 2874
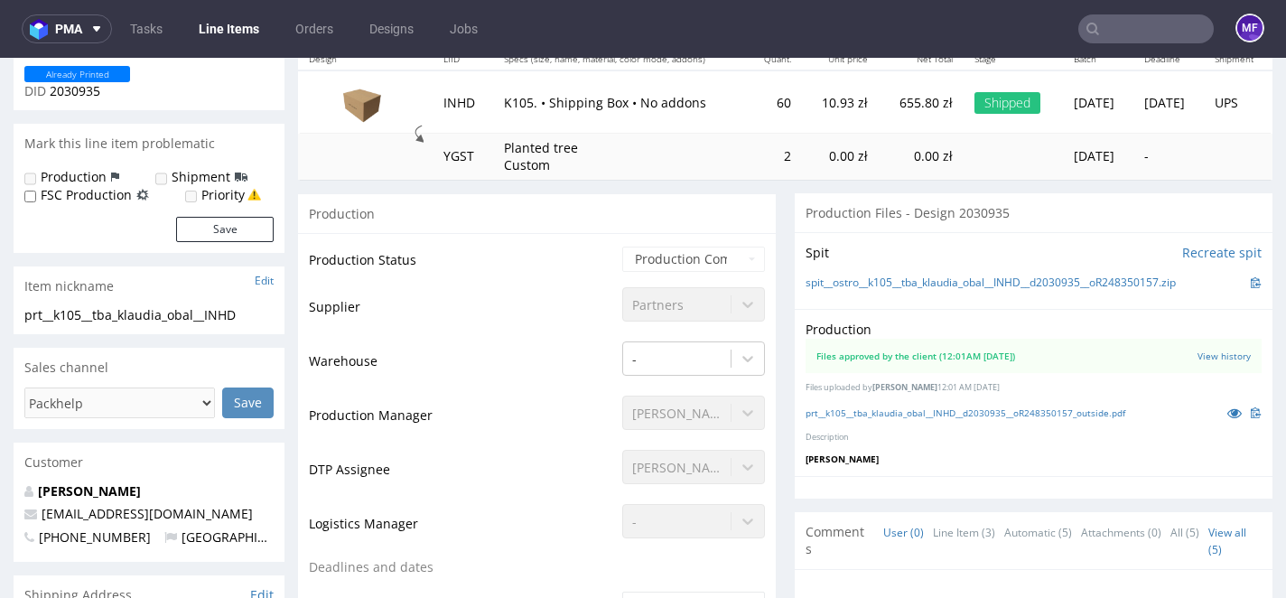
scroll to position [230, 0]
click at [1127, 34] on input "text" at bounding box center [1147, 28] width 136 height 29
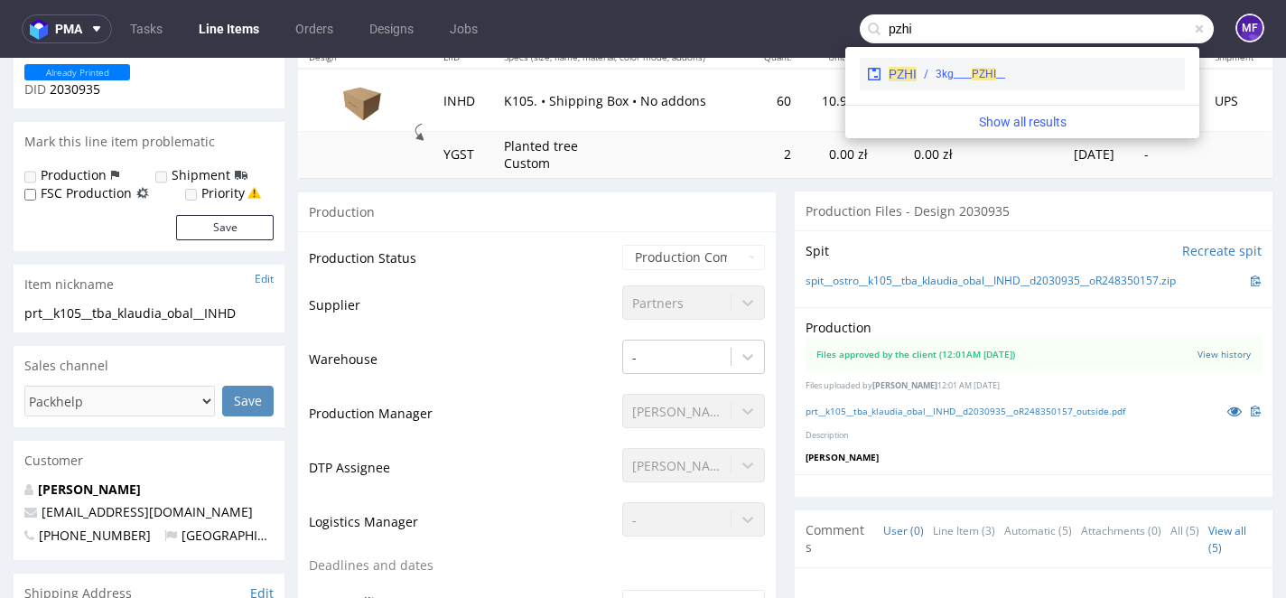
type input "pzhi"
click at [975, 70] on span "PZHI" at bounding box center [984, 74] width 24 height 13
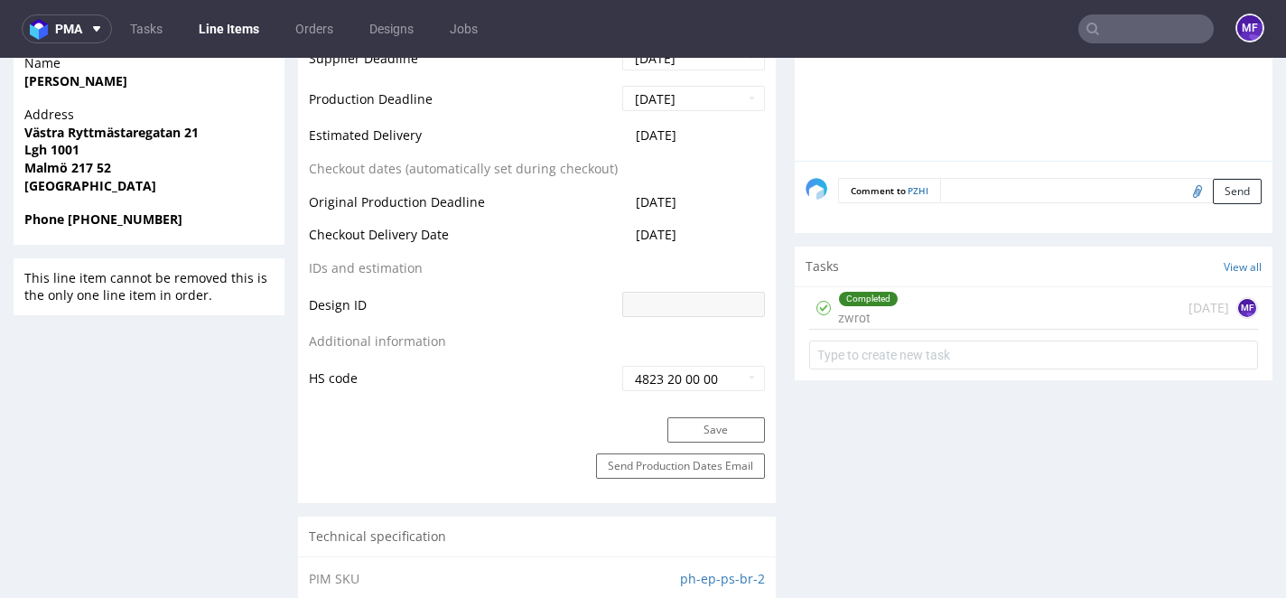
scroll to position [837, 0]
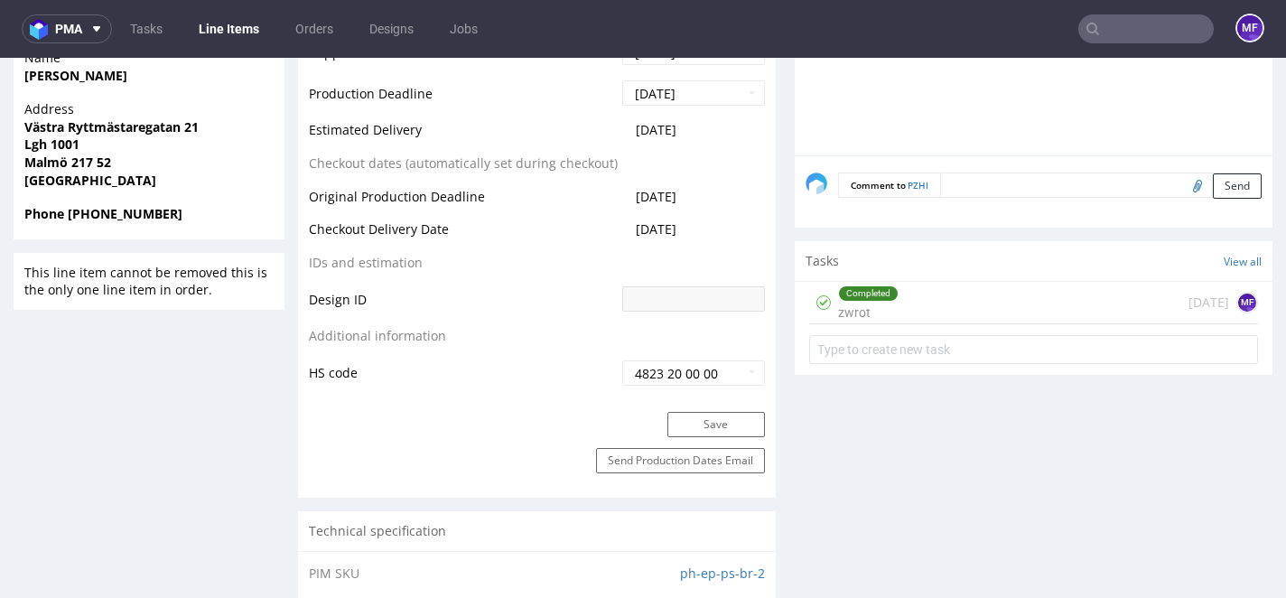
click at [915, 304] on div "Completed zwrot 2 months ago MF" at bounding box center [1033, 303] width 449 height 42
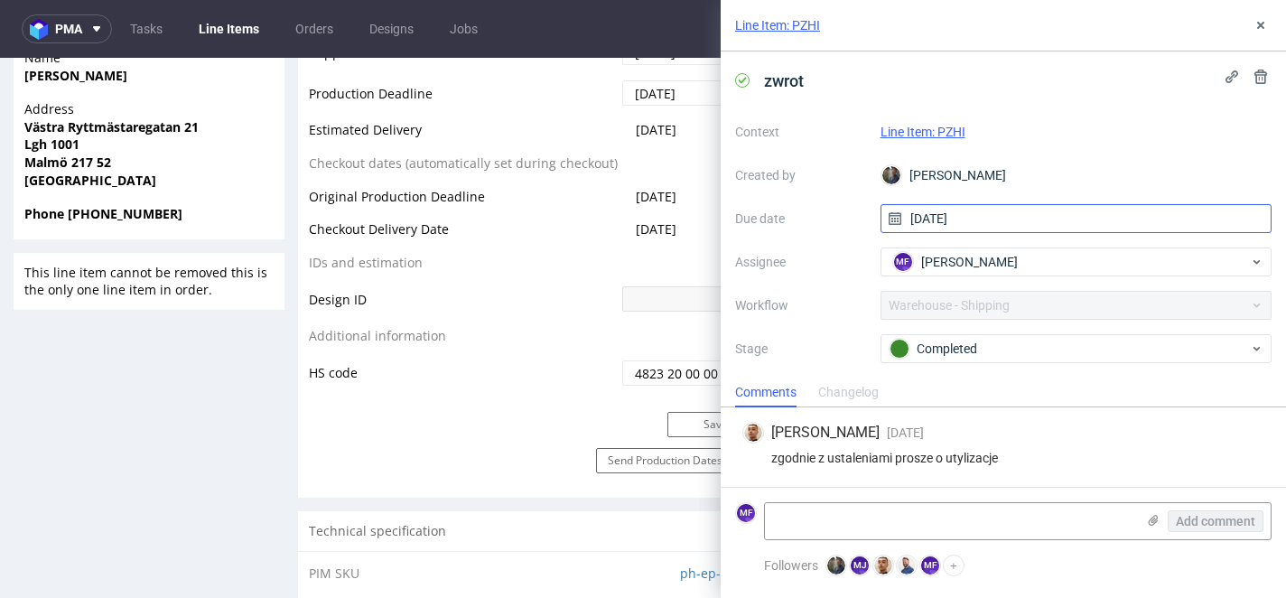
scroll to position [101, 0]
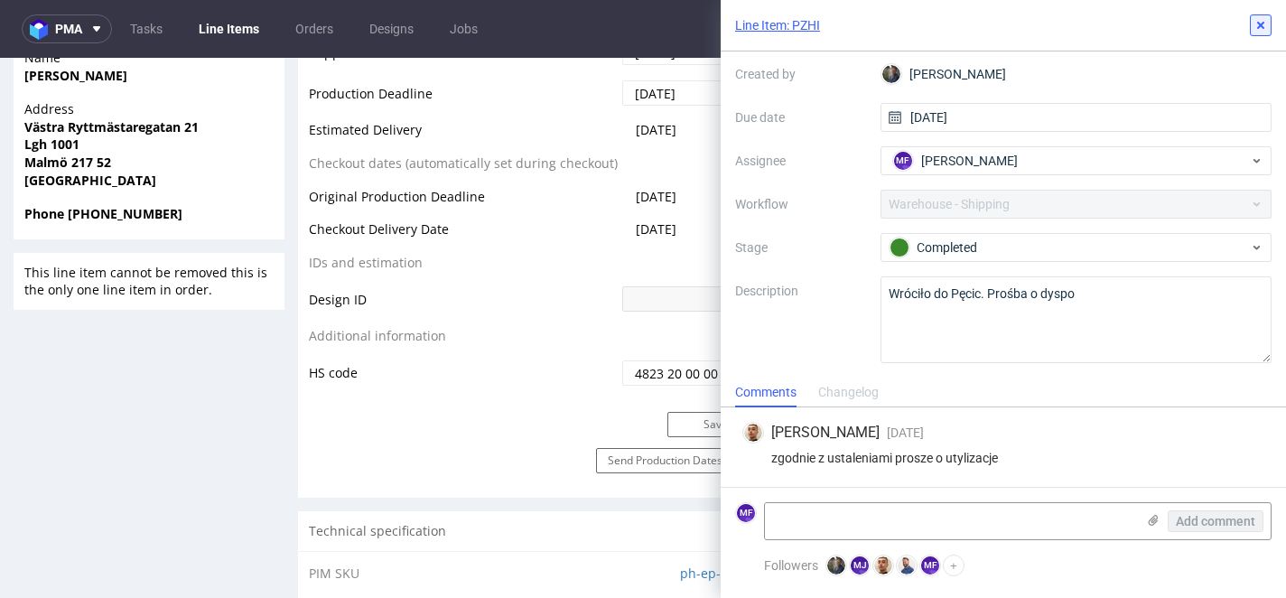
click at [1262, 33] on button at bounding box center [1261, 25] width 22 height 22
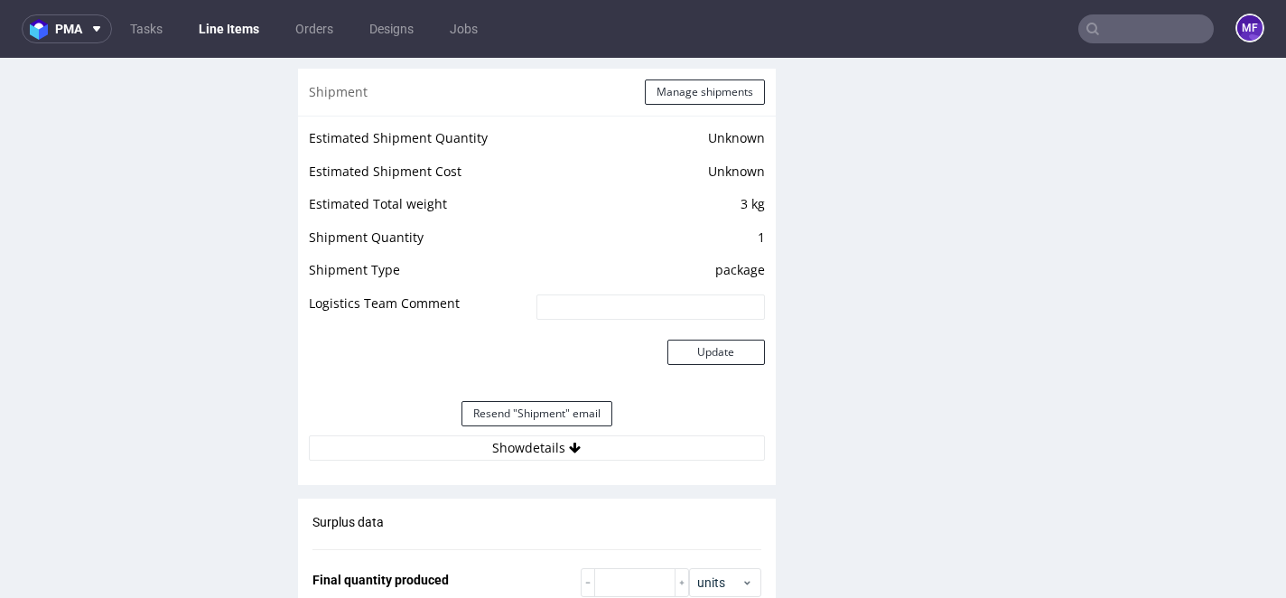
scroll to position [1492, 0]
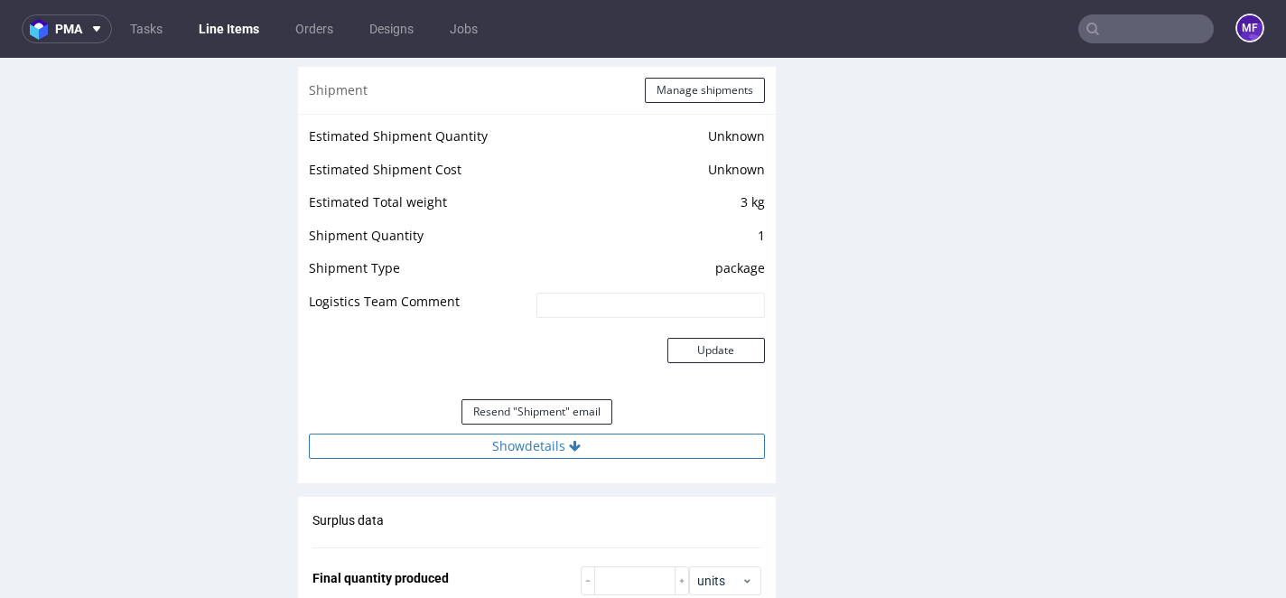
click at [569, 451] on icon at bounding box center [575, 446] width 12 height 13
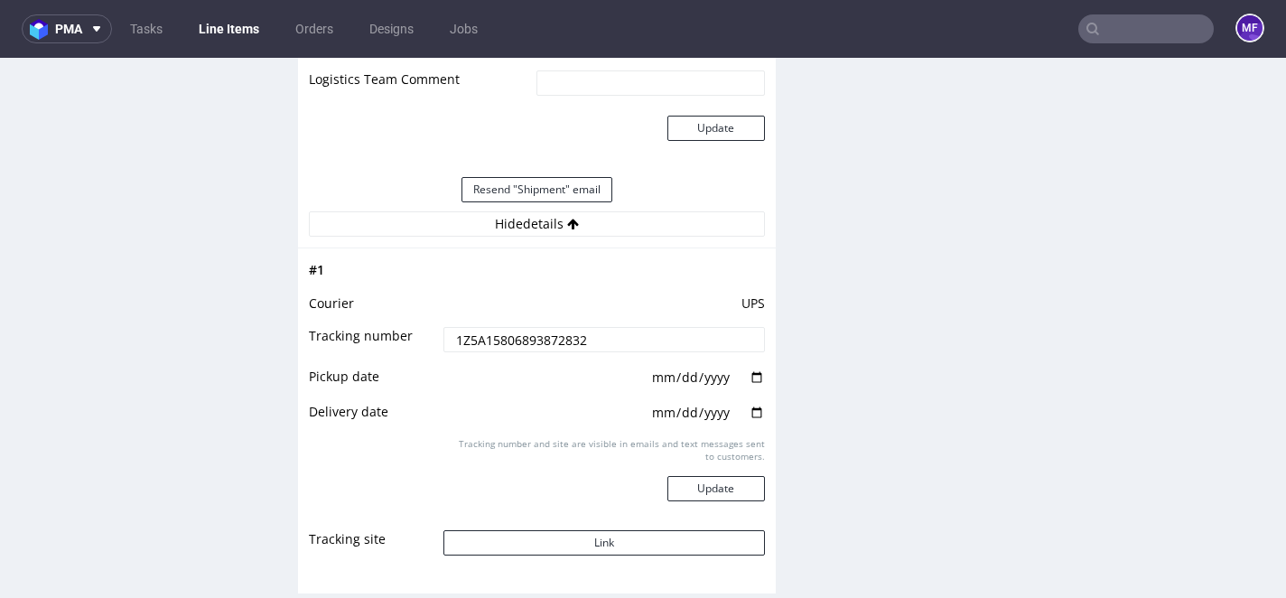
scroll to position [1716, 0]
drag, startPoint x: 588, startPoint y: 336, endPoint x: 394, endPoint y: 319, distance: 195.0
click at [394, 319] on tbody "# 1 Courier UPS Tracking number 1Z5A15806893872832 Pickup date 2025-06-17 Deliv…" at bounding box center [537, 412] width 456 height 310
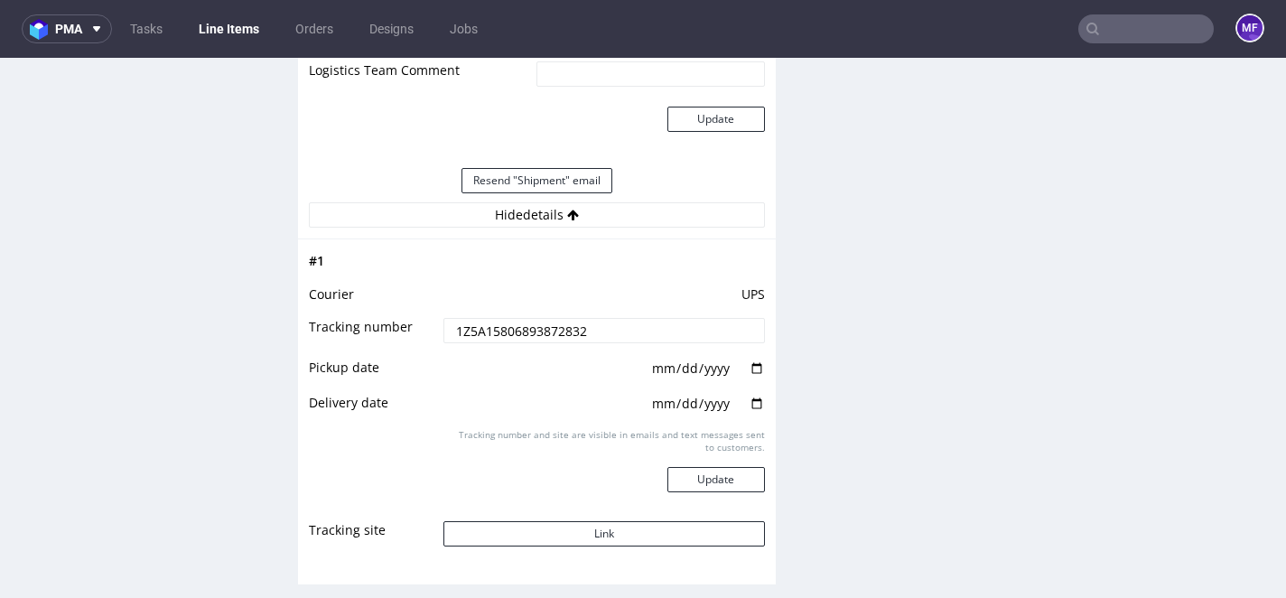
click at [907, 133] on div "Production Files - Design Spit Spit request impossible Box design not found, un…" at bounding box center [1034, 91] width 478 height 2832
click at [138, 25] on link "Tasks" at bounding box center [146, 28] width 54 height 29
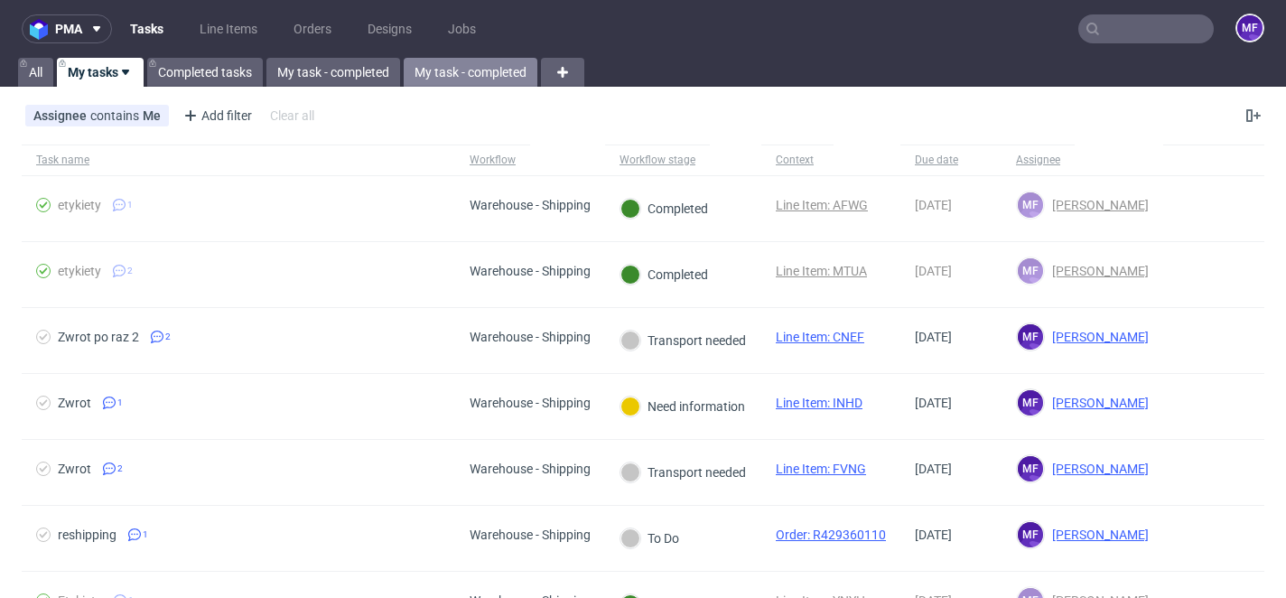
click at [458, 72] on link "My task - completed" at bounding box center [471, 72] width 134 height 29
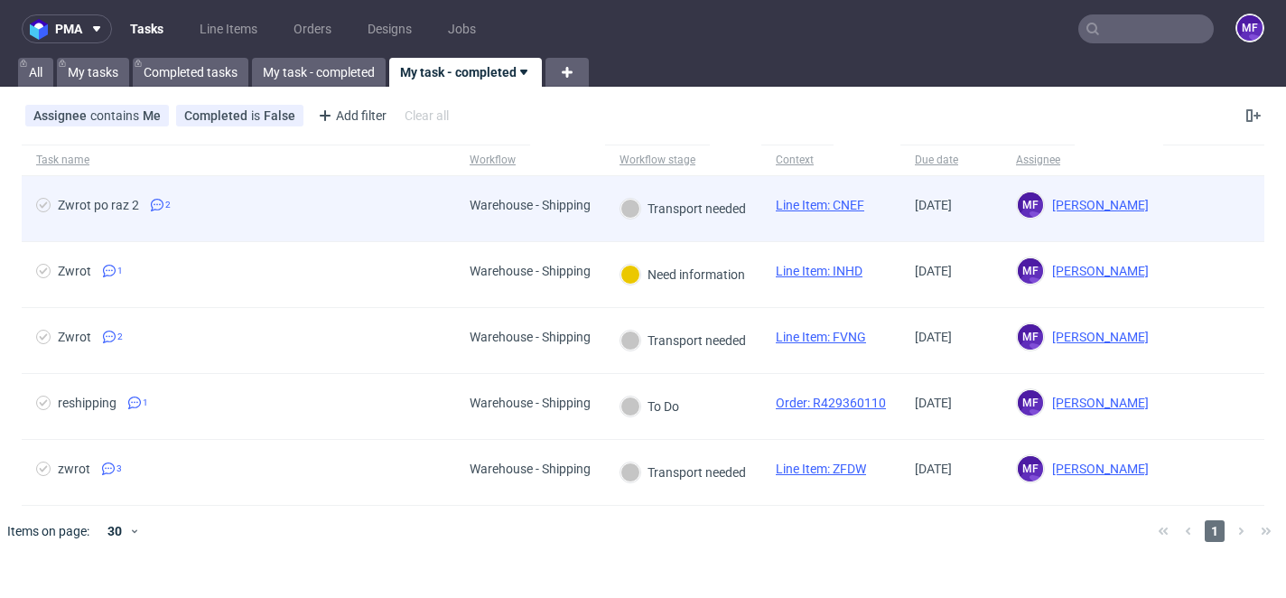
click at [369, 196] on div "Zwrot po raz 2 2" at bounding box center [239, 208] width 434 height 65
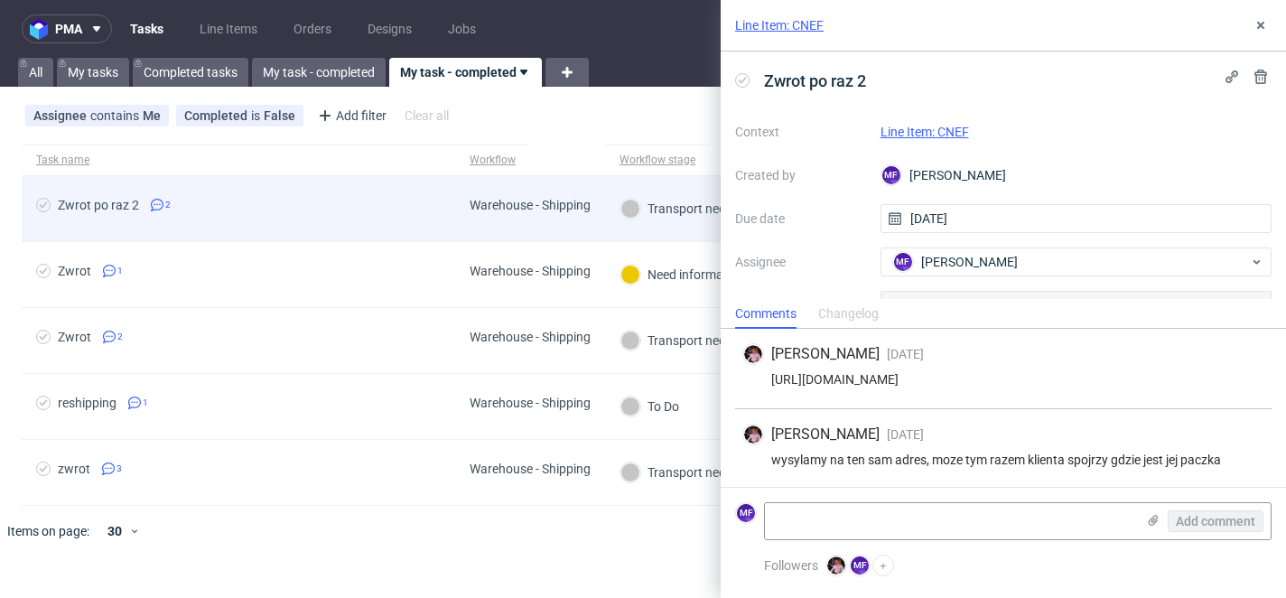
scroll to position [2, 0]
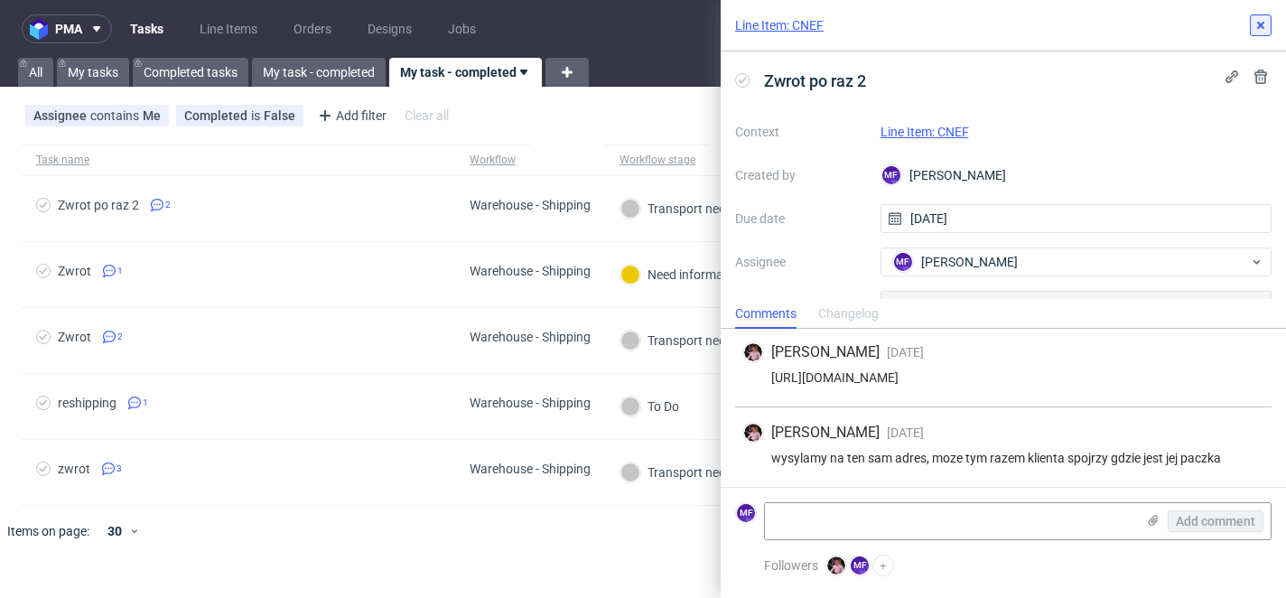
click at [1260, 30] on icon at bounding box center [1261, 25] width 14 height 14
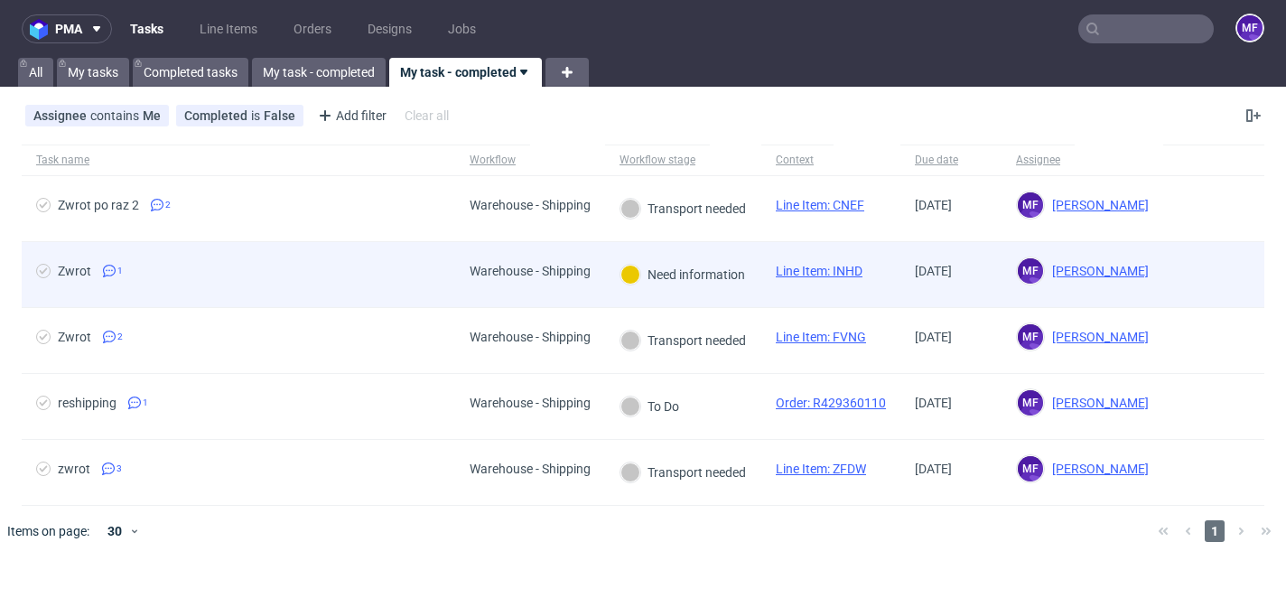
click at [426, 279] on span "Zwrot 1" at bounding box center [238, 275] width 405 height 22
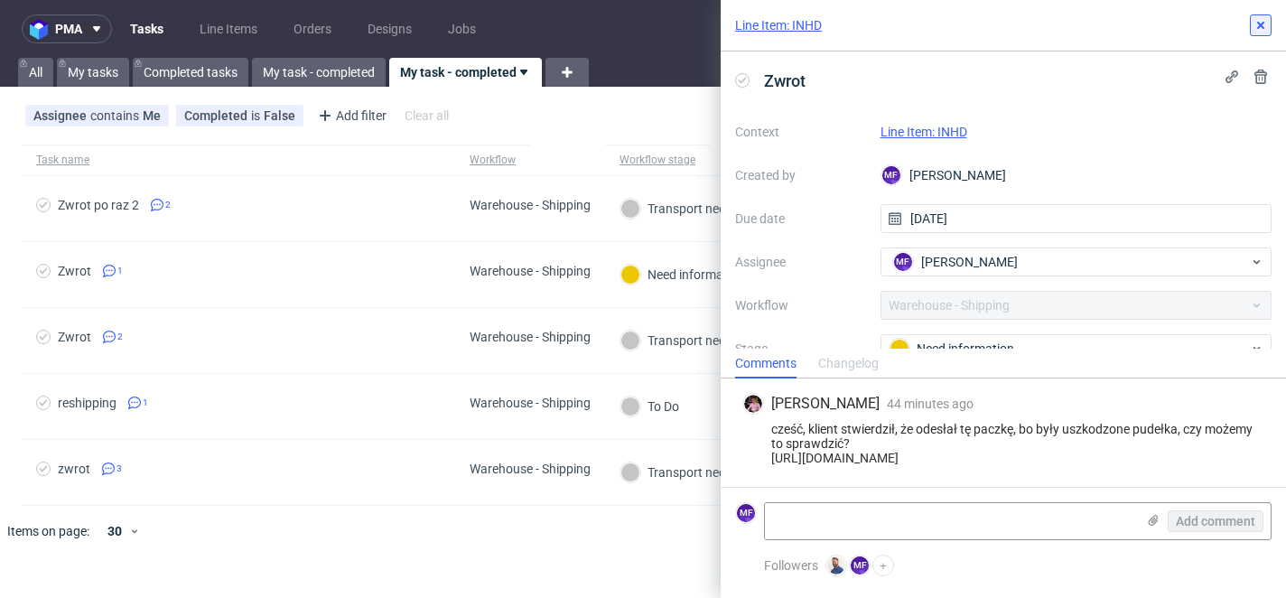
click at [1268, 30] on button at bounding box center [1261, 25] width 22 height 22
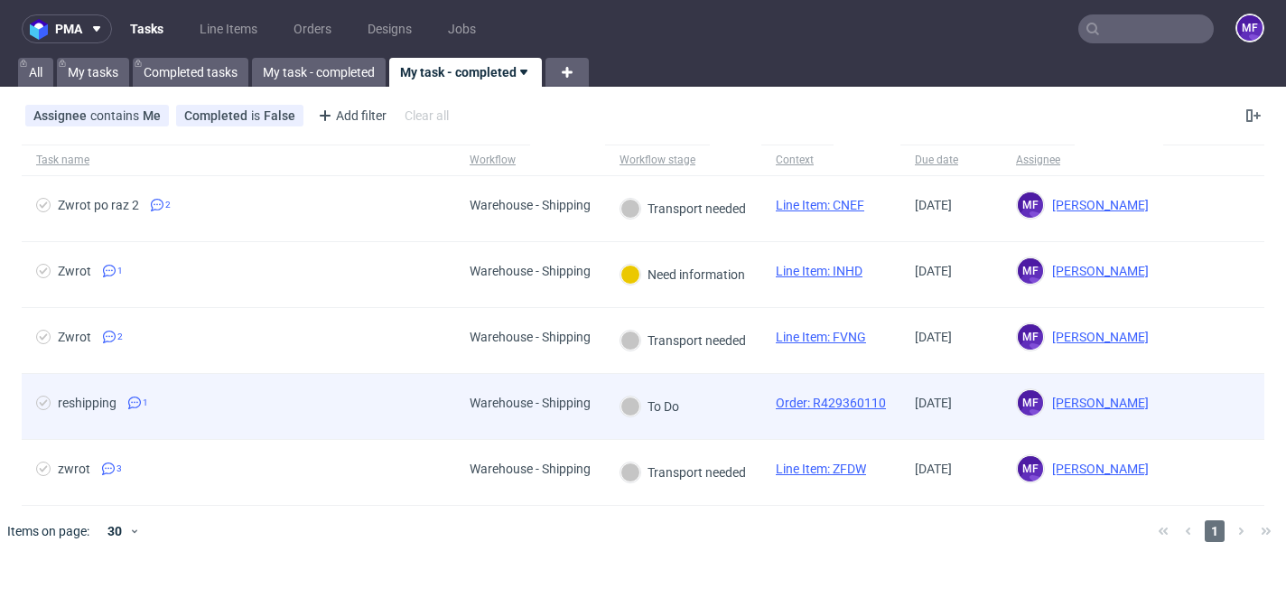
click at [357, 388] on div "reshipping 1" at bounding box center [239, 406] width 434 height 65
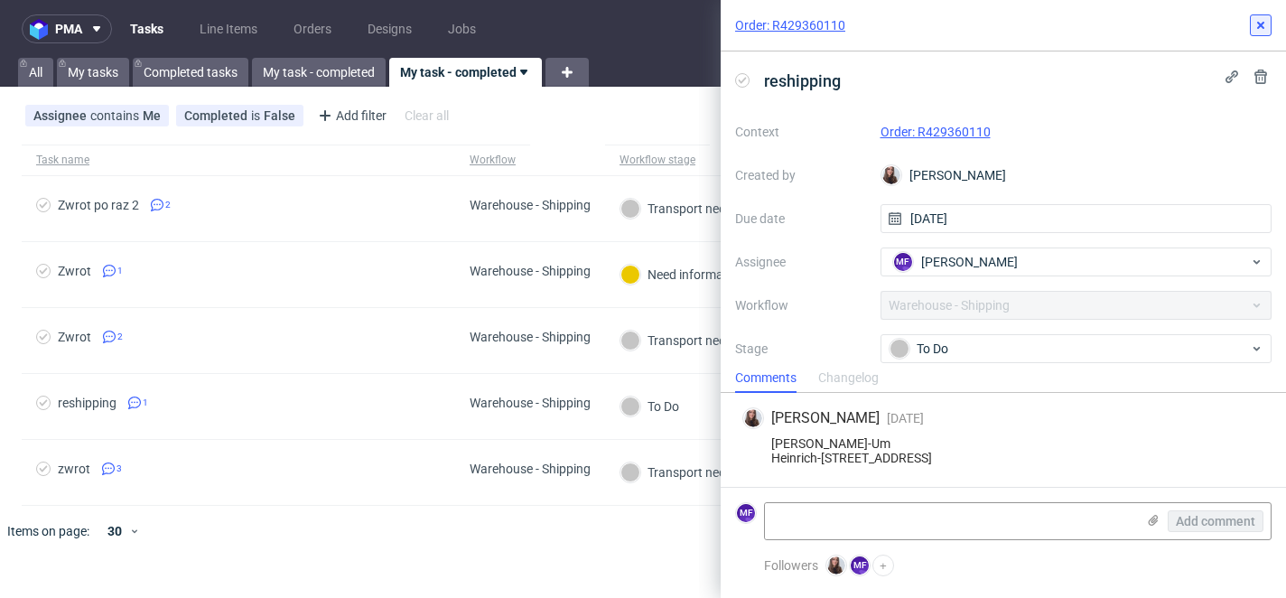
click at [1258, 21] on icon at bounding box center [1261, 25] width 14 height 14
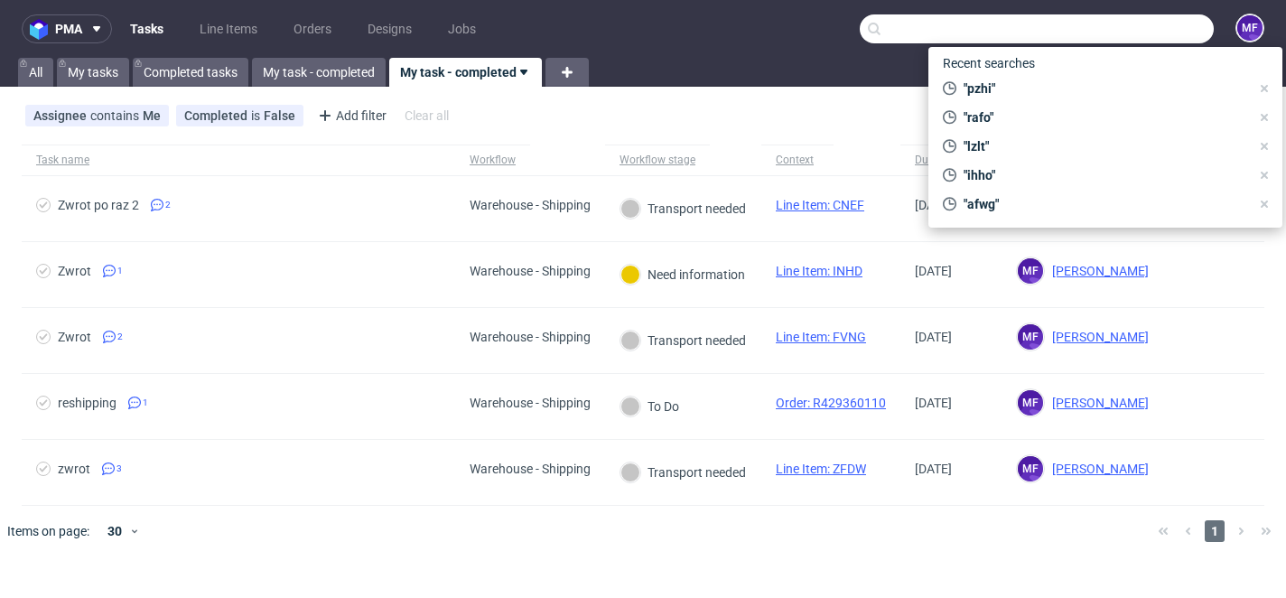
click at [1140, 39] on input "text" at bounding box center [1037, 28] width 354 height 29
click at [1050, 96] on span ""pzhi"" at bounding box center [1104, 88] width 294 height 18
type input "pzhi"
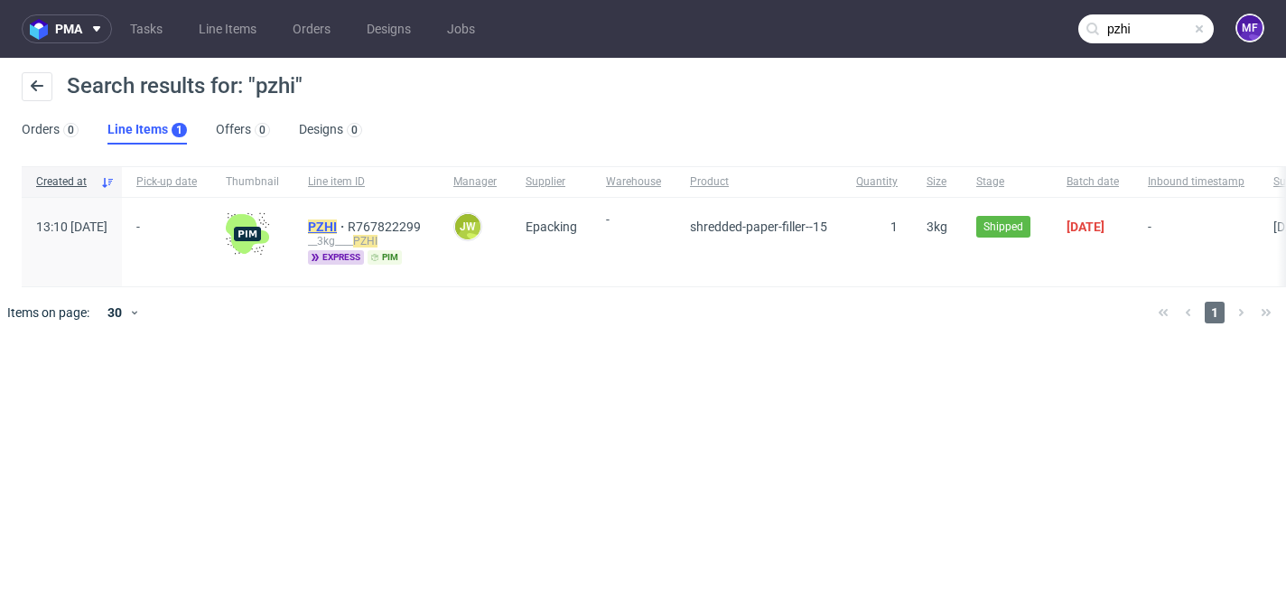
click at [337, 230] on mark "PZHI" at bounding box center [322, 227] width 29 height 14
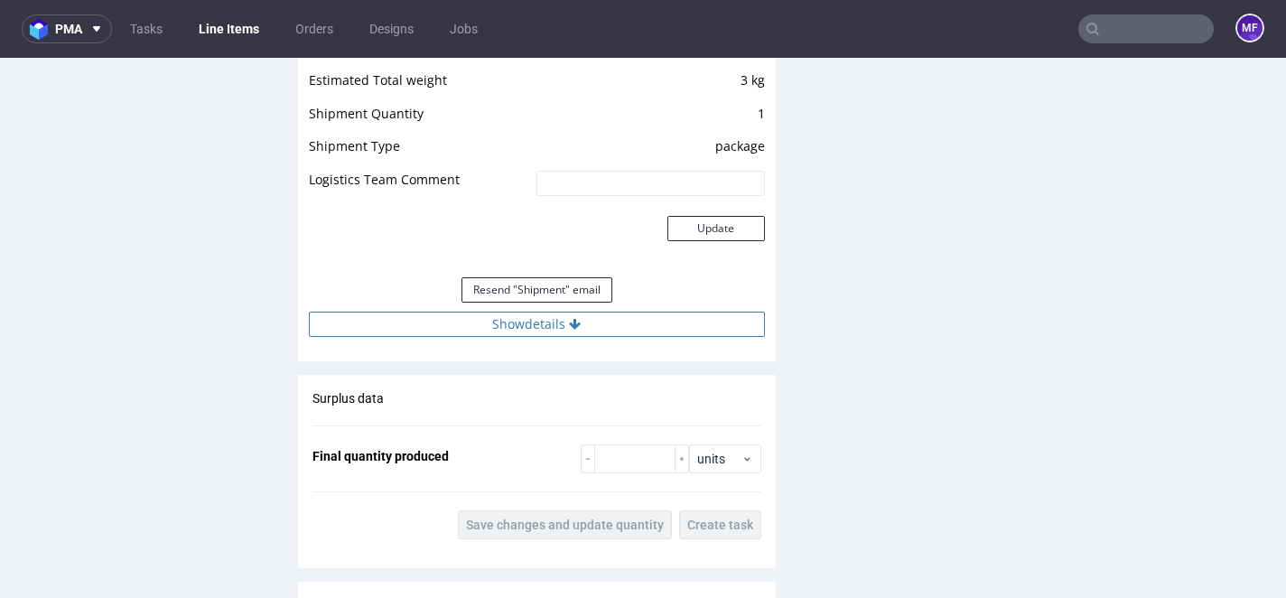
scroll to position [1592, 0]
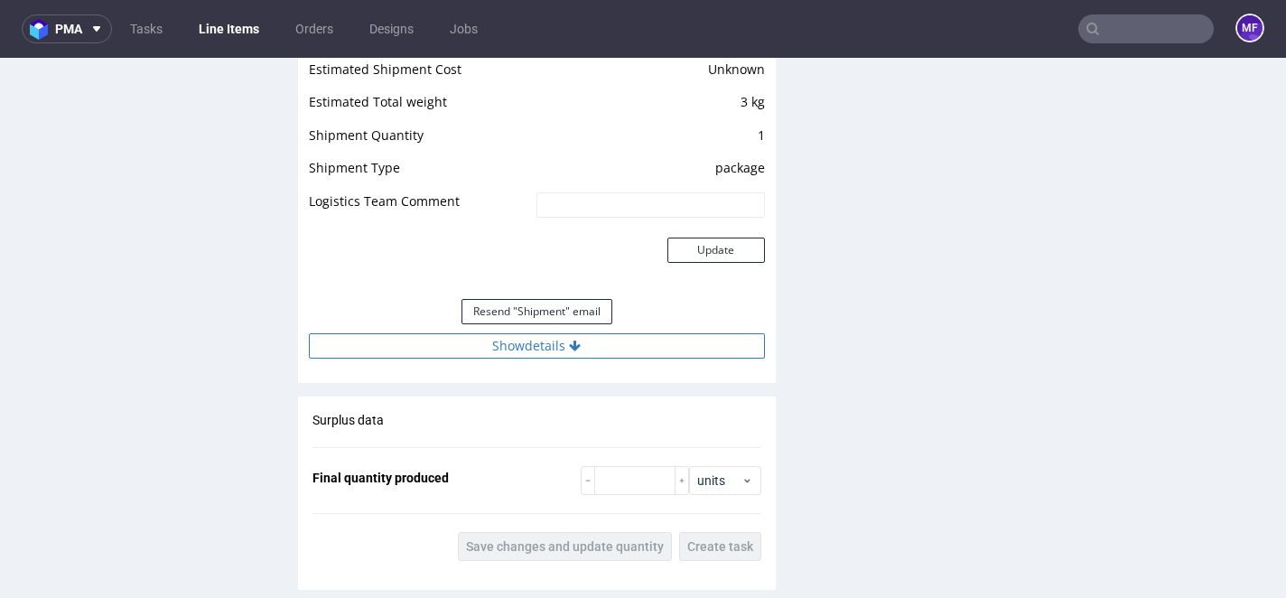
click at [598, 347] on button "Show details" at bounding box center [537, 345] width 456 height 25
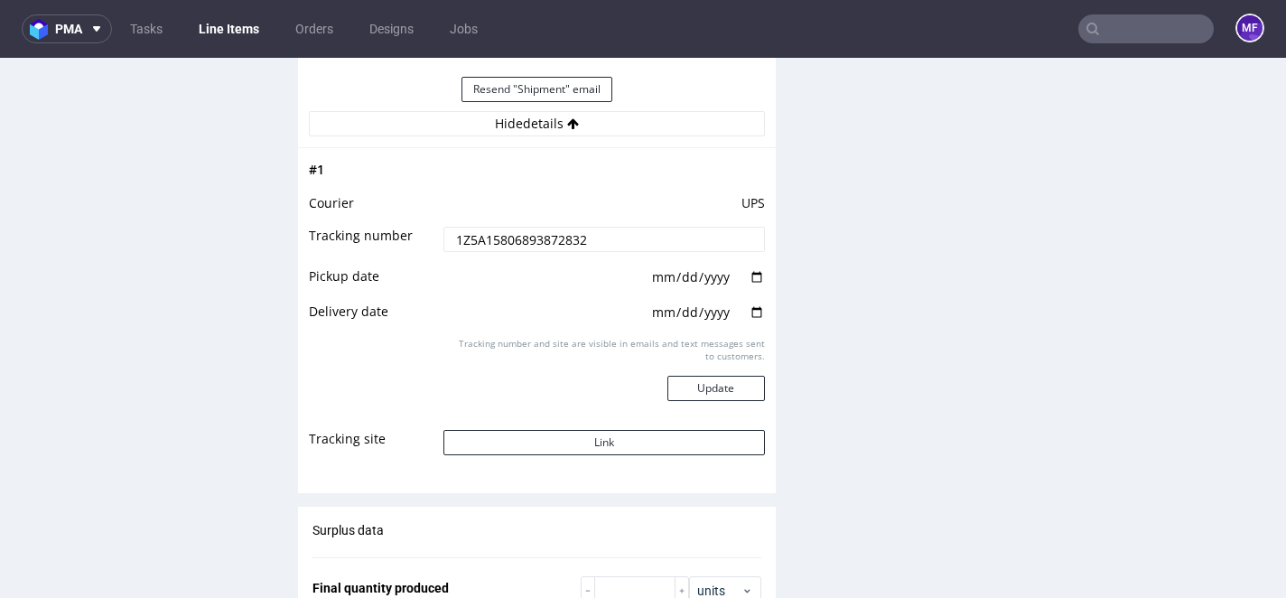
scroll to position [1816, 0]
drag, startPoint x: 584, startPoint y: 241, endPoint x: 407, endPoint y: 233, distance: 177.3
click at [407, 233] on tr "Tracking number 1Z5A15806893872832" at bounding box center [537, 243] width 456 height 41
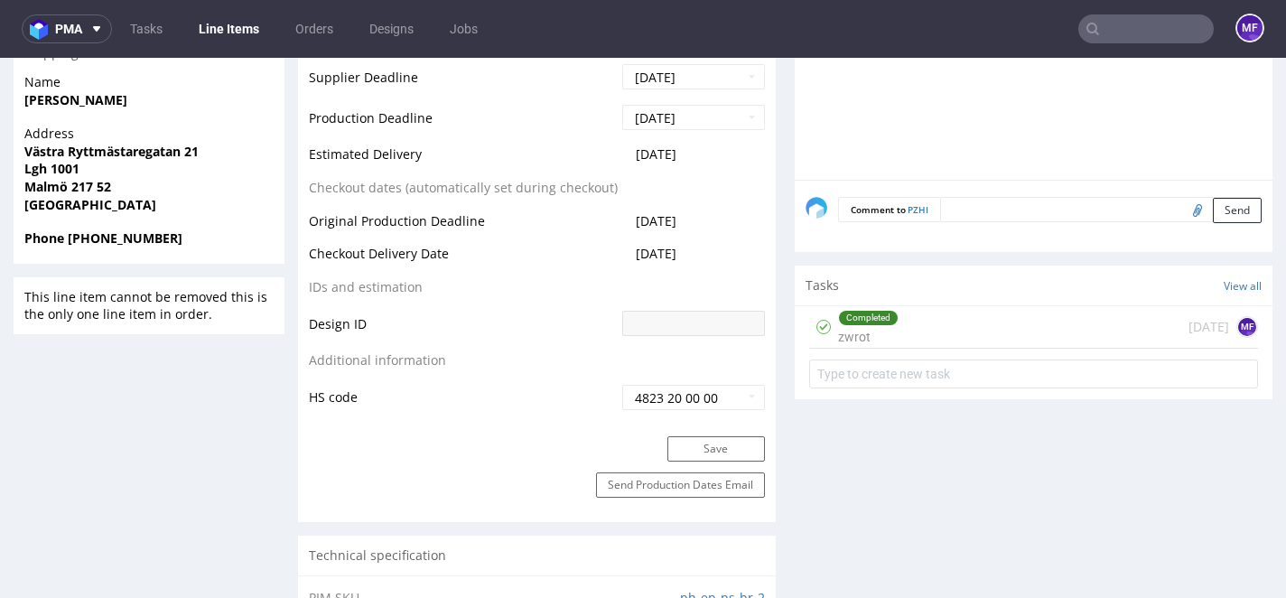
scroll to position [840, 0]
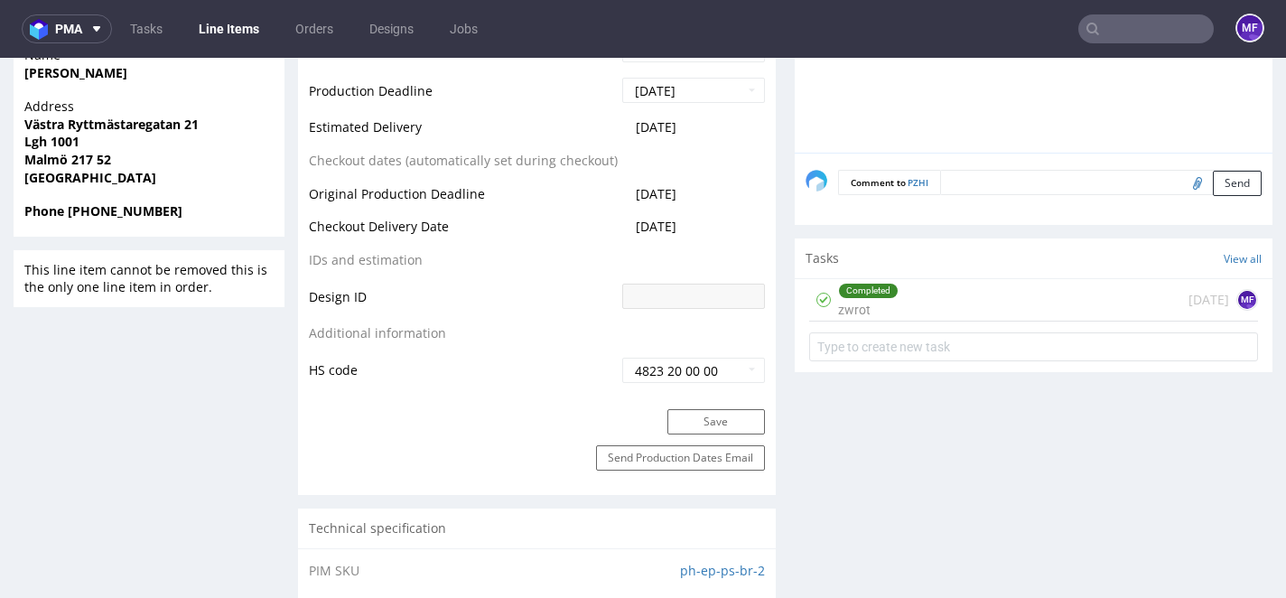
click at [931, 294] on div "Completed zwrot 2 months ago MF" at bounding box center [1033, 300] width 449 height 42
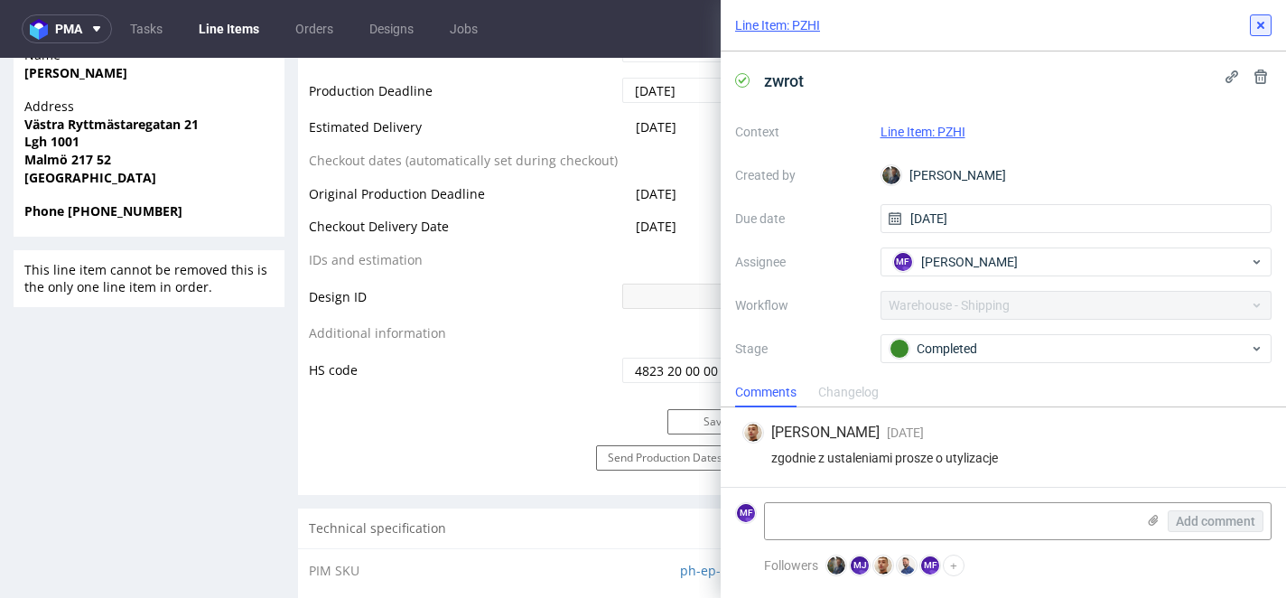
click at [1259, 33] on button at bounding box center [1261, 25] width 22 height 22
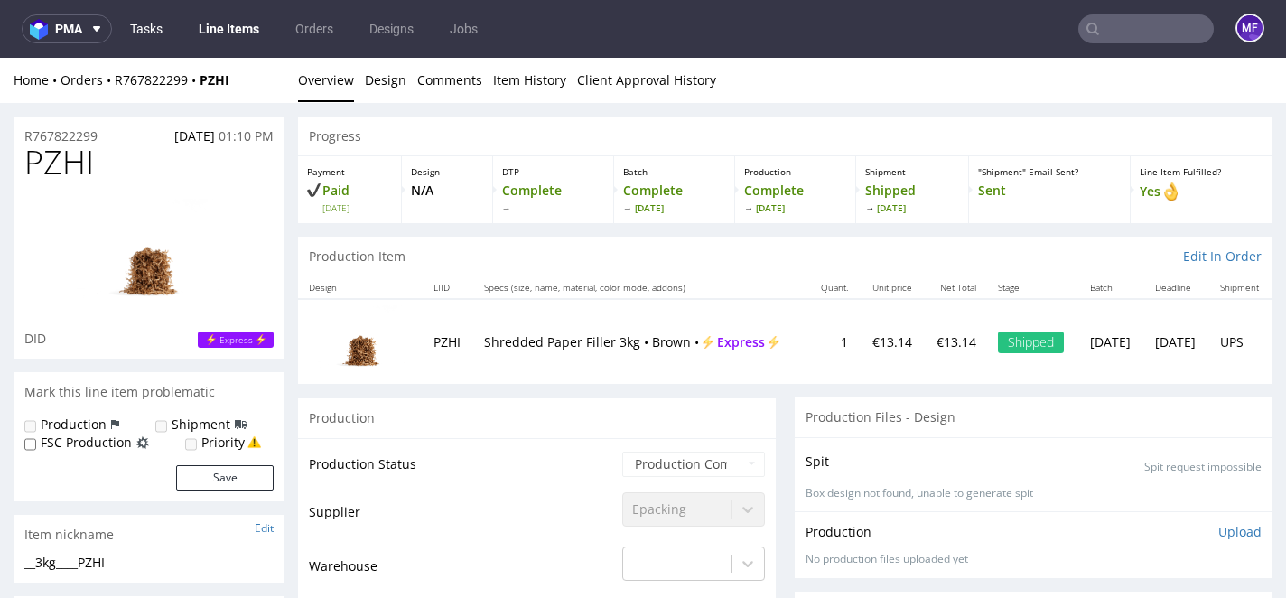
click at [171, 36] on link "Tasks" at bounding box center [146, 28] width 54 height 29
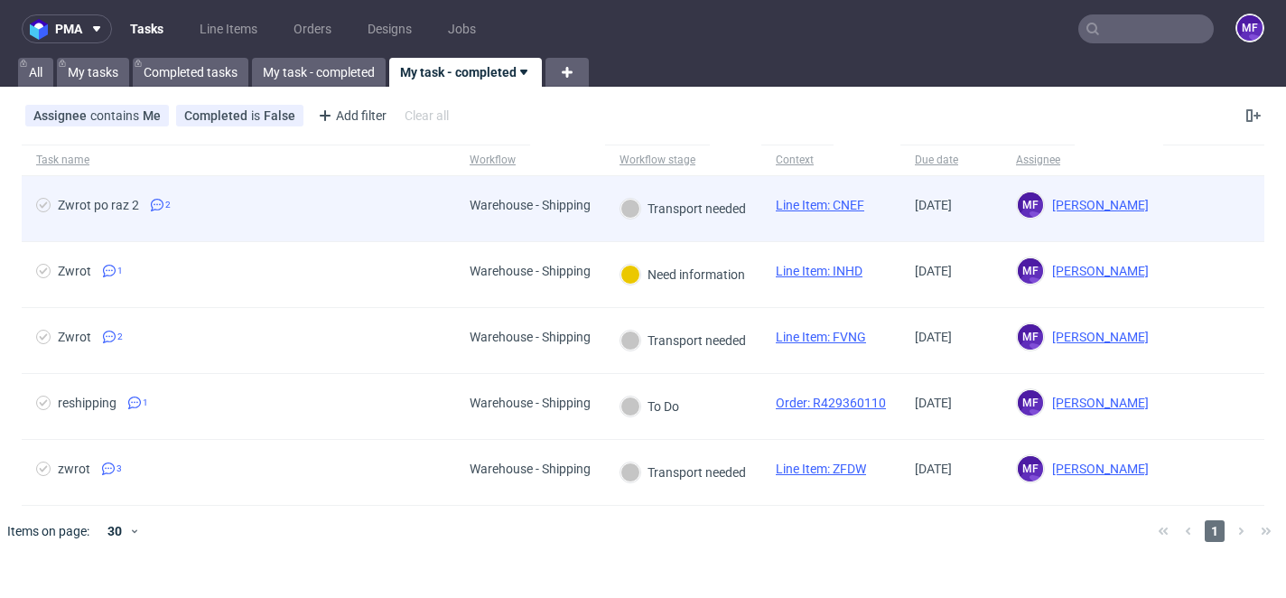
click at [495, 223] on div "Warehouse - Shipping" at bounding box center [530, 208] width 150 height 65
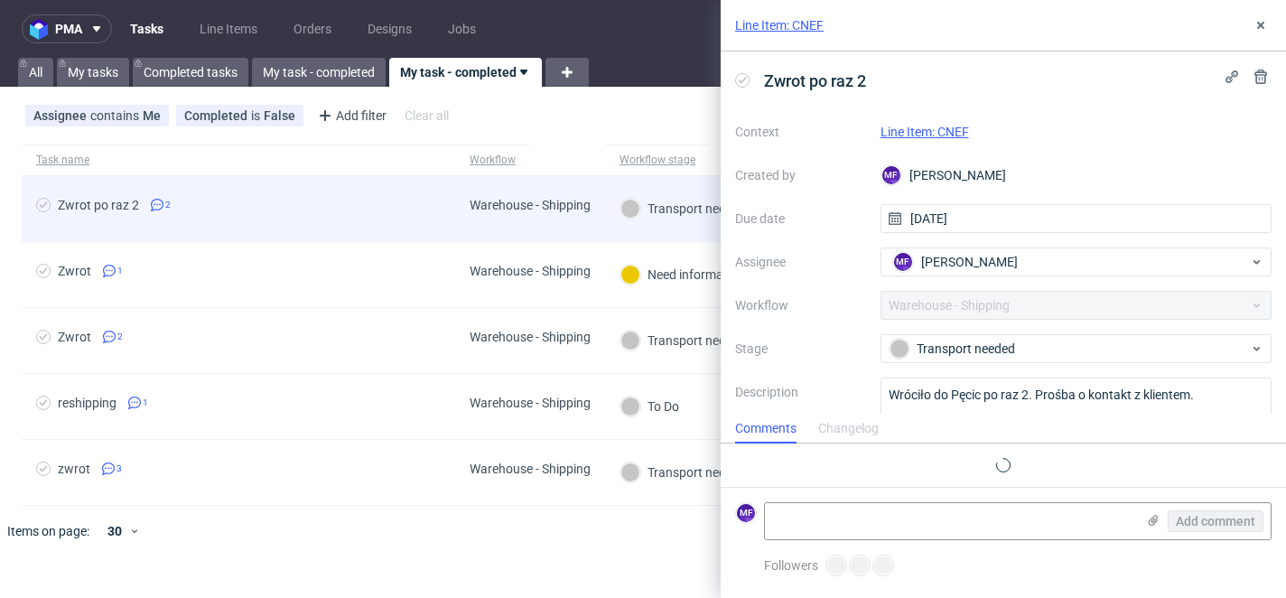
scroll to position [2, 0]
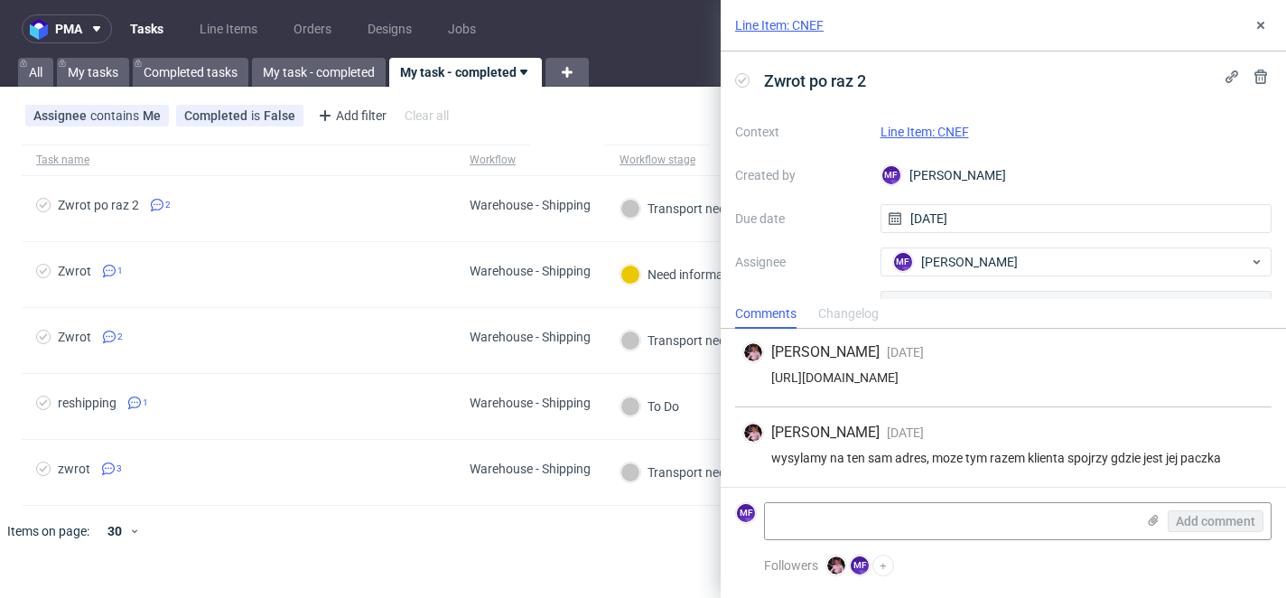
click at [931, 127] on link "Line Item: CNEF" at bounding box center [925, 132] width 89 height 14
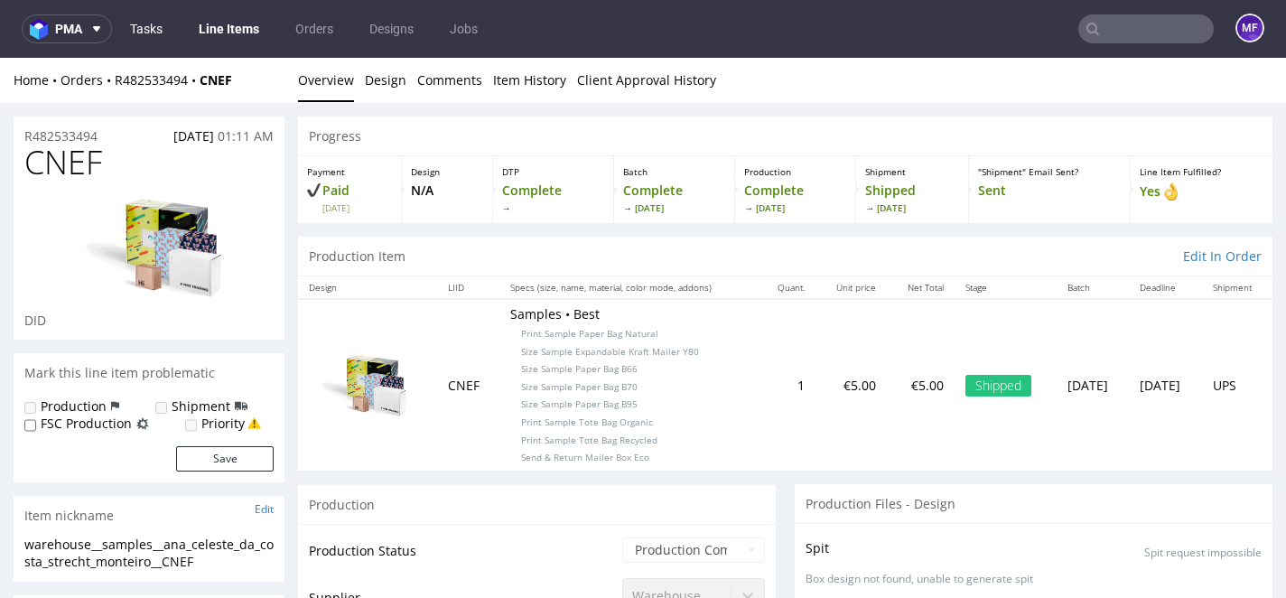
click at [136, 27] on link "Tasks" at bounding box center [146, 28] width 54 height 29
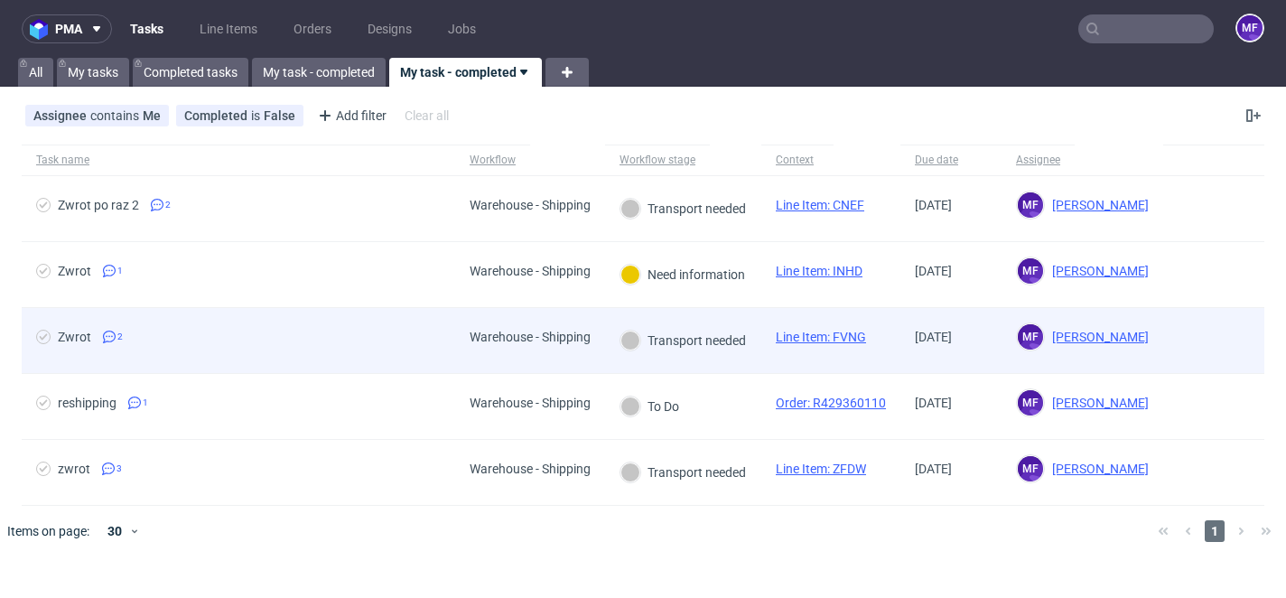
click at [484, 349] on span "Warehouse - Shipping" at bounding box center [530, 341] width 121 height 22
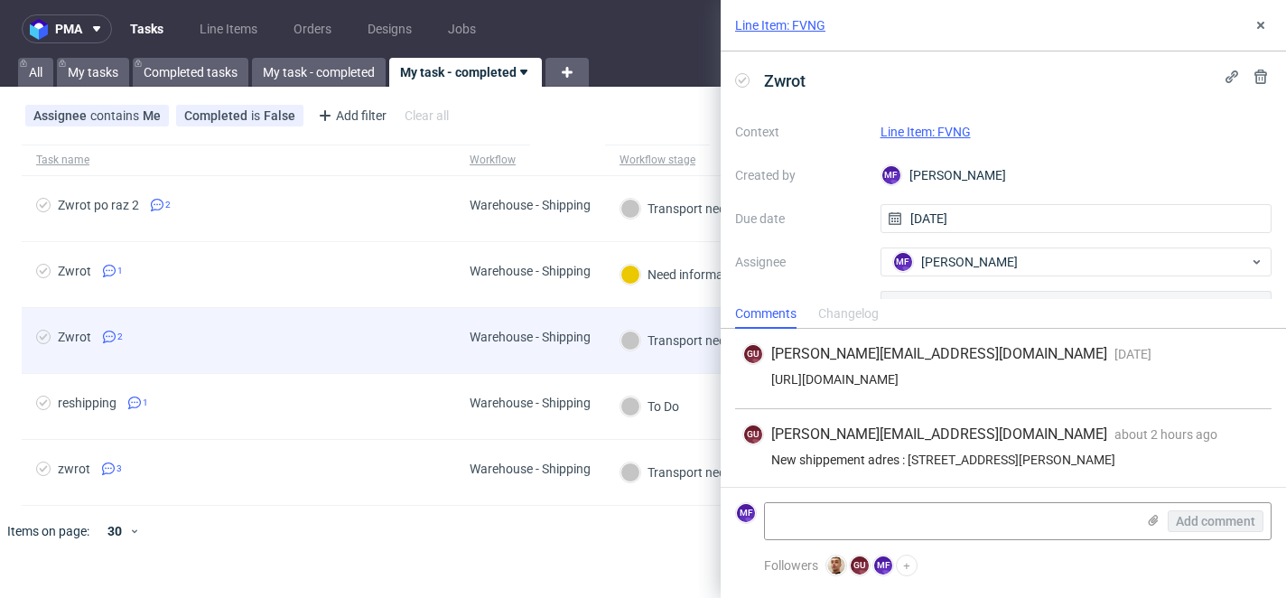
scroll to position [16, 0]
click at [474, 341] on div "Warehouse - Shipping" at bounding box center [530, 337] width 121 height 14
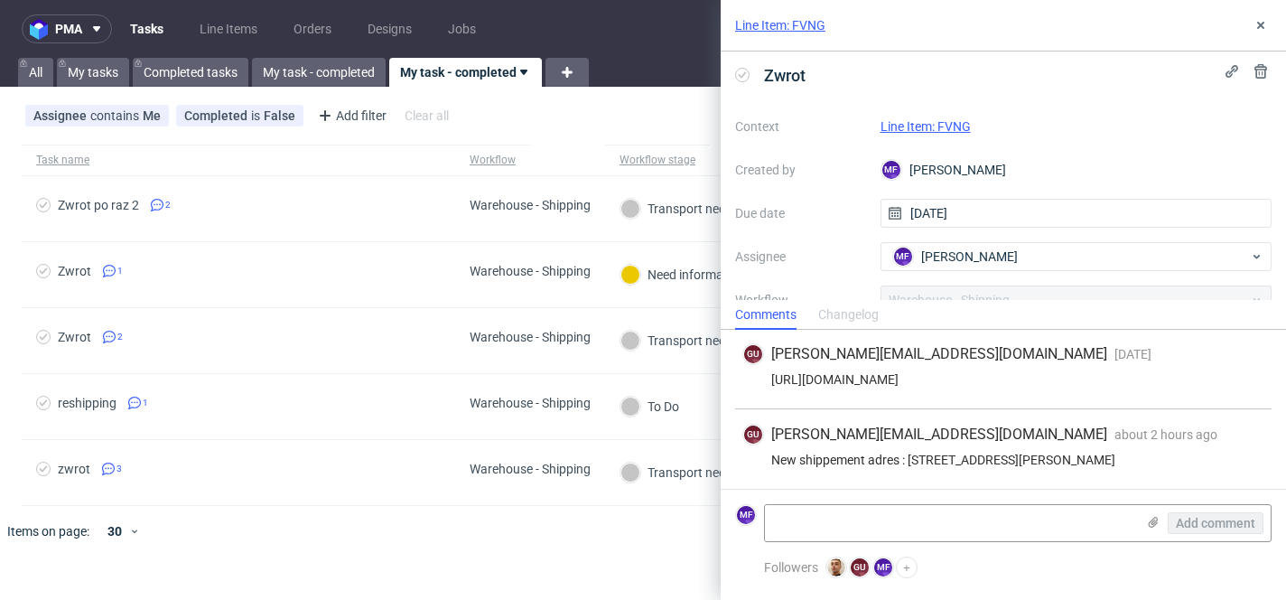
scroll to position [15, 0]
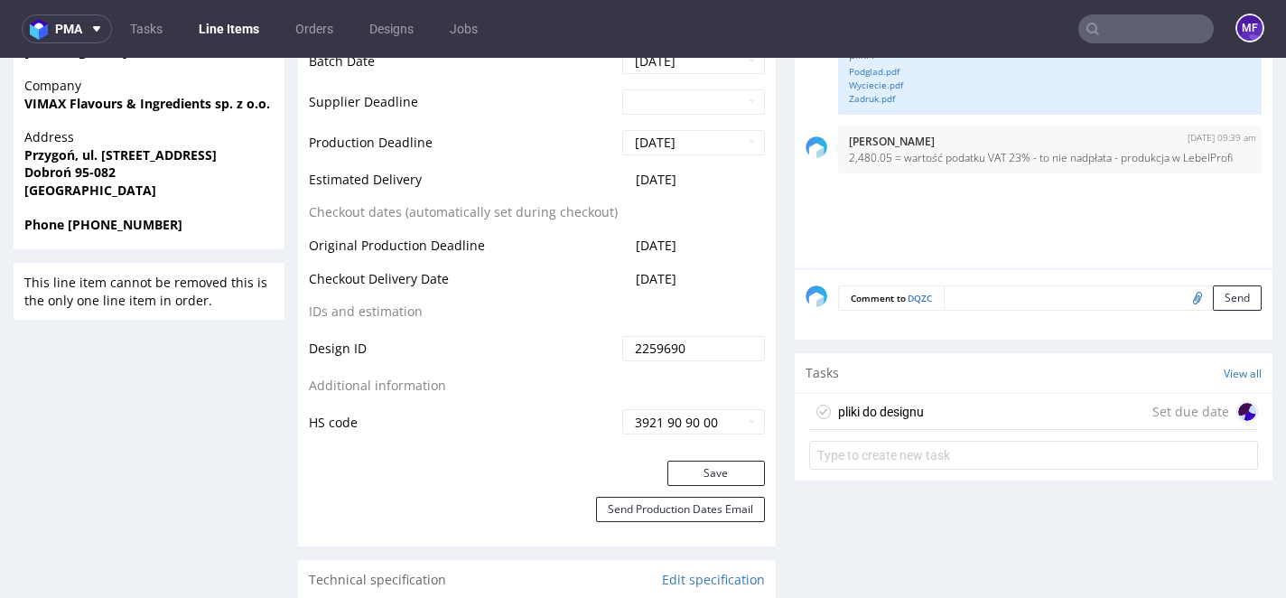
scroll to position [918, 0]
